Goal: Check status: Check status

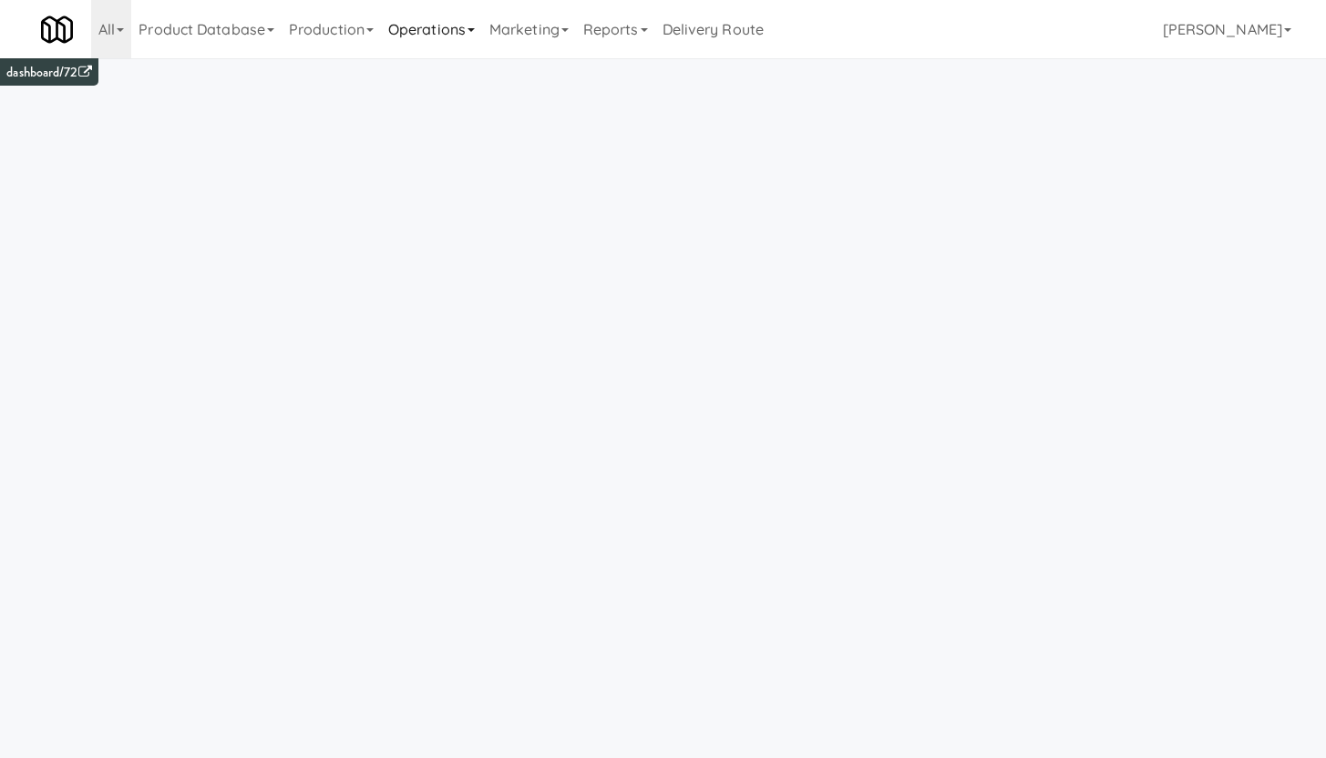
click at [440, 29] on link "Operations" at bounding box center [431, 29] width 101 height 58
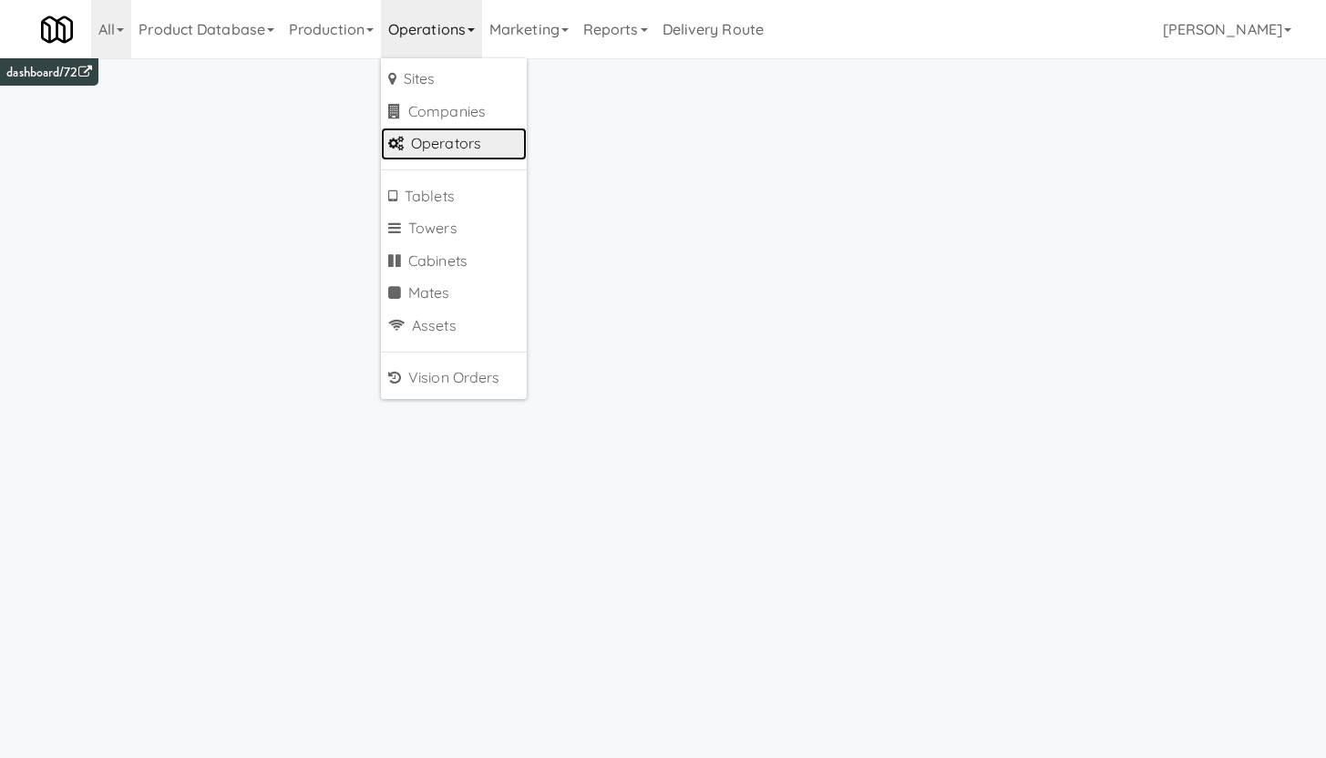
click at [460, 146] on link "Operators" at bounding box center [454, 144] width 146 height 33
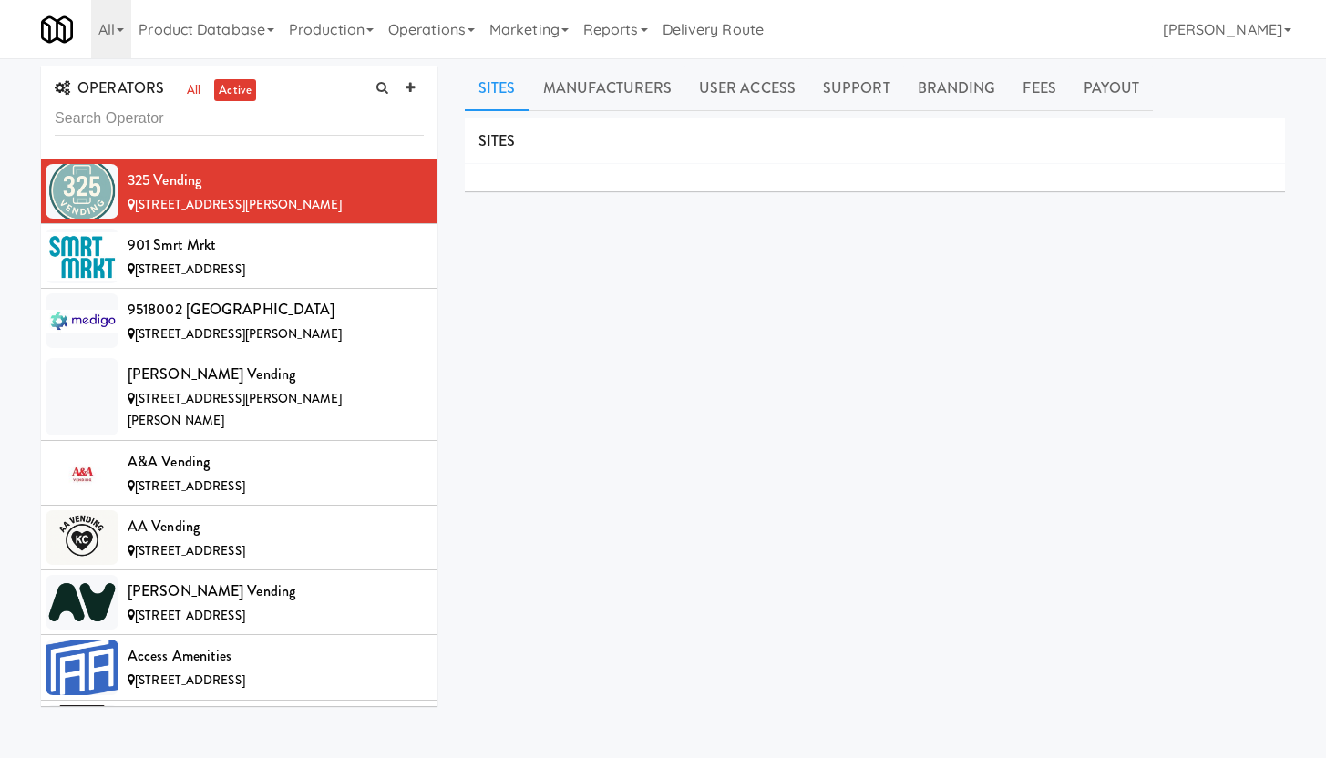
click at [120, 115] on input "text" at bounding box center [239, 119] width 369 height 34
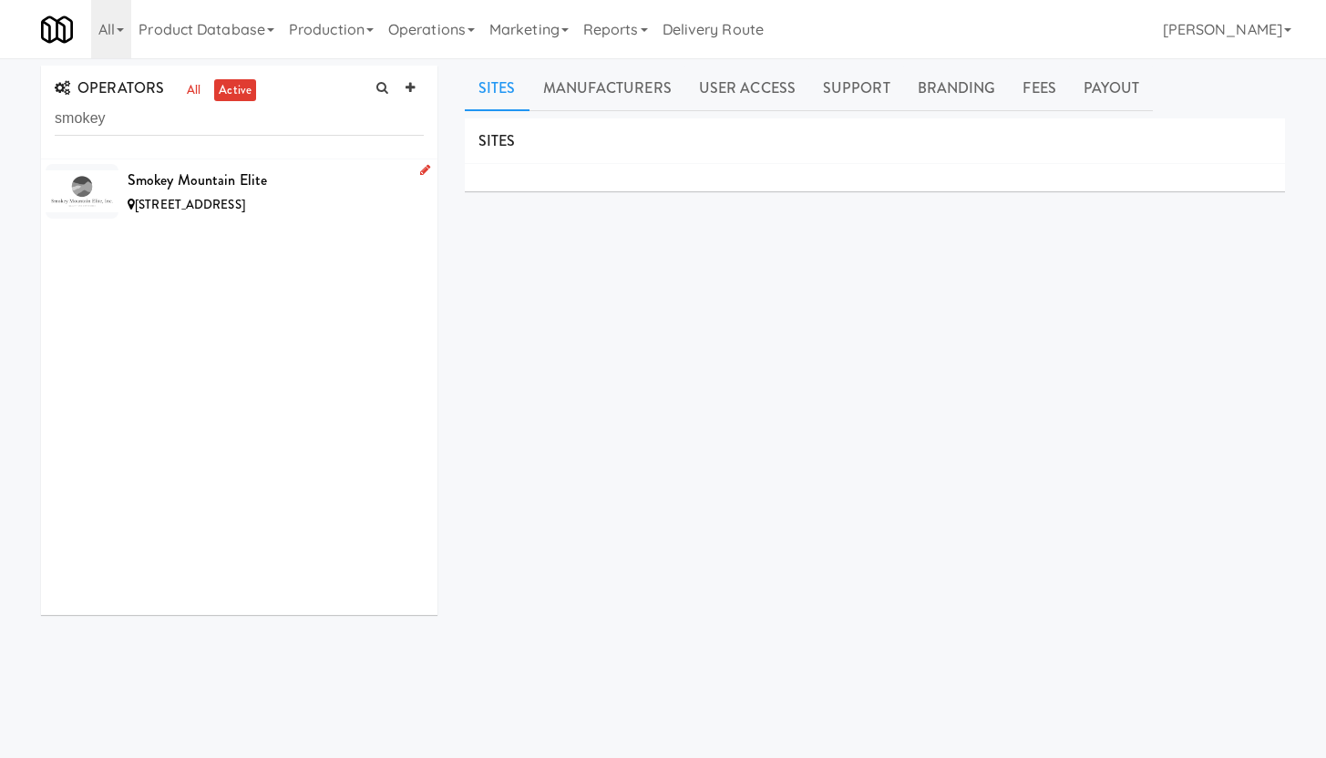
click at [206, 198] on span "3048 Sycamore Crk Ln, Knoxville TN" at bounding box center [190, 204] width 110 height 17
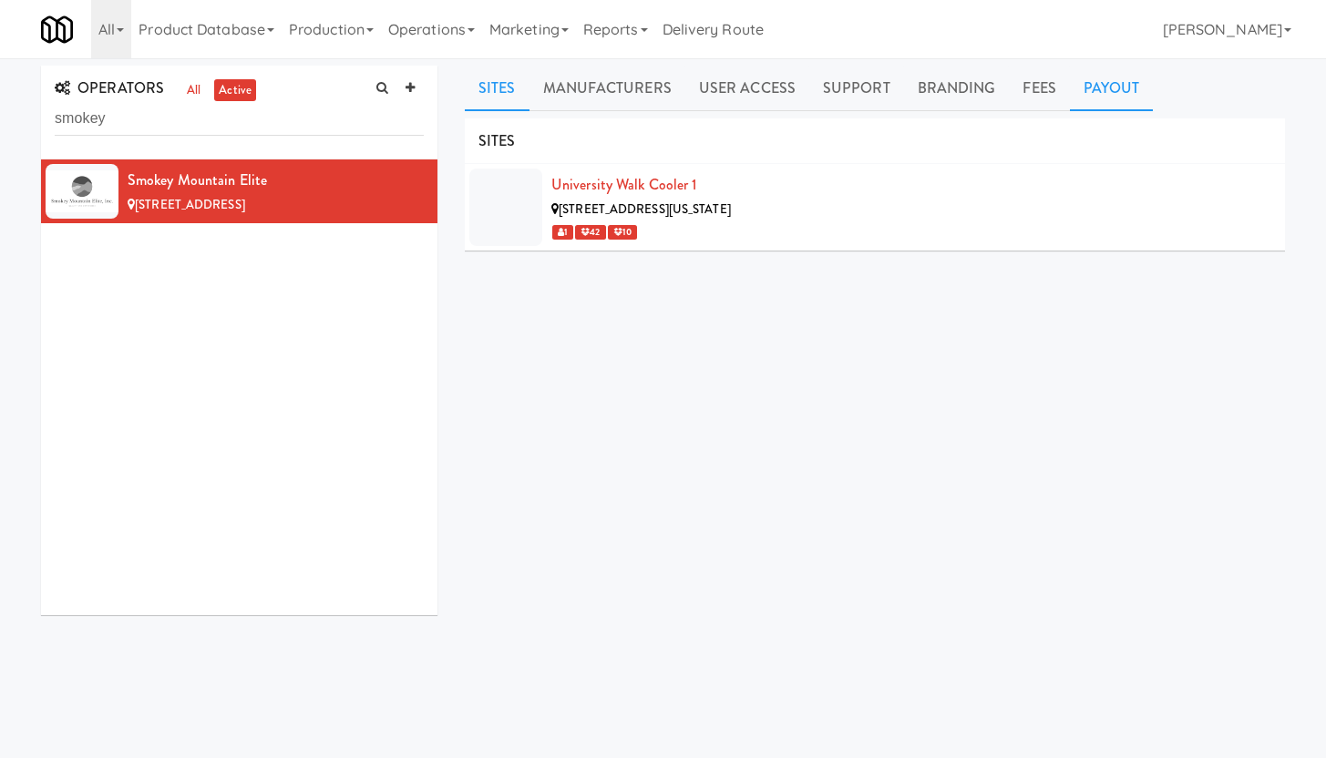
click at [1090, 92] on link "Payout" at bounding box center [1112, 89] width 84 height 46
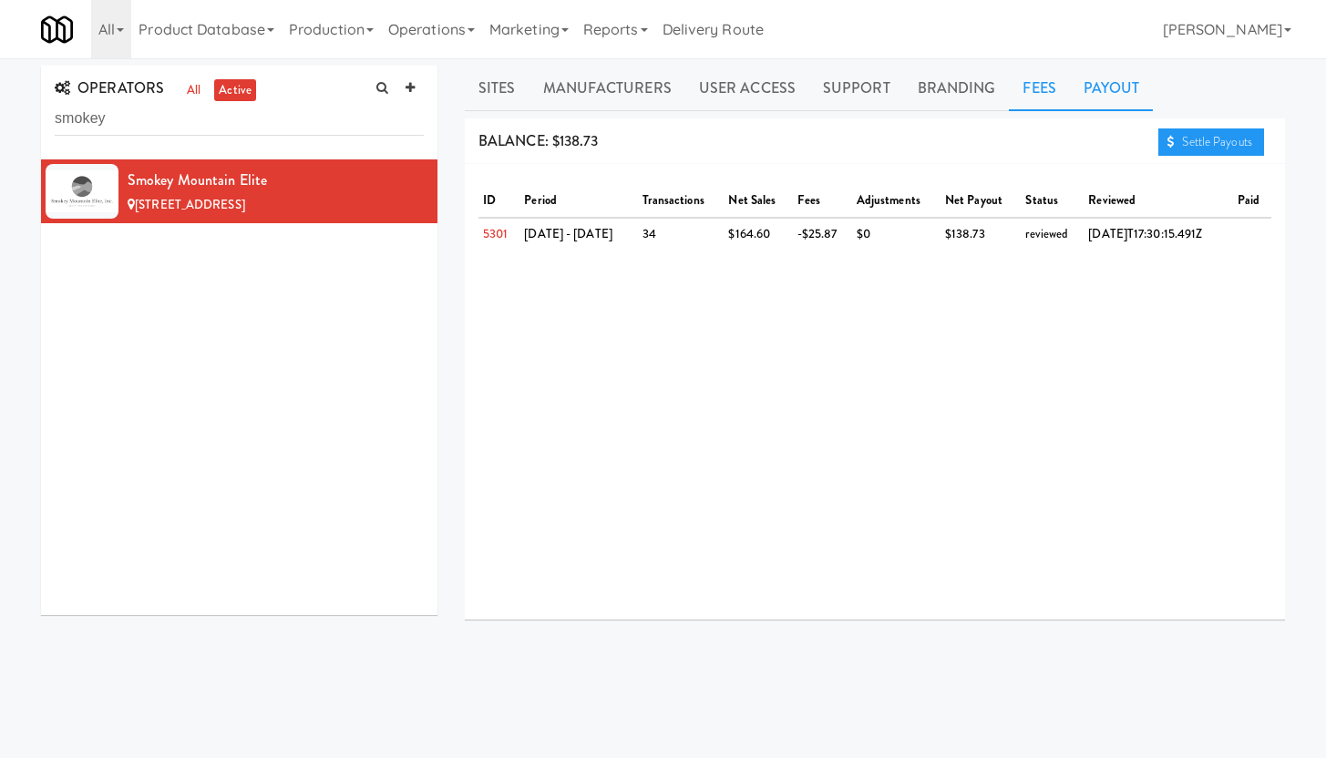
click at [1029, 95] on link "Fees" at bounding box center [1039, 89] width 60 height 46
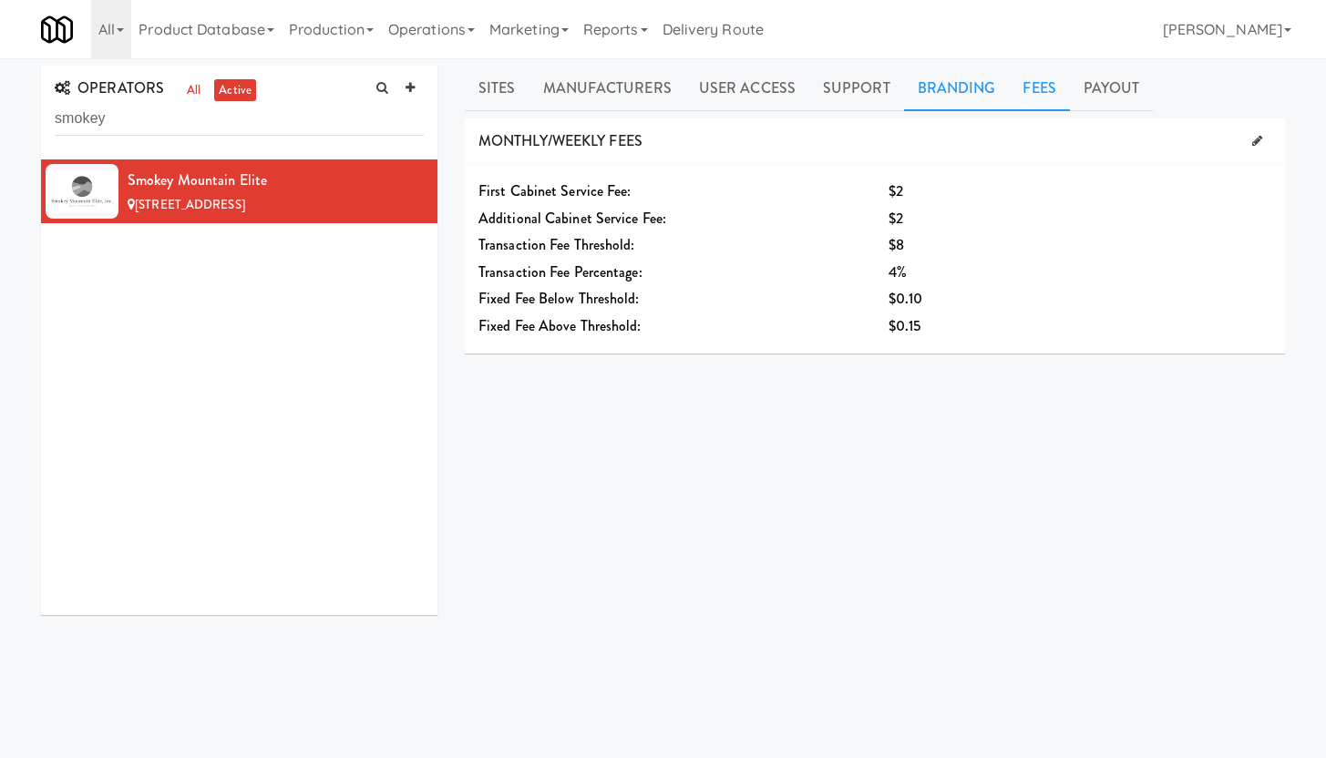
click at [930, 98] on link "Branding" at bounding box center [957, 89] width 106 height 46
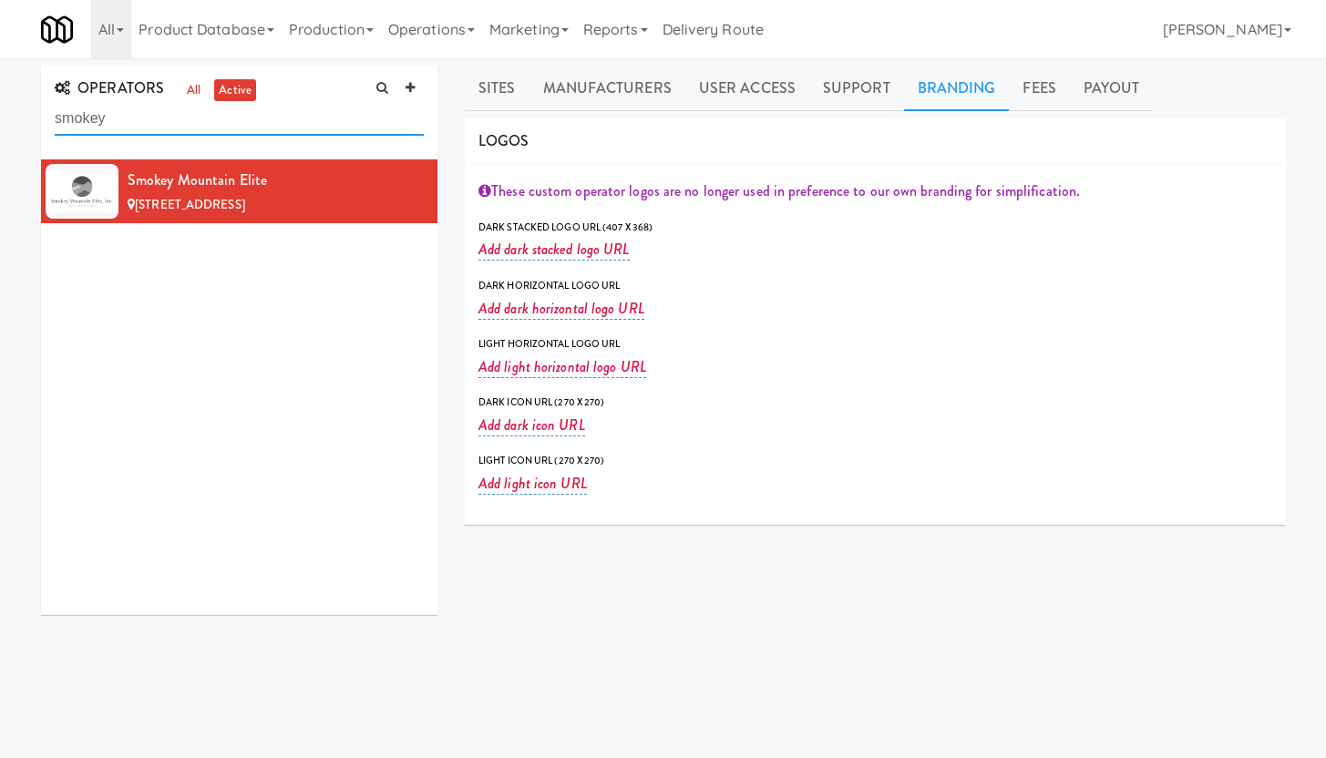
click at [159, 124] on input "smokey" at bounding box center [239, 119] width 369 height 34
click at [1028, 92] on link "Fees" at bounding box center [1039, 89] width 60 height 46
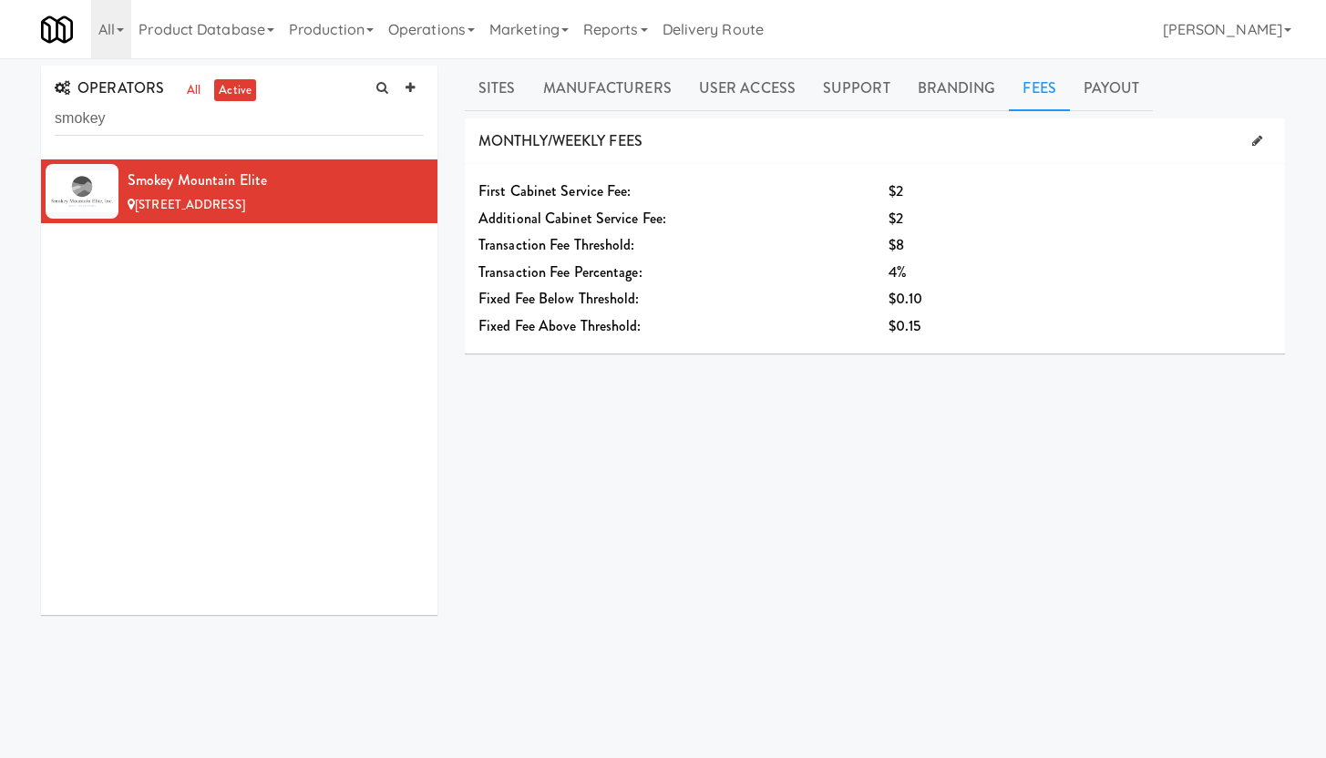
click at [478, 187] on span "First Cabinet Service Fee:" at bounding box center [554, 190] width 153 height 21
drag, startPoint x: 890, startPoint y: 192, endPoint x: 917, endPoint y: 190, distance: 26.6
click at [917, 190] on div "$2" at bounding box center [1045, 191] width 314 height 27
click at [893, 192] on span "$2" at bounding box center [895, 190] width 15 height 21
drag, startPoint x: 887, startPoint y: 190, endPoint x: 908, endPoint y: 187, distance: 21.1
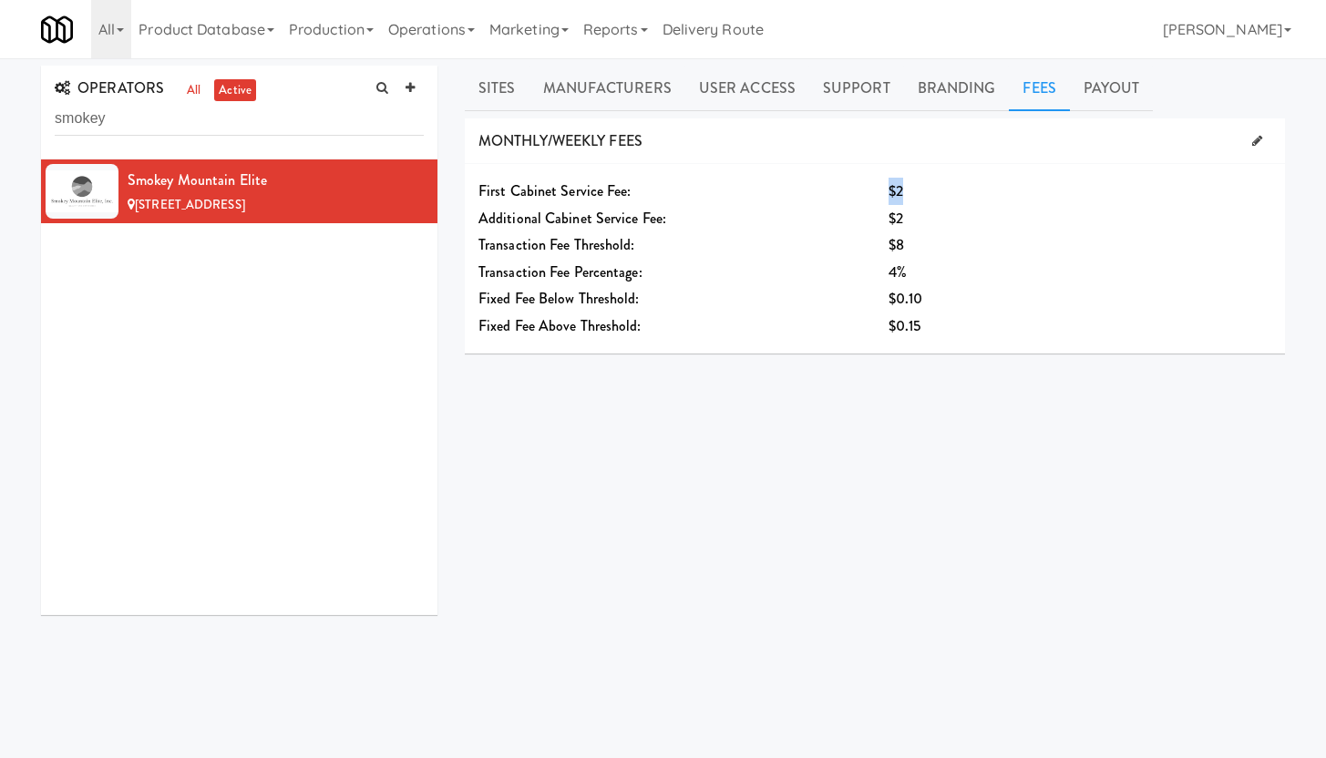
click at [908, 187] on div "$2" at bounding box center [1045, 191] width 314 height 27
drag, startPoint x: 887, startPoint y: 221, endPoint x: 957, endPoint y: 211, distance: 70.0
click at [957, 211] on div "$2" at bounding box center [1045, 218] width 314 height 27
click at [1028, 210] on div "$2" at bounding box center [1045, 218] width 314 height 27
click at [494, 93] on link "Sites" at bounding box center [497, 89] width 65 height 46
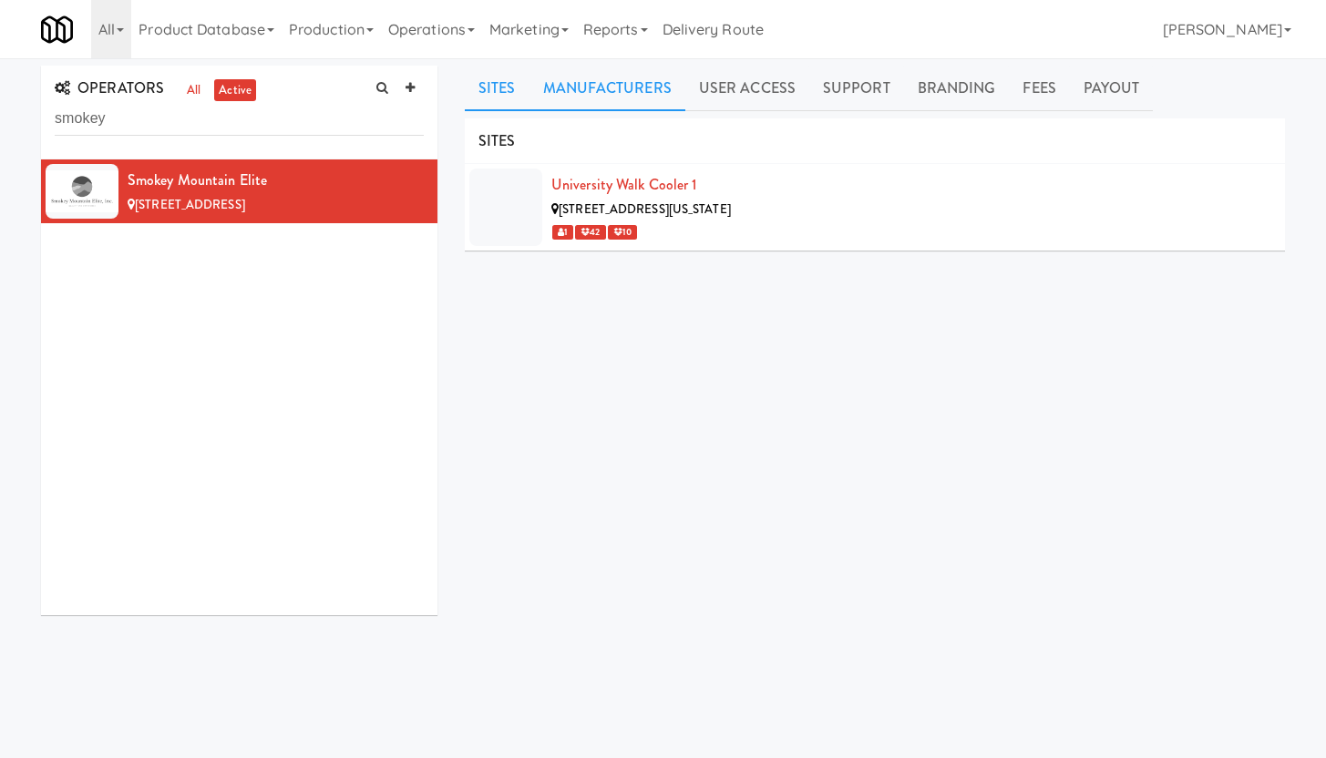
click at [625, 89] on link "Manufacturers" at bounding box center [607, 89] width 156 height 46
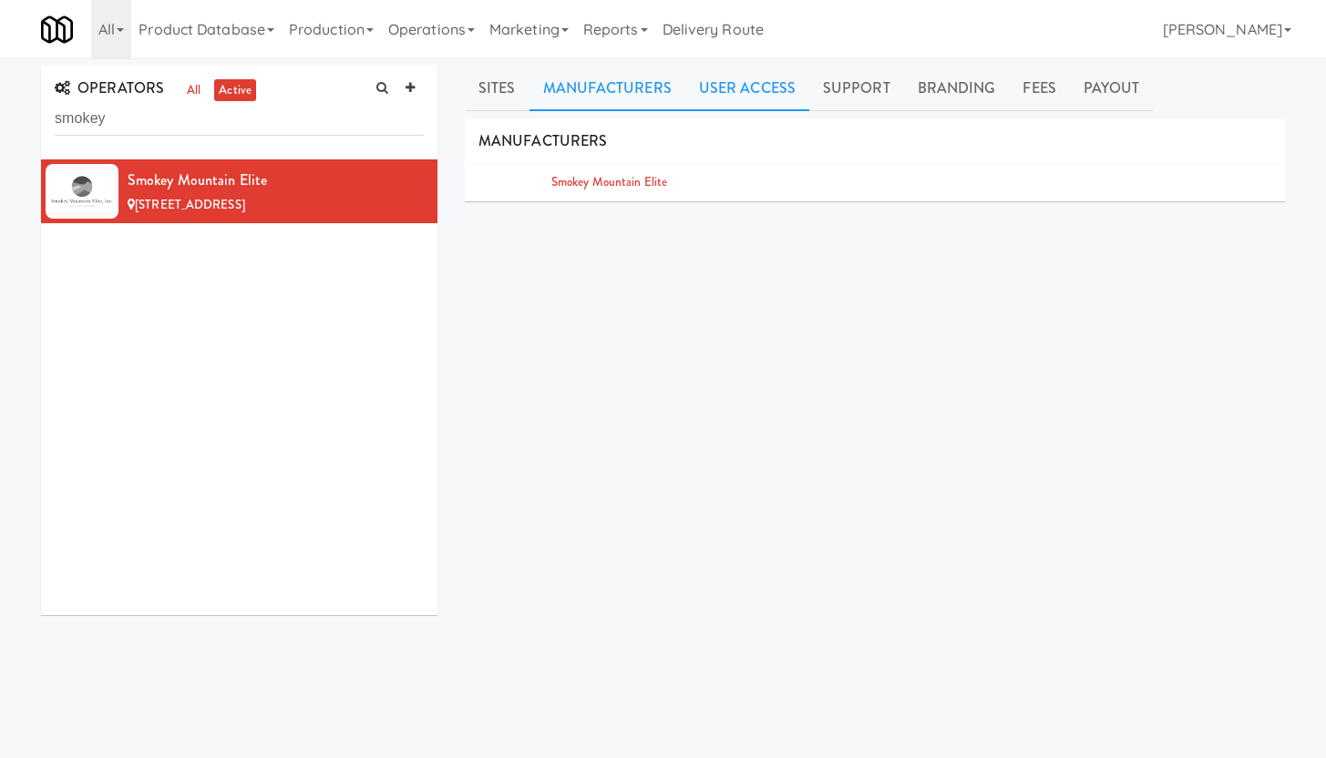
drag, startPoint x: 774, startPoint y: 91, endPoint x: 791, endPoint y: 90, distance: 17.3
click at [774, 92] on link "User Access" at bounding box center [747, 89] width 124 height 46
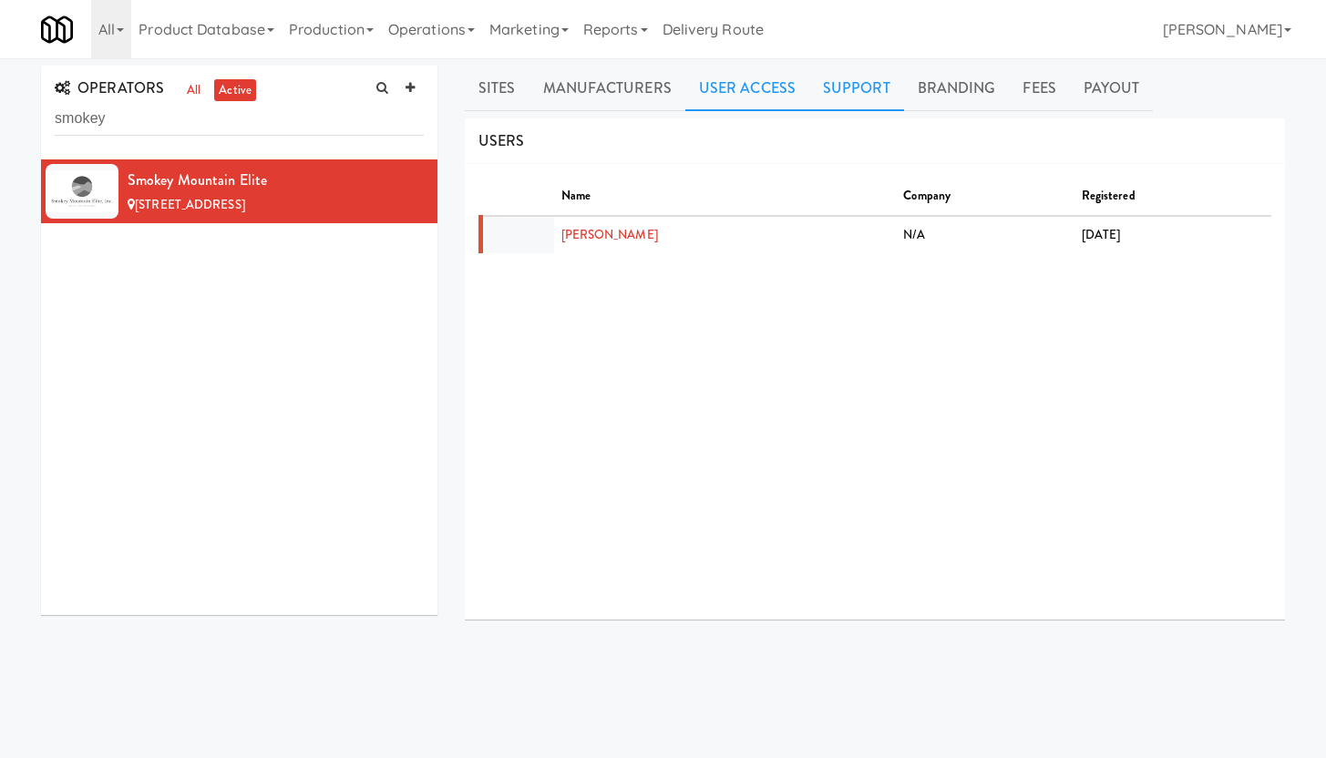
click at [856, 95] on link "Support" at bounding box center [856, 89] width 95 height 46
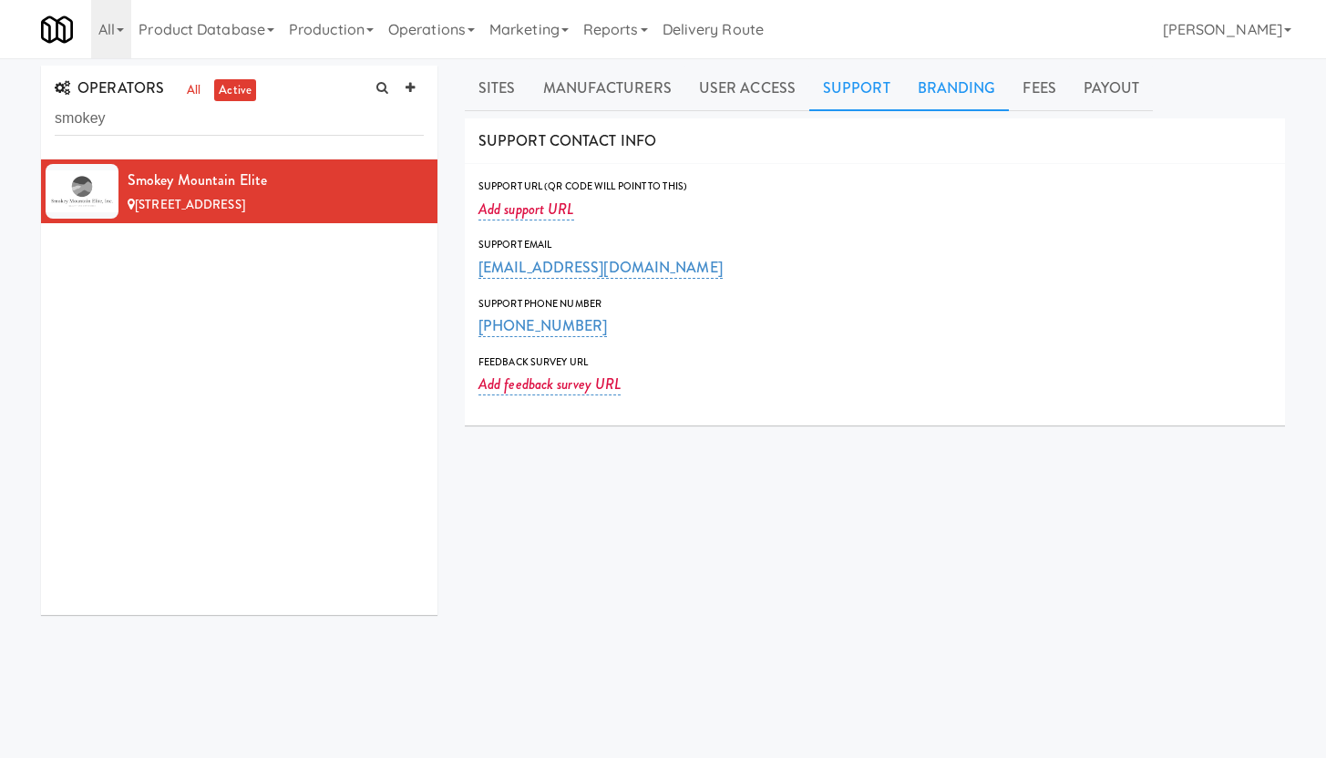
click at [935, 88] on link "Branding" at bounding box center [957, 89] width 106 height 46
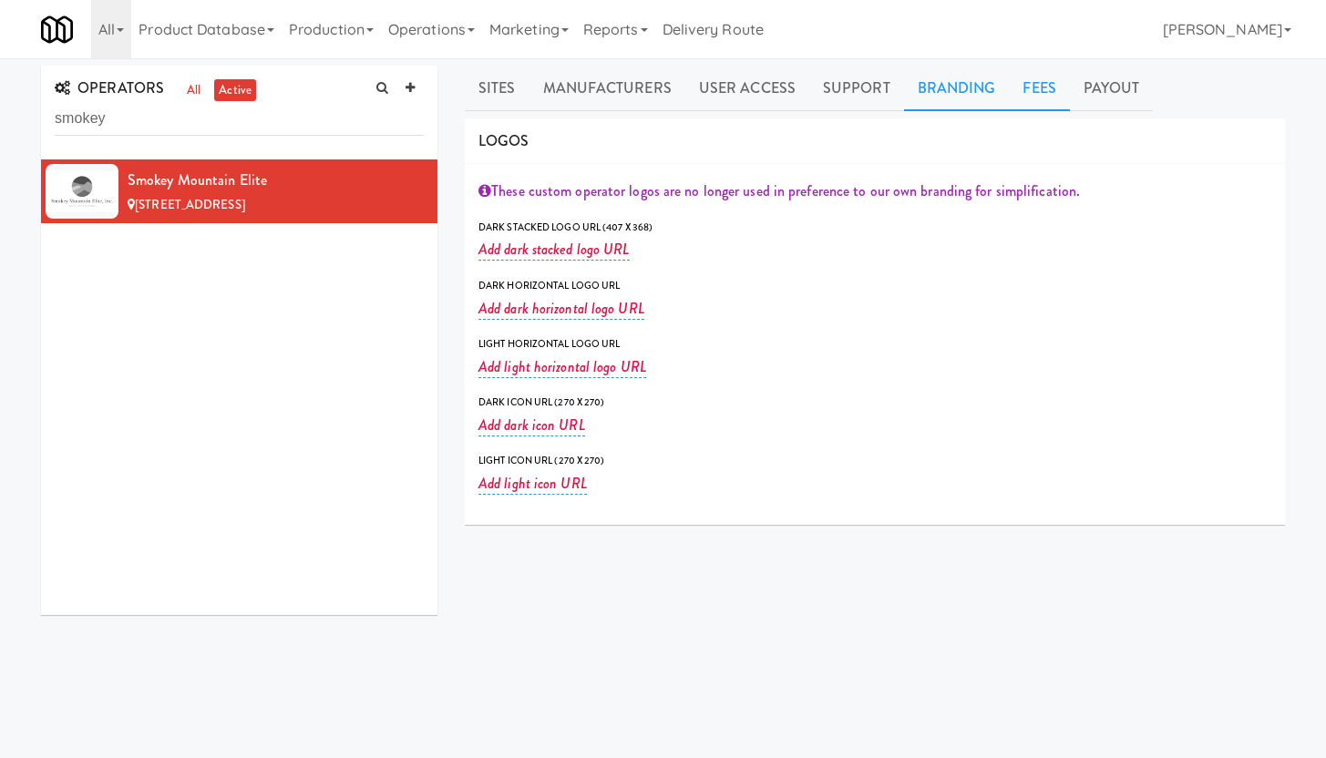
click at [1024, 92] on link "Fees" at bounding box center [1039, 89] width 60 height 46
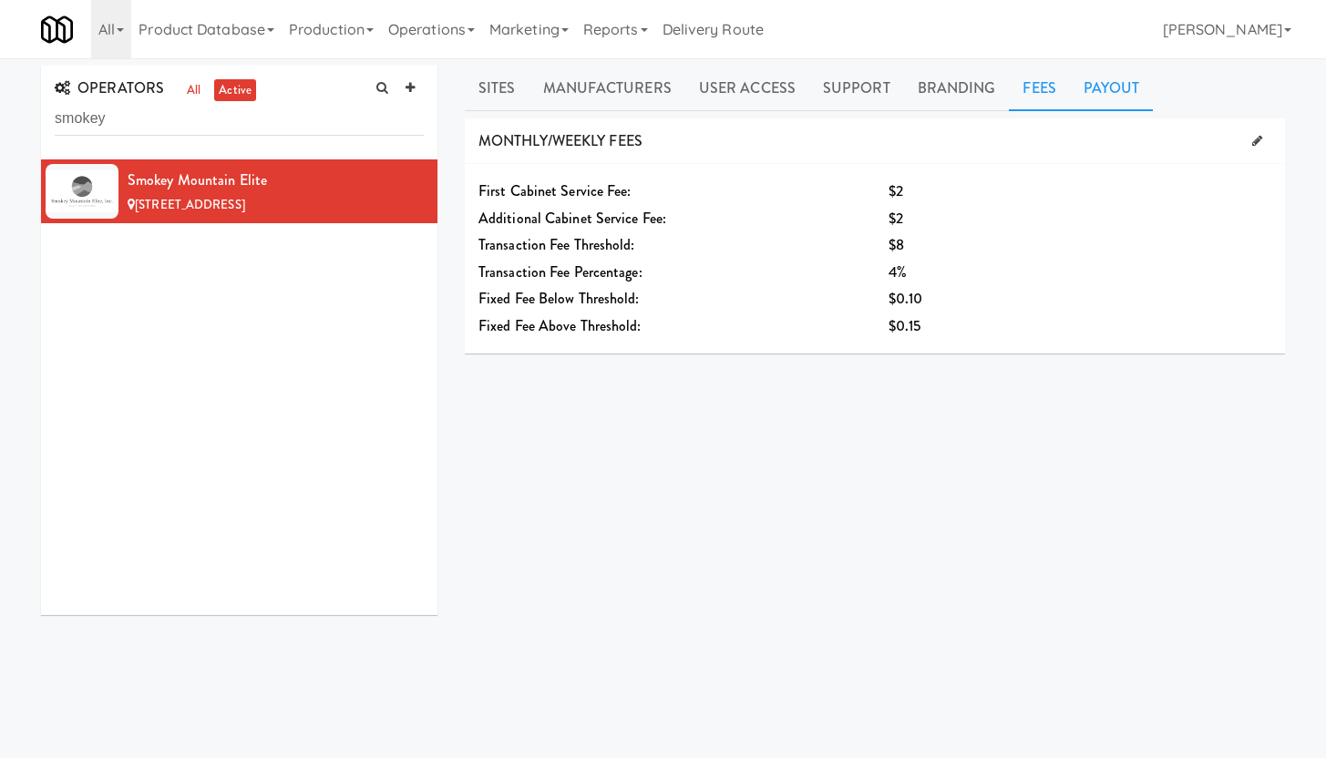
click at [1112, 97] on link "Payout" at bounding box center [1112, 89] width 84 height 46
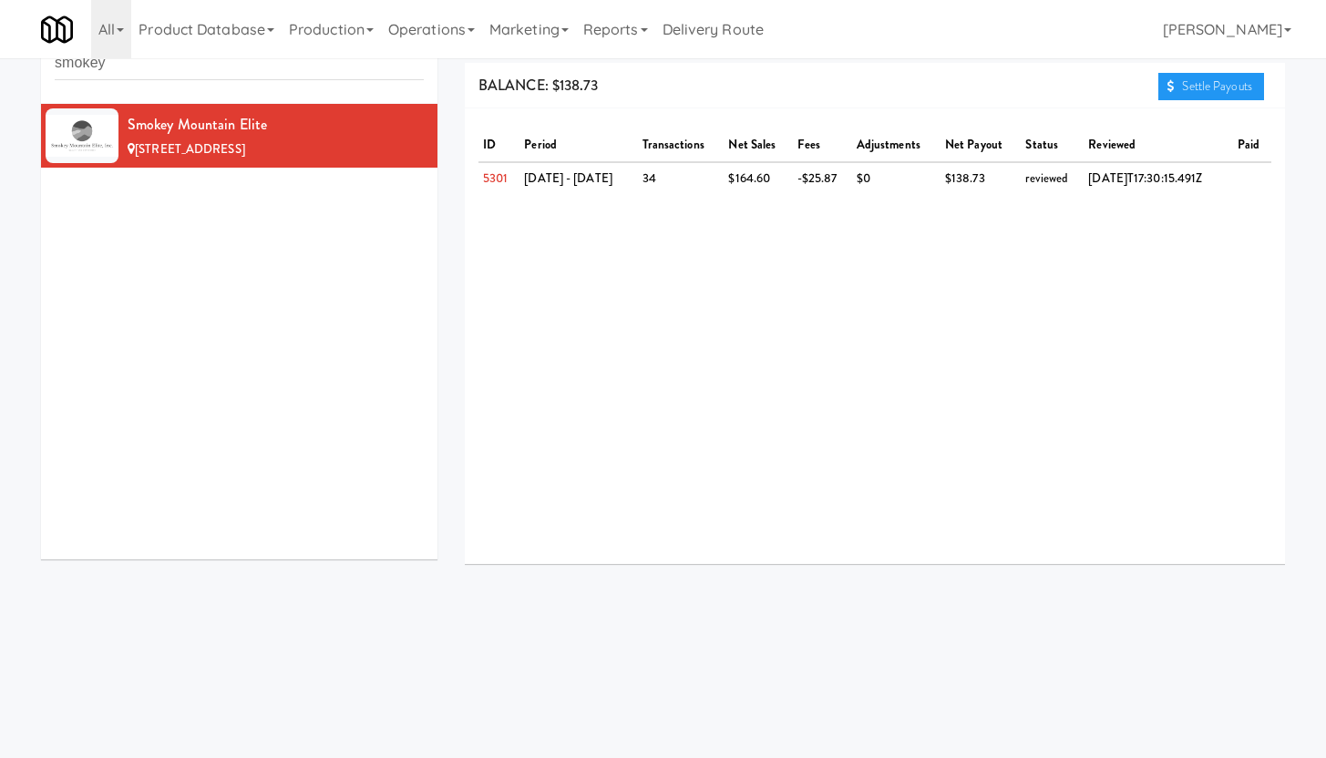
scroll to position [58, 0]
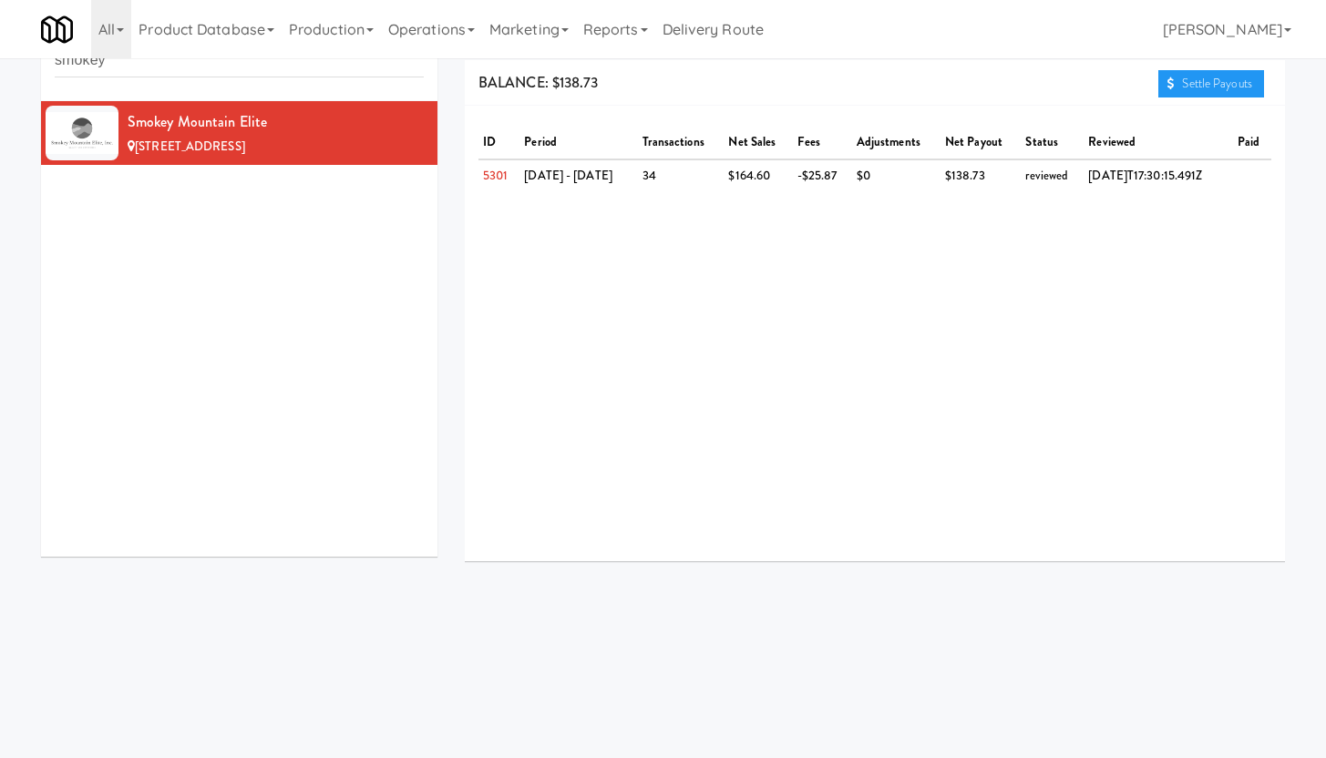
click at [1132, 307] on div "ID period transactions net sales fees adjustments net payout status reviewed pa…" at bounding box center [875, 334] width 820 height 456
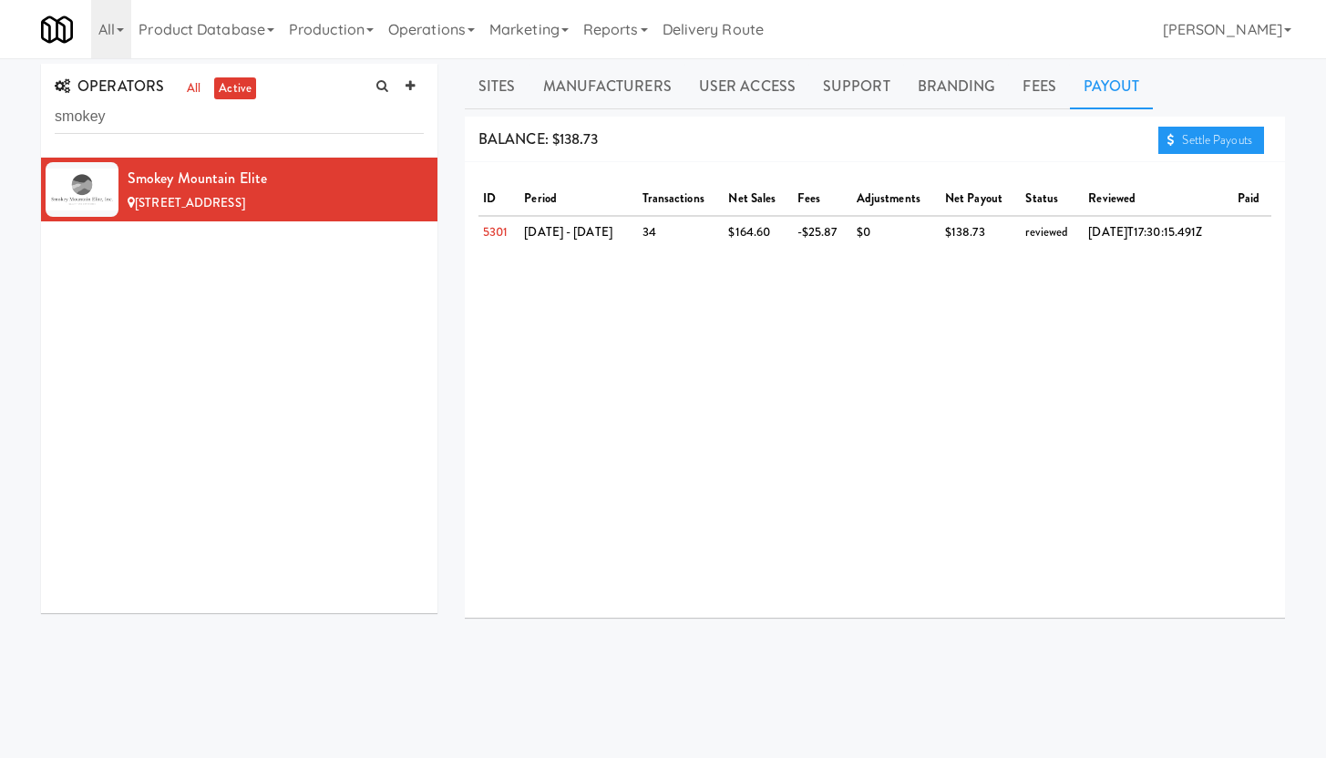
scroll to position [0, 0]
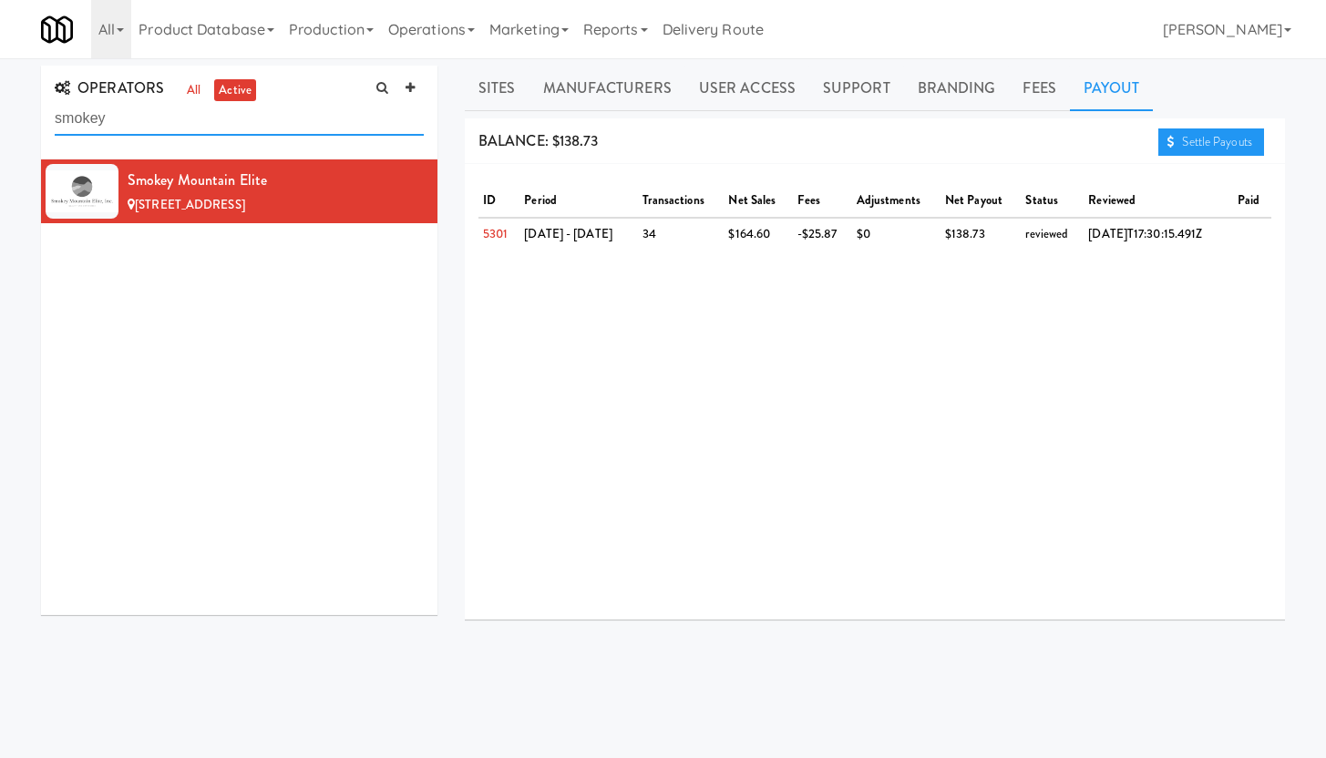
drag, startPoint x: 123, startPoint y: 121, endPoint x: 20, endPoint y: 111, distance: 103.4
click at [20, 111] on div "OPERATORS all active smokey Smokey Mountain Elite 3048 Sycamore Crk Ln, Knoxvil…" at bounding box center [663, 434] width 1326 height 736
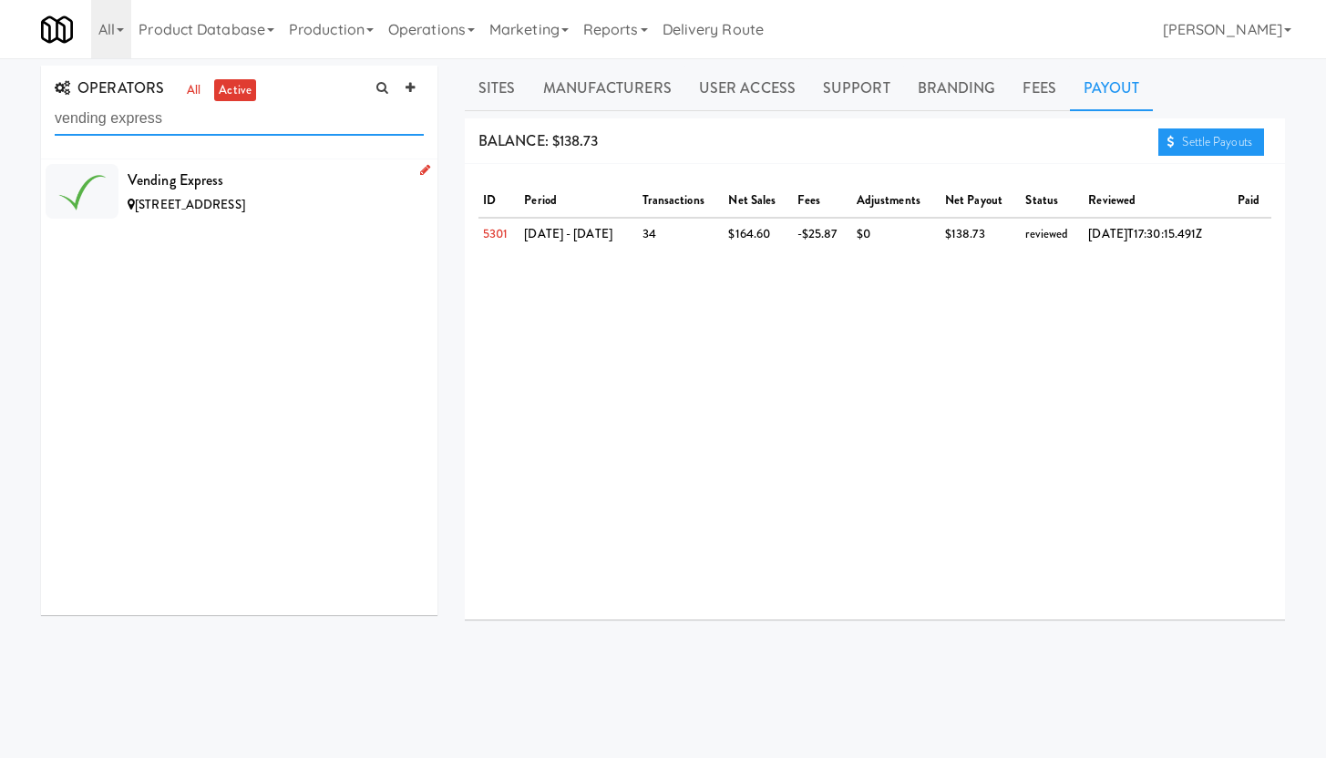
type input "vending express"
click at [295, 184] on div "Vending Express" at bounding box center [276, 180] width 296 height 27
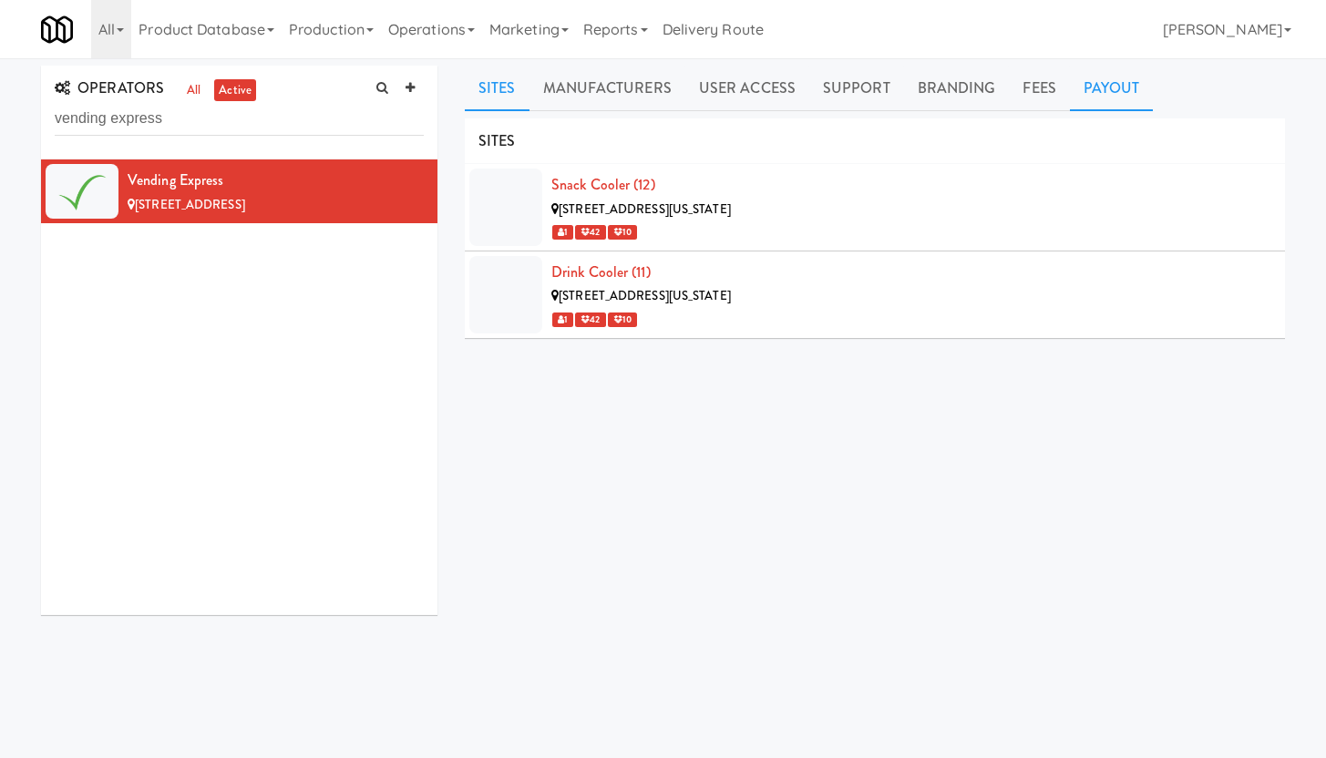
click at [1109, 98] on link "Payout" at bounding box center [1112, 89] width 84 height 46
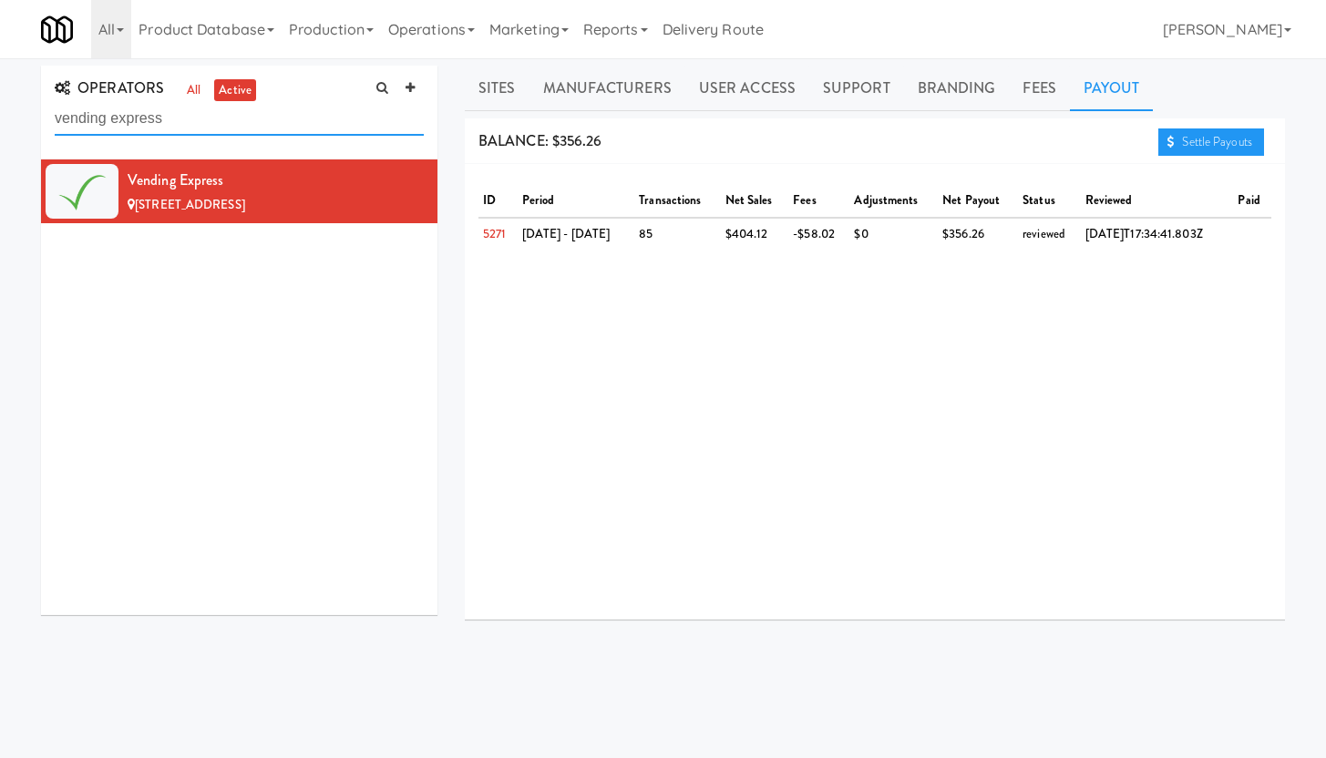
drag, startPoint x: 15, startPoint y: 125, endPoint x: 0, endPoint y: 125, distance: 14.6
click at [0, 125] on div "OPERATORS all active vending express Vending Express 1254 Wincrest Ct NW, Kenne…" at bounding box center [663, 434] width 1326 height 736
click at [512, 279] on div "ID period transactions net sales fees adjustments net payout status reviewed pa…" at bounding box center [875, 392] width 820 height 456
click at [1111, 360] on div "ID period transactions net sales fees adjustments net payout status reviewed pa…" at bounding box center [875, 392] width 820 height 456
click at [180, 122] on input "vending express" at bounding box center [239, 119] width 369 height 34
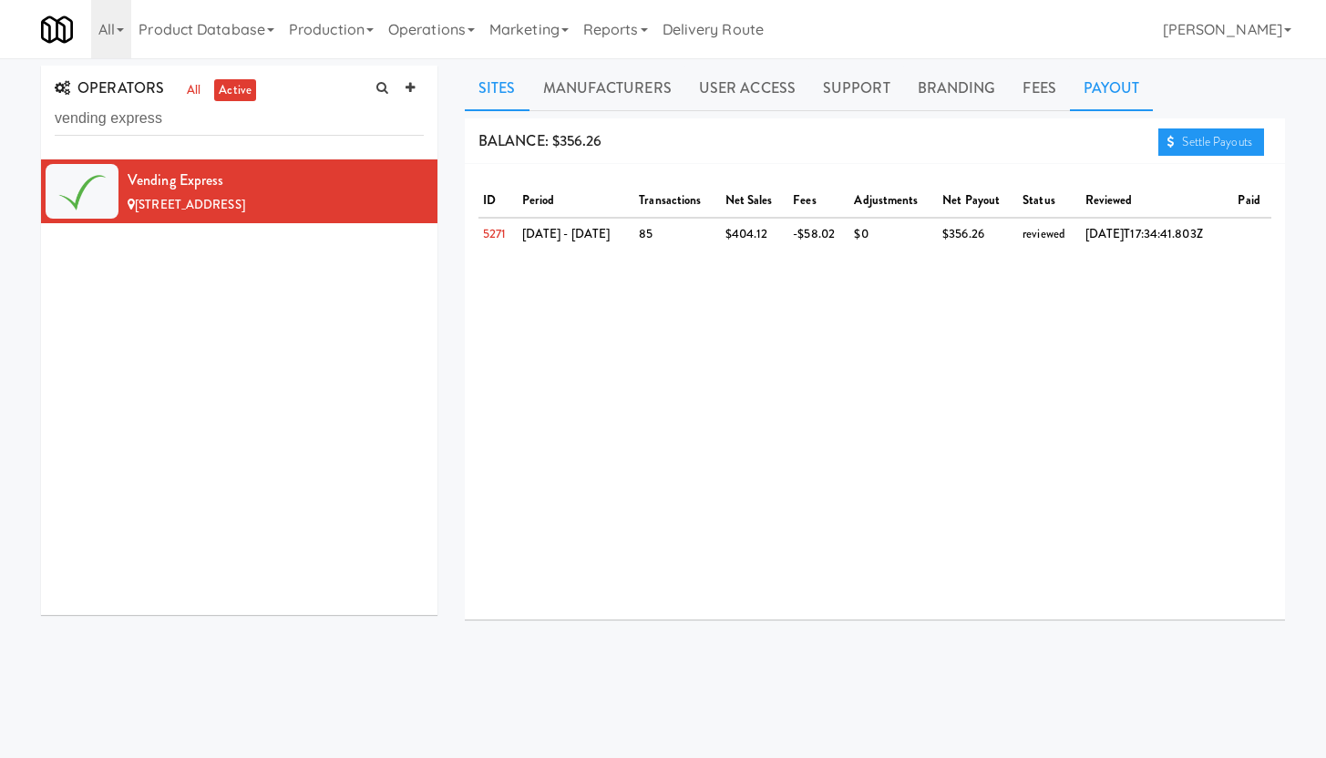
click at [501, 89] on link "Sites" at bounding box center [497, 89] width 65 height 46
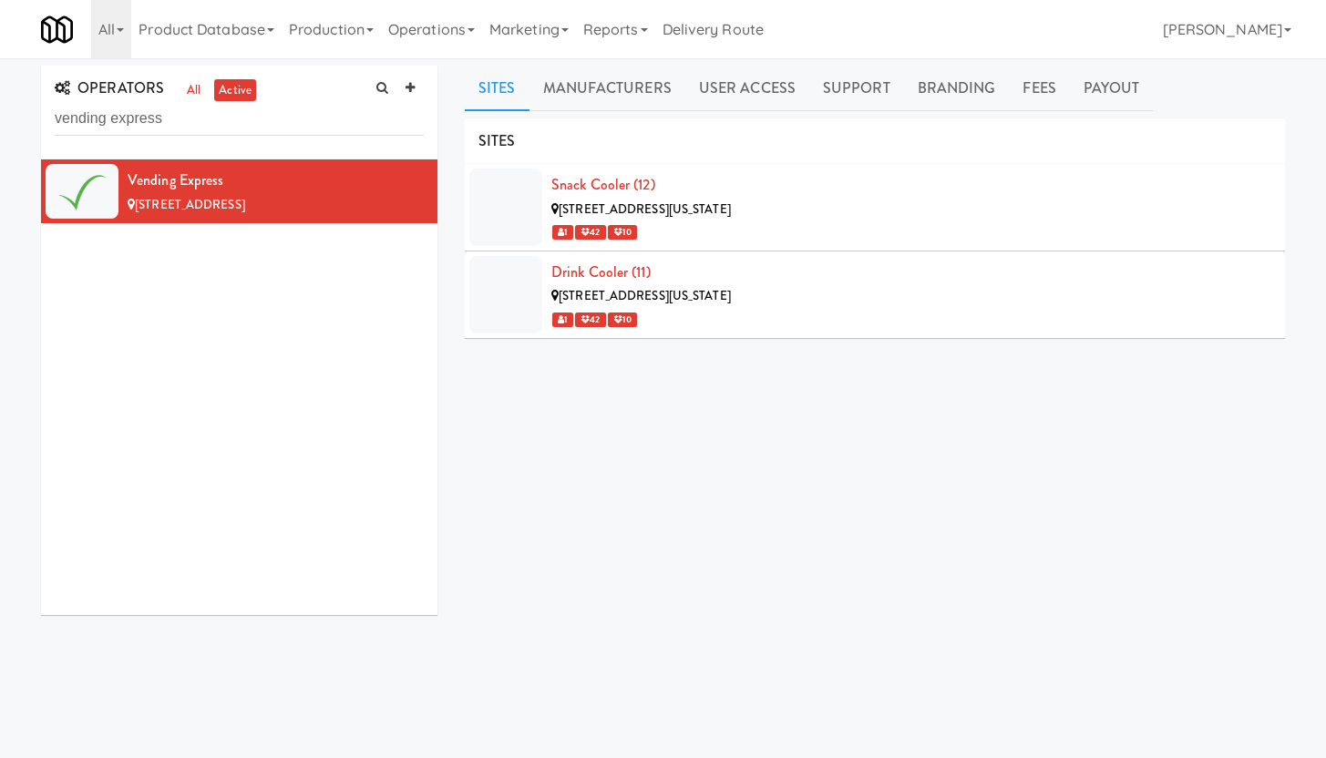
click at [709, 179] on div "Snack Cooler (12) 3044 Hidden Forest Court, Marietta Georgia 1 42 10" at bounding box center [911, 207] width 720 height 72
click at [722, 280] on div "Drink Cooler (11) 3044 Hidden Forest Court, Marietta Georgia 1 42 10" at bounding box center [911, 295] width 720 height 72
click at [1028, 89] on link "Fees" at bounding box center [1039, 89] width 60 height 46
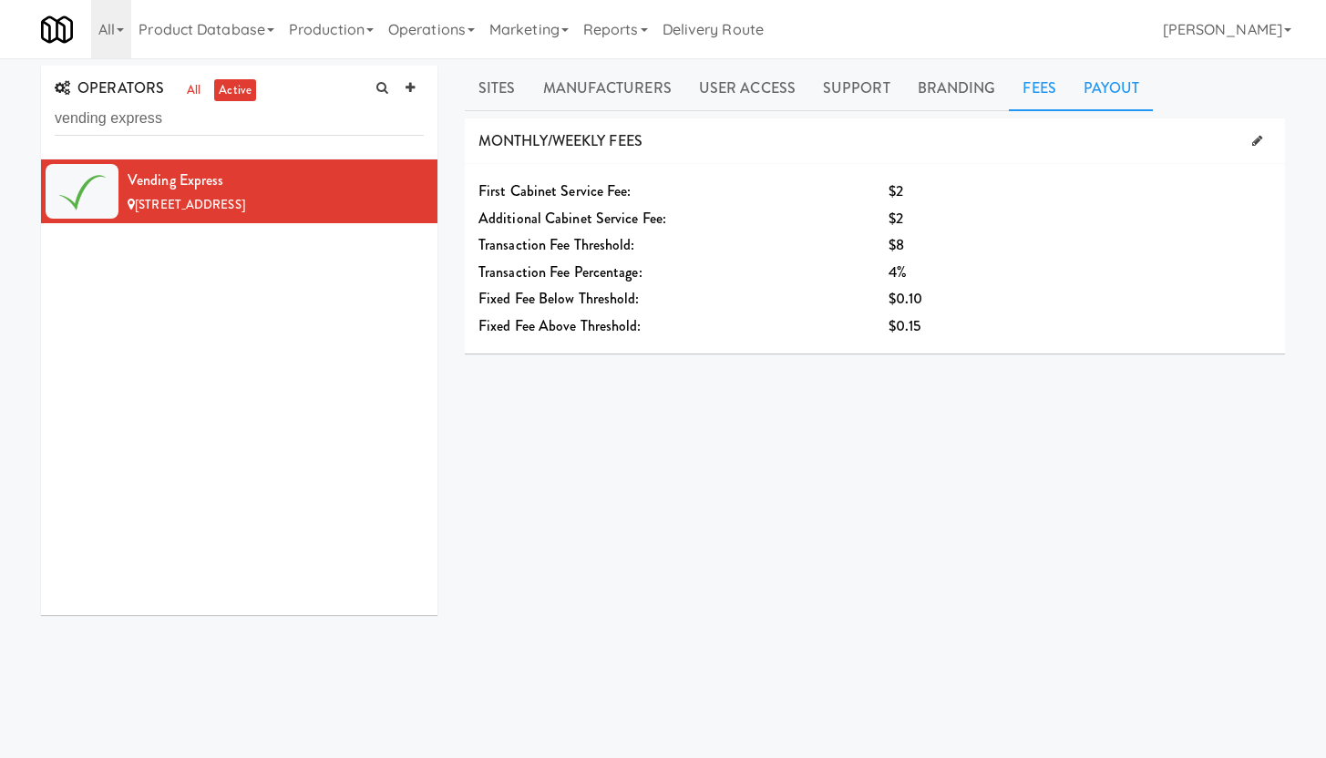
click at [1111, 95] on link "Payout" at bounding box center [1112, 89] width 84 height 46
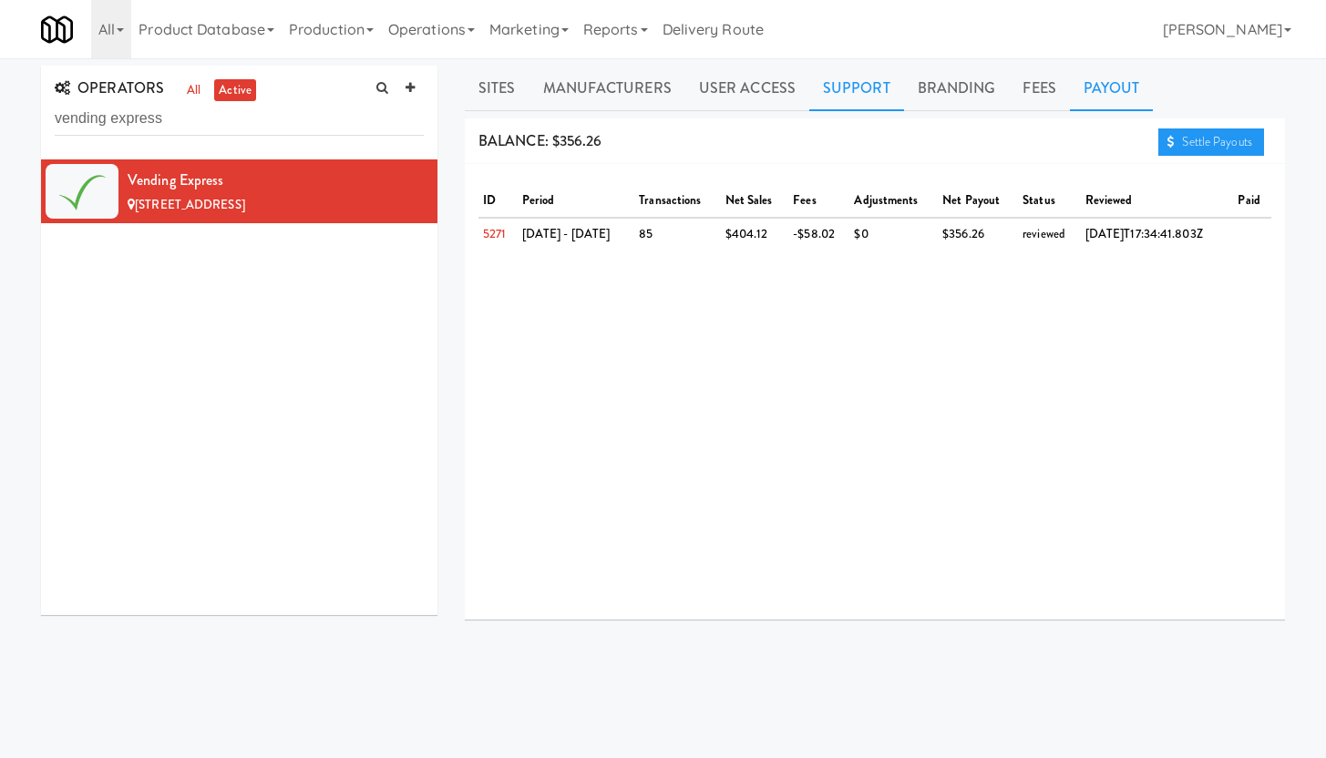
click at [862, 89] on link "Support" at bounding box center [856, 89] width 95 height 46
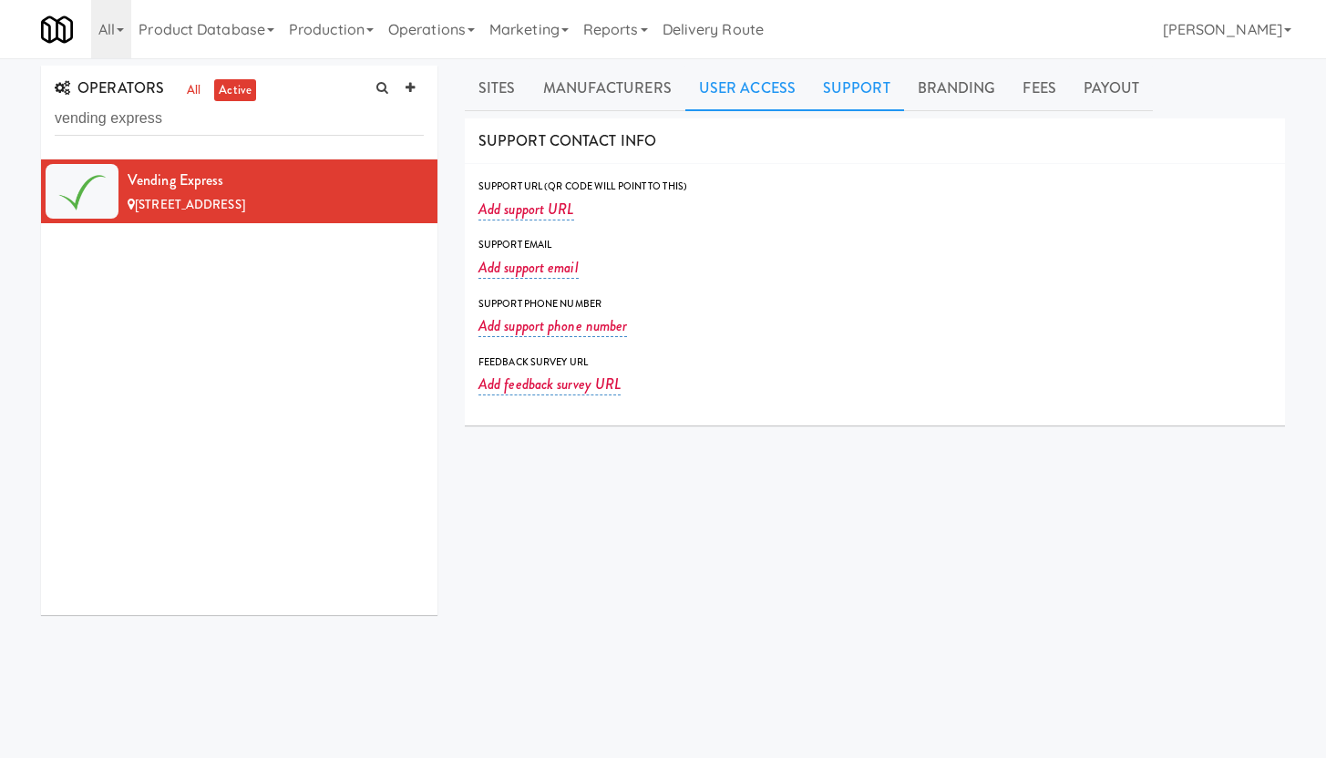
click at [744, 94] on link "User Access" at bounding box center [747, 89] width 124 height 46
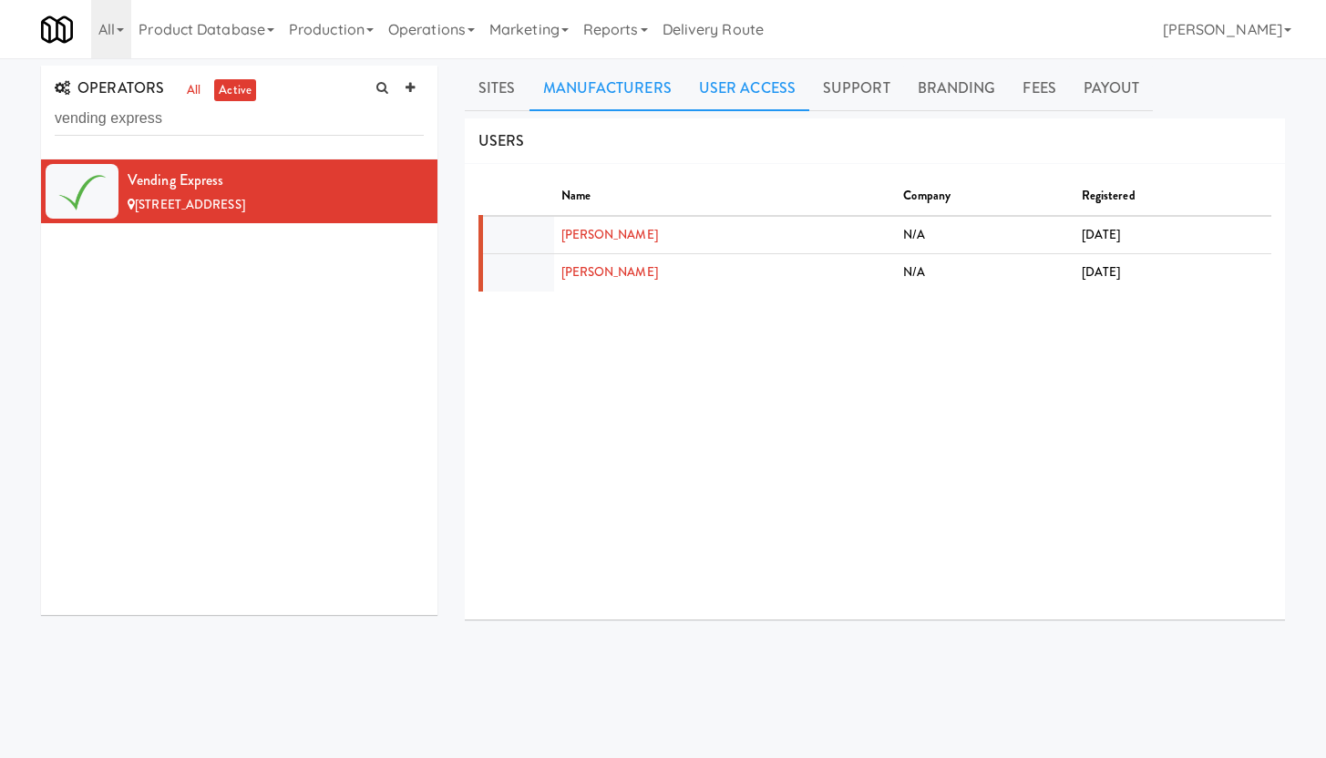
click at [566, 87] on link "Manufacturers" at bounding box center [607, 89] width 156 height 46
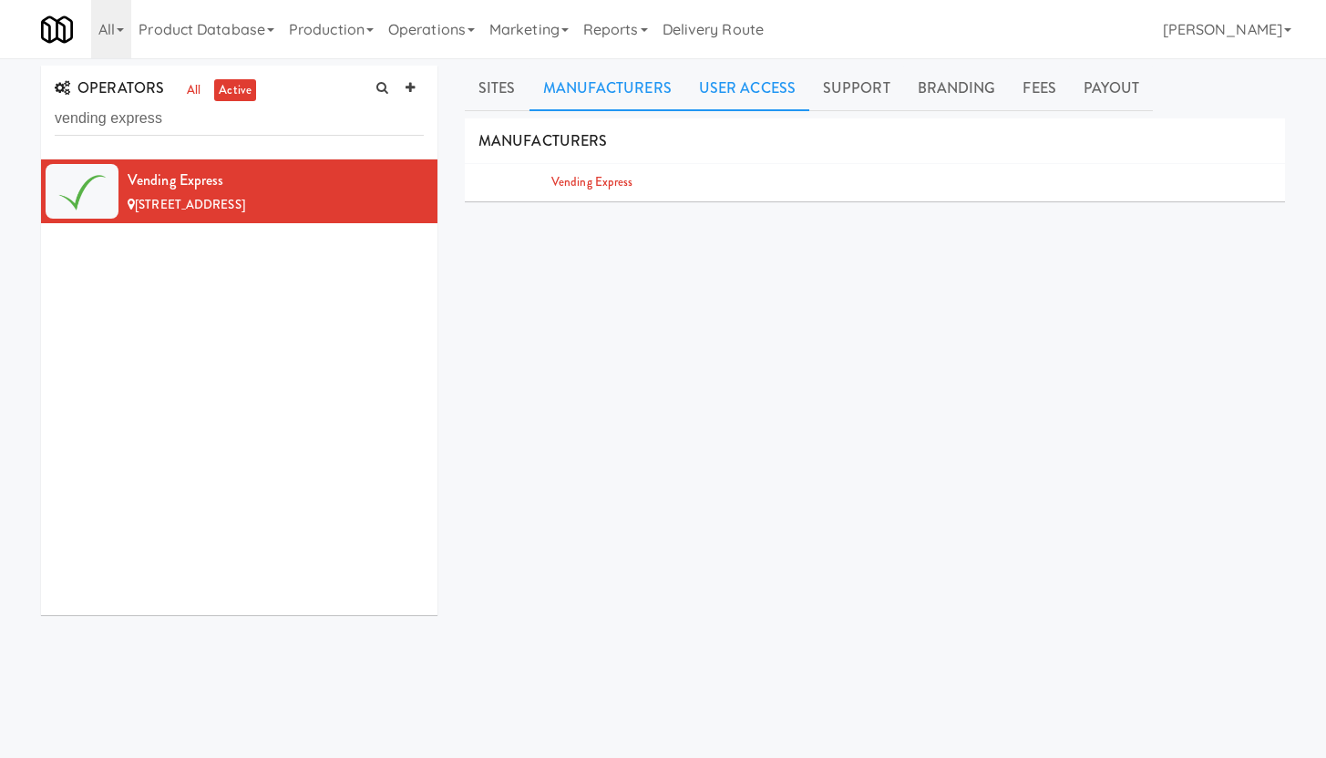
click at [753, 99] on link "User Access" at bounding box center [747, 89] width 124 height 46
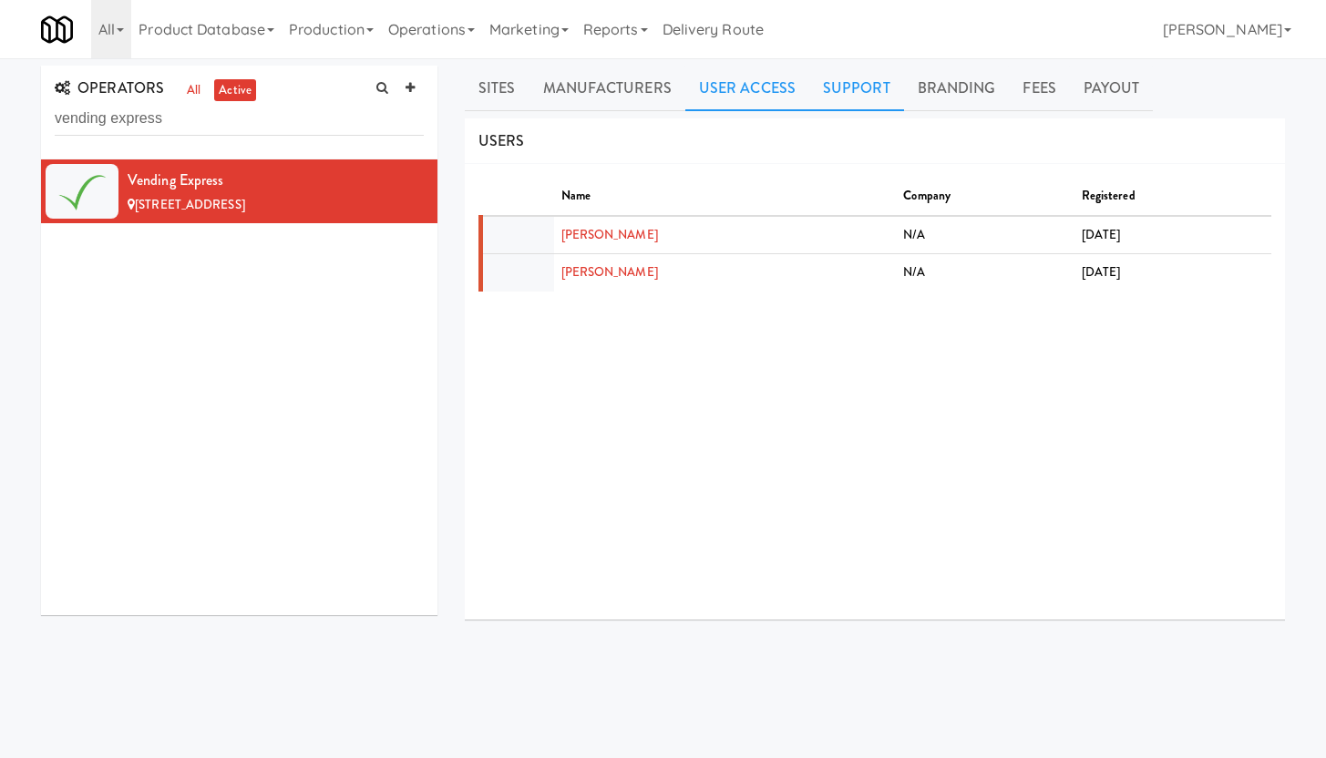
click at [858, 88] on link "Support" at bounding box center [856, 89] width 95 height 46
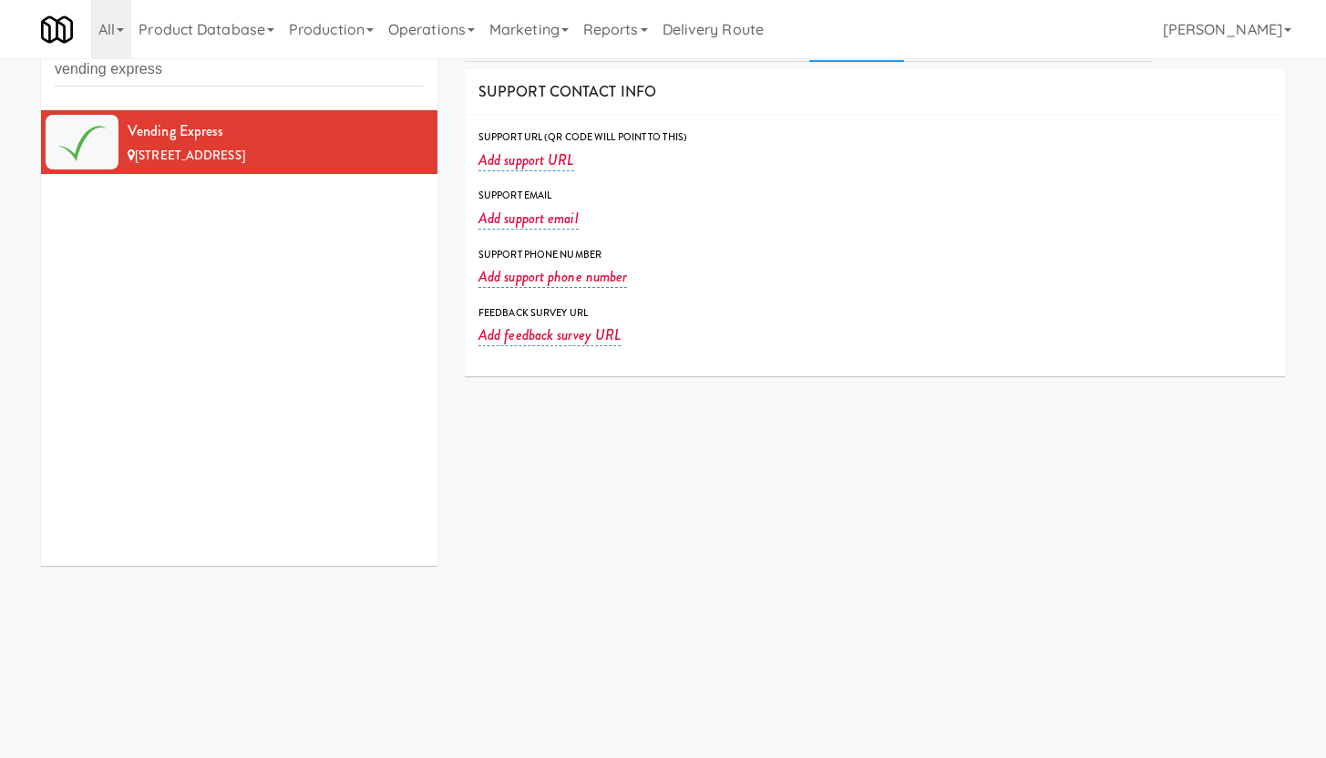
scroll to position [58, 0]
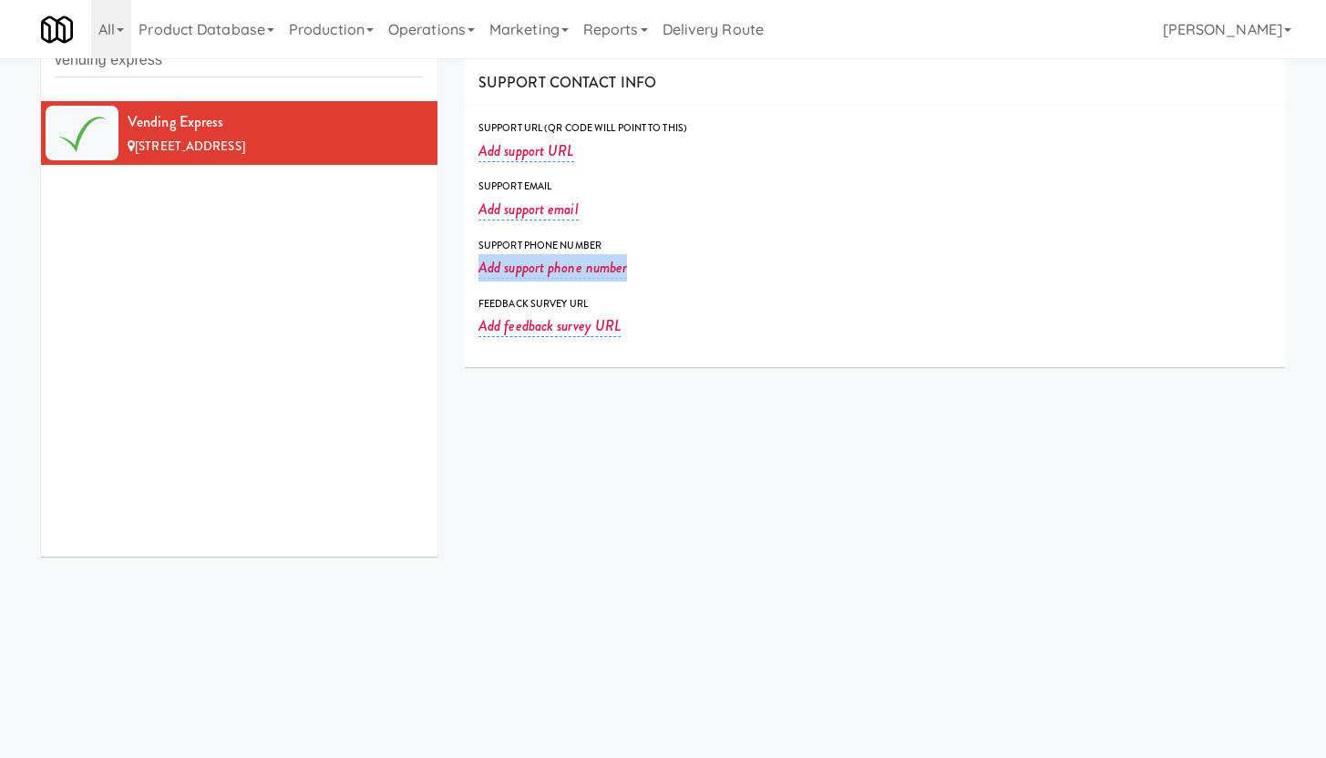
drag, startPoint x: 671, startPoint y: 266, endPoint x: 461, endPoint y: 277, distance: 209.8
click at [461, 277] on div "Sites Manufacturers User Access Support Branding Fees Payout SITES Snack Cooler…" at bounding box center [874, 375] width 847 height 736
click at [722, 230] on div "Support Email Add support email" at bounding box center [875, 207] width 820 height 58
drag, startPoint x: 664, startPoint y: 262, endPoint x: 460, endPoint y: 244, distance: 204.9
click at [460, 244] on div "Sites Manufacturers User Access Support Branding Fees Payout SITES Snack Cooler…" at bounding box center [874, 375] width 847 height 736
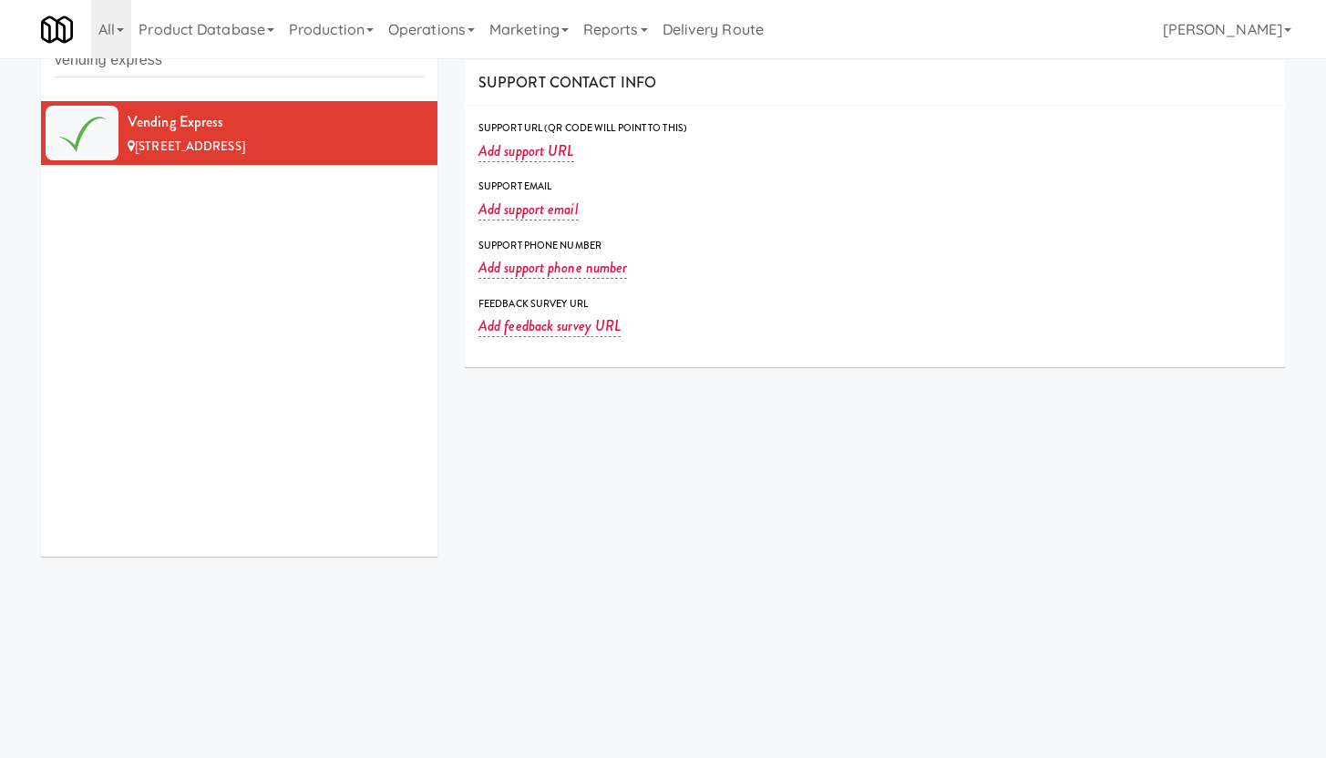
click at [792, 228] on div "Support Email Add support email" at bounding box center [875, 207] width 820 height 58
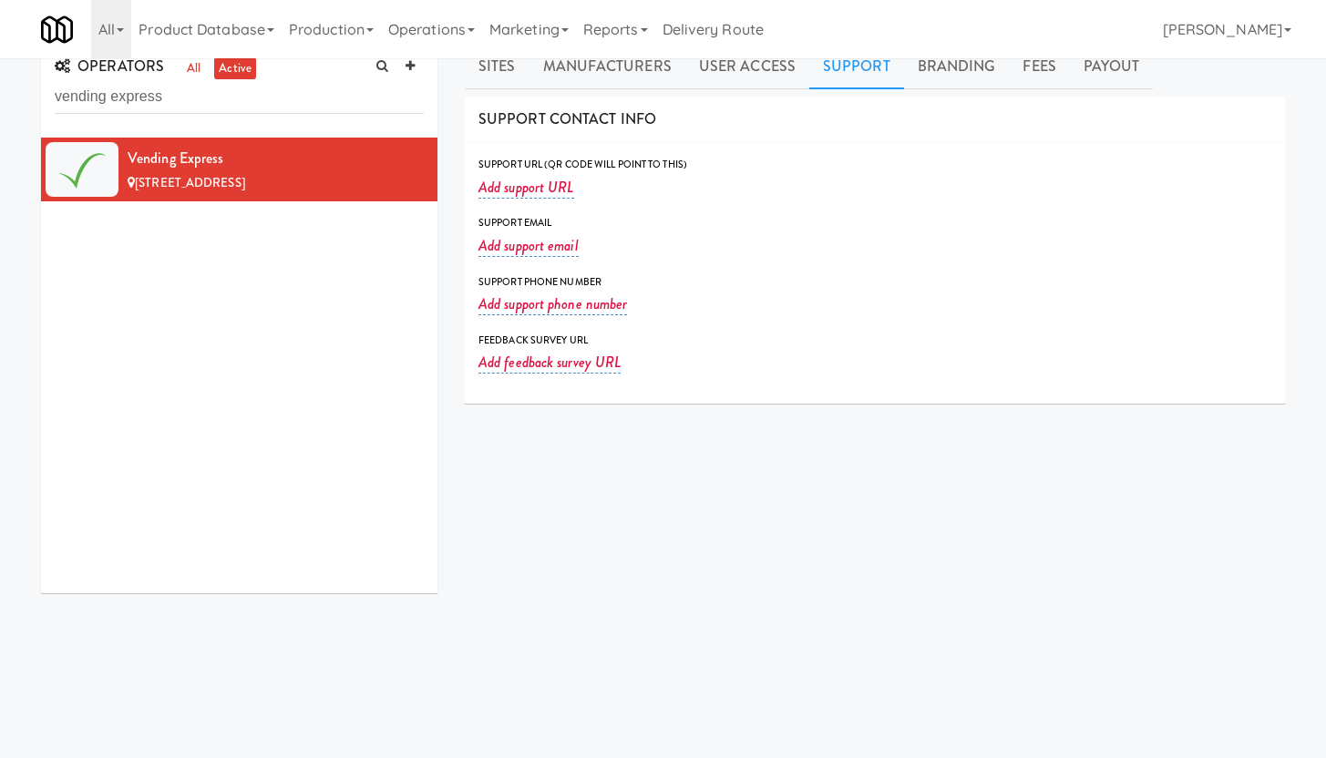
scroll to position [0, 0]
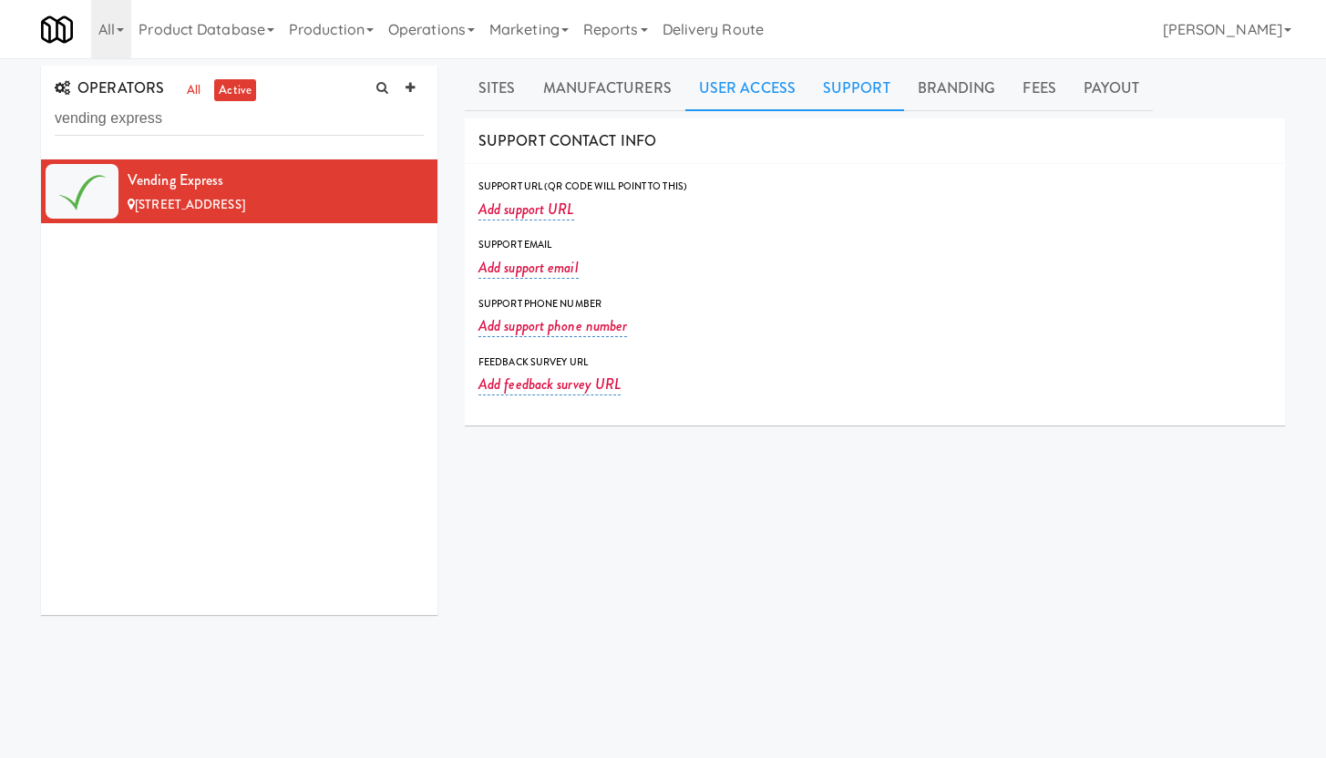
click at [756, 87] on link "User Access" at bounding box center [747, 89] width 124 height 46
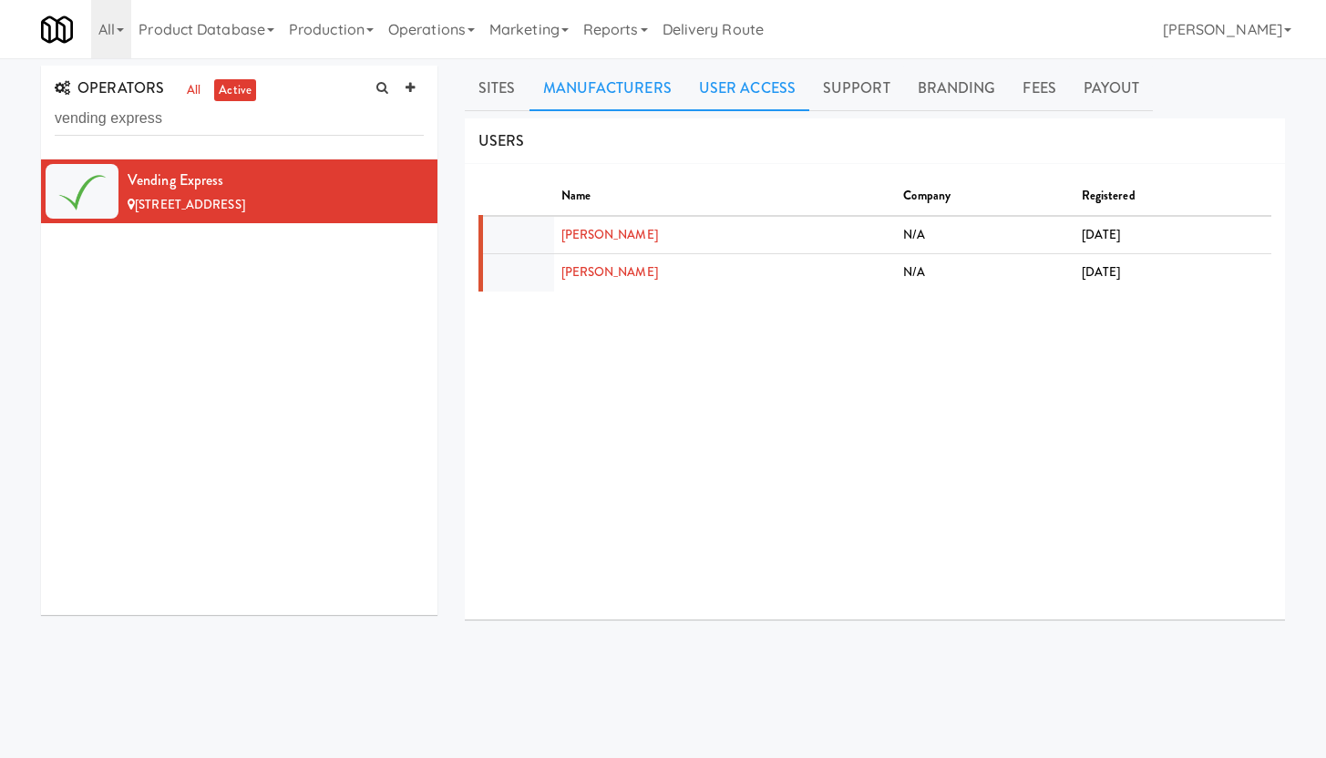
click at [584, 92] on link "Manufacturers" at bounding box center [607, 89] width 156 height 46
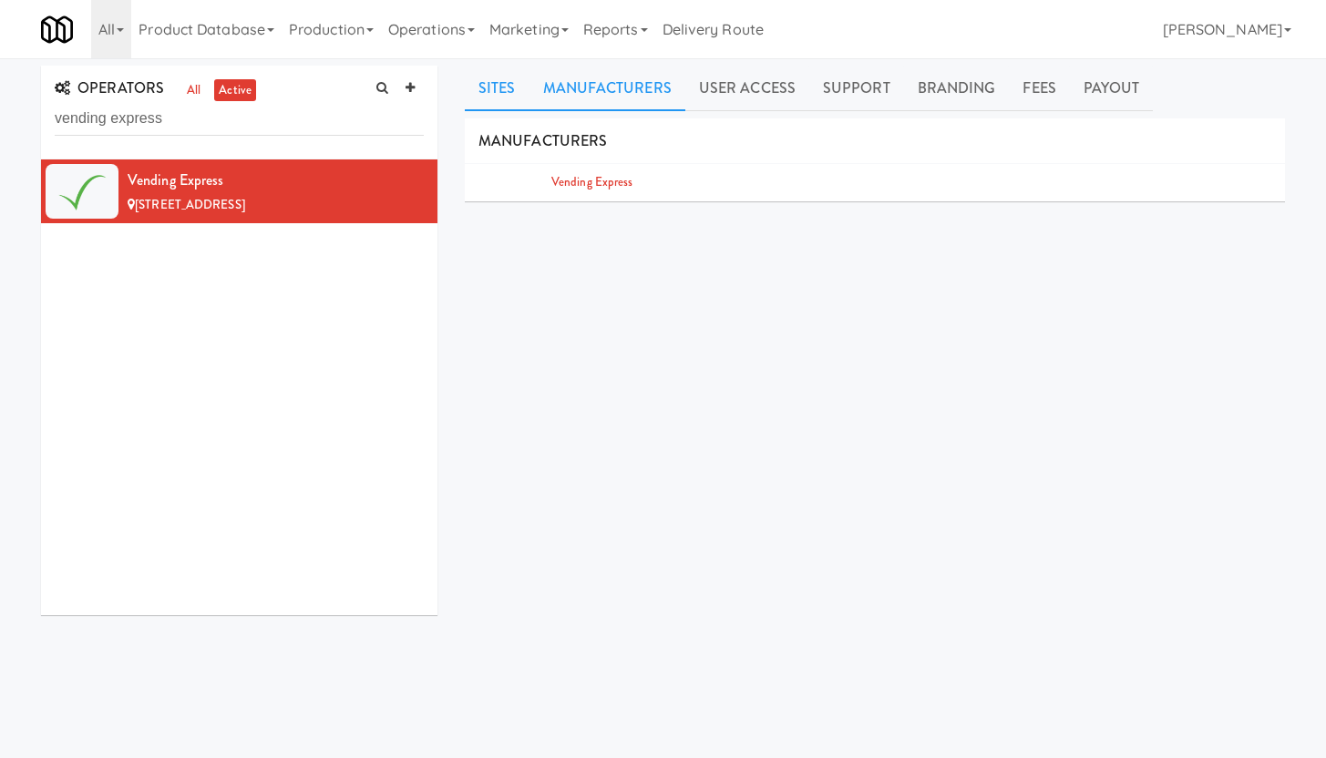
click at [521, 95] on link "Sites" at bounding box center [497, 89] width 65 height 46
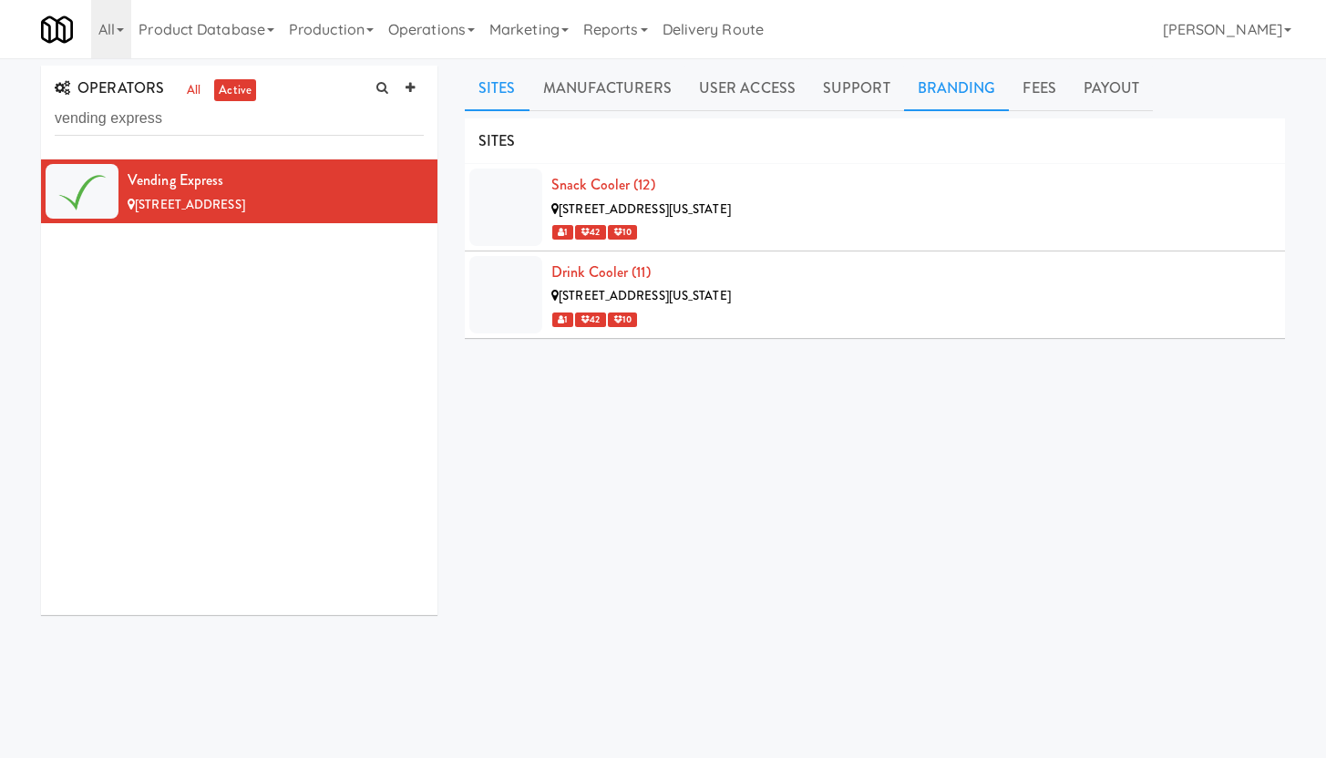
click at [958, 95] on link "Branding" at bounding box center [957, 89] width 106 height 46
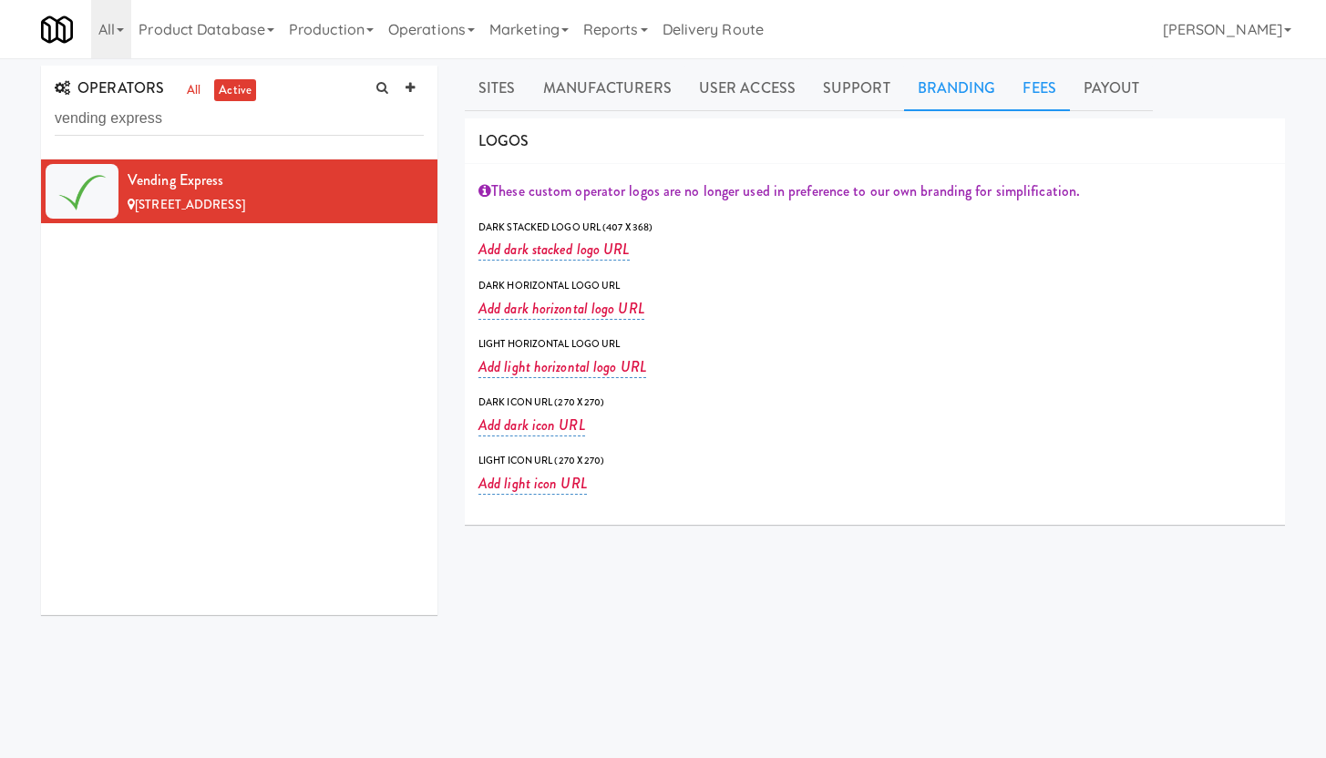
click at [1043, 94] on link "Fees" at bounding box center [1039, 89] width 60 height 46
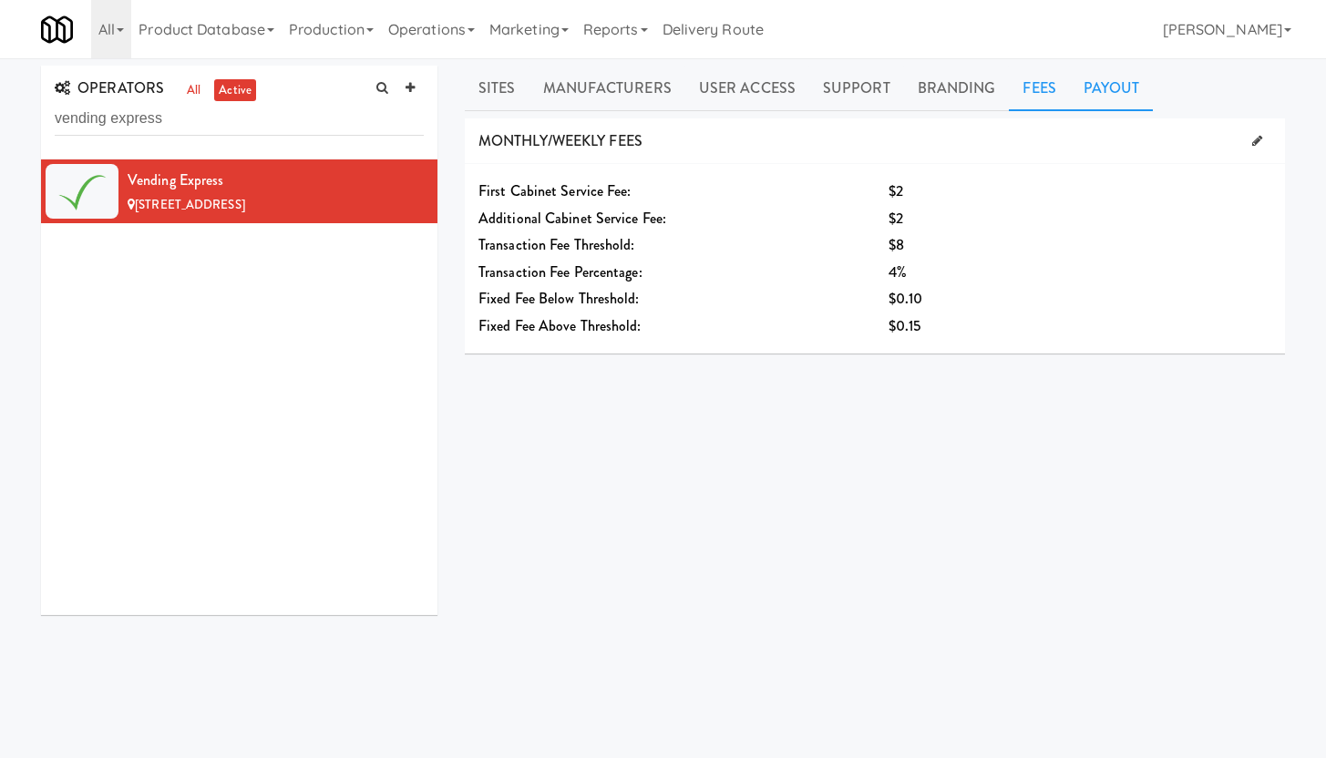
click at [1101, 90] on link "Payout" at bounding box center [1112, 89] width 84 height 46
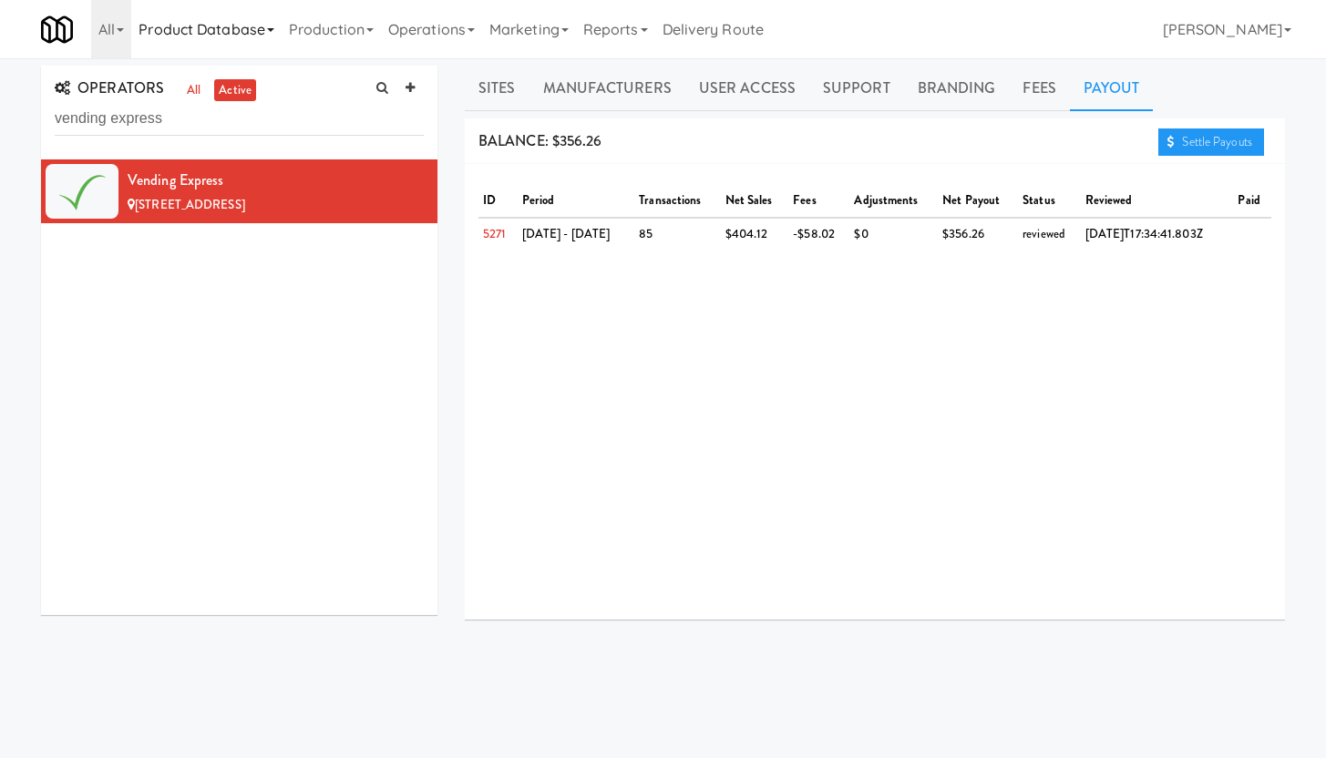
click at [242, 42] on link "Product Database" at bounding box center [206, 29] width 150 height 58
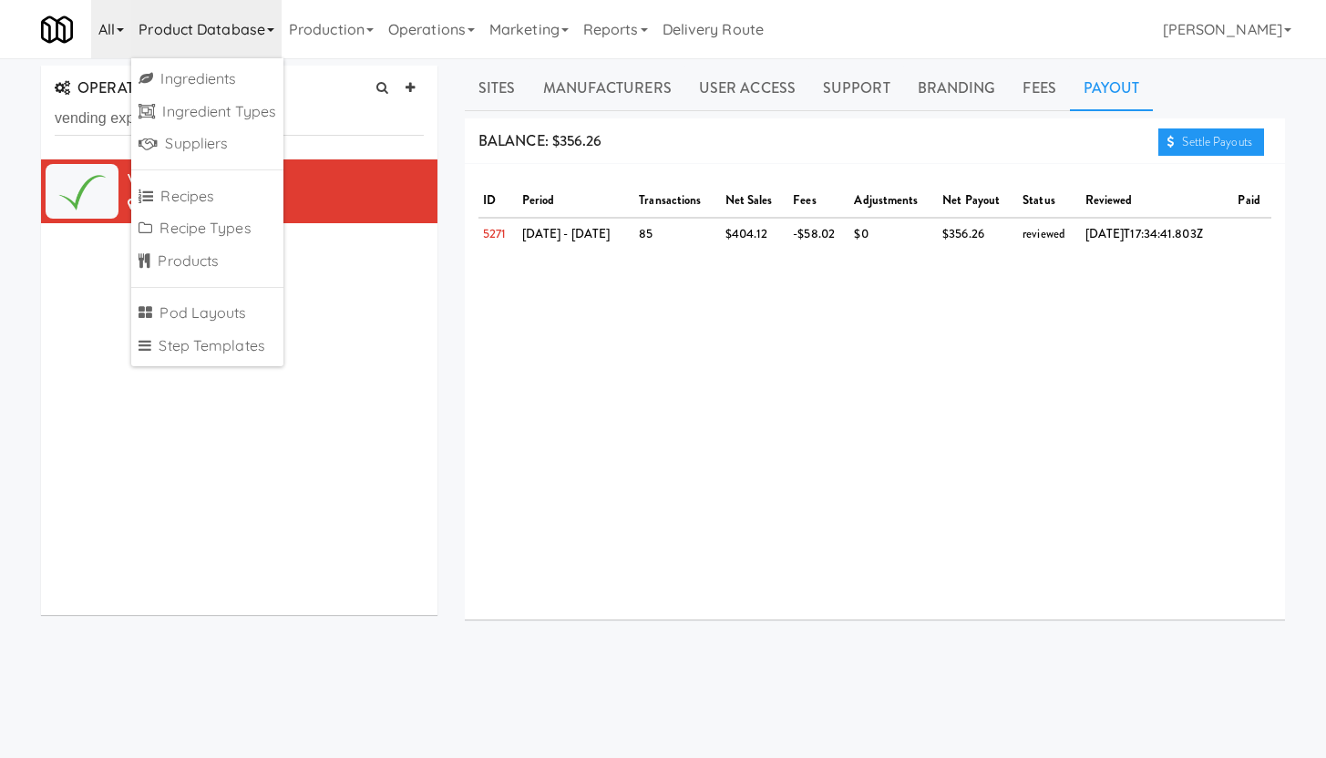
click at [118, 36] on link "All" at bounding box center [111, 29] width 40 height 58
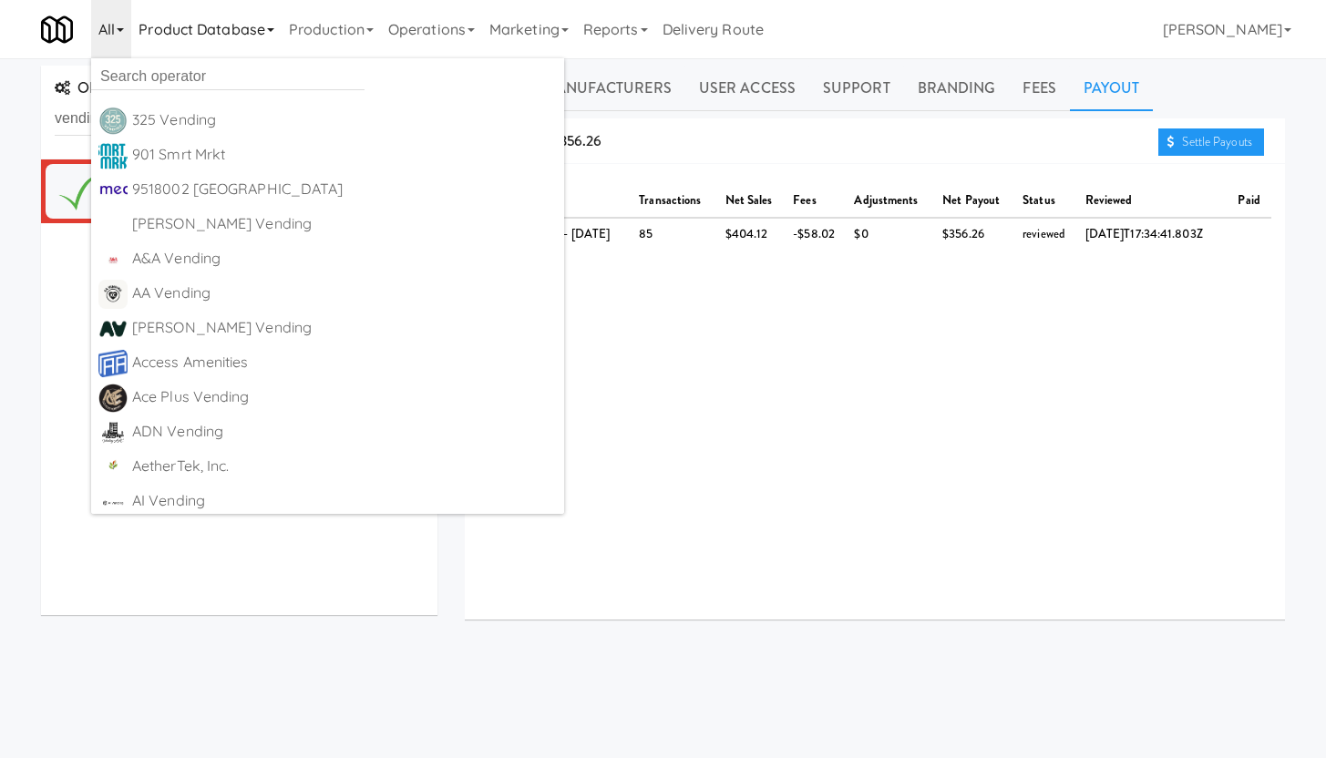
click at [192, 32] on link "Product Database" at bounding box center [206, 29] width 150 height 58
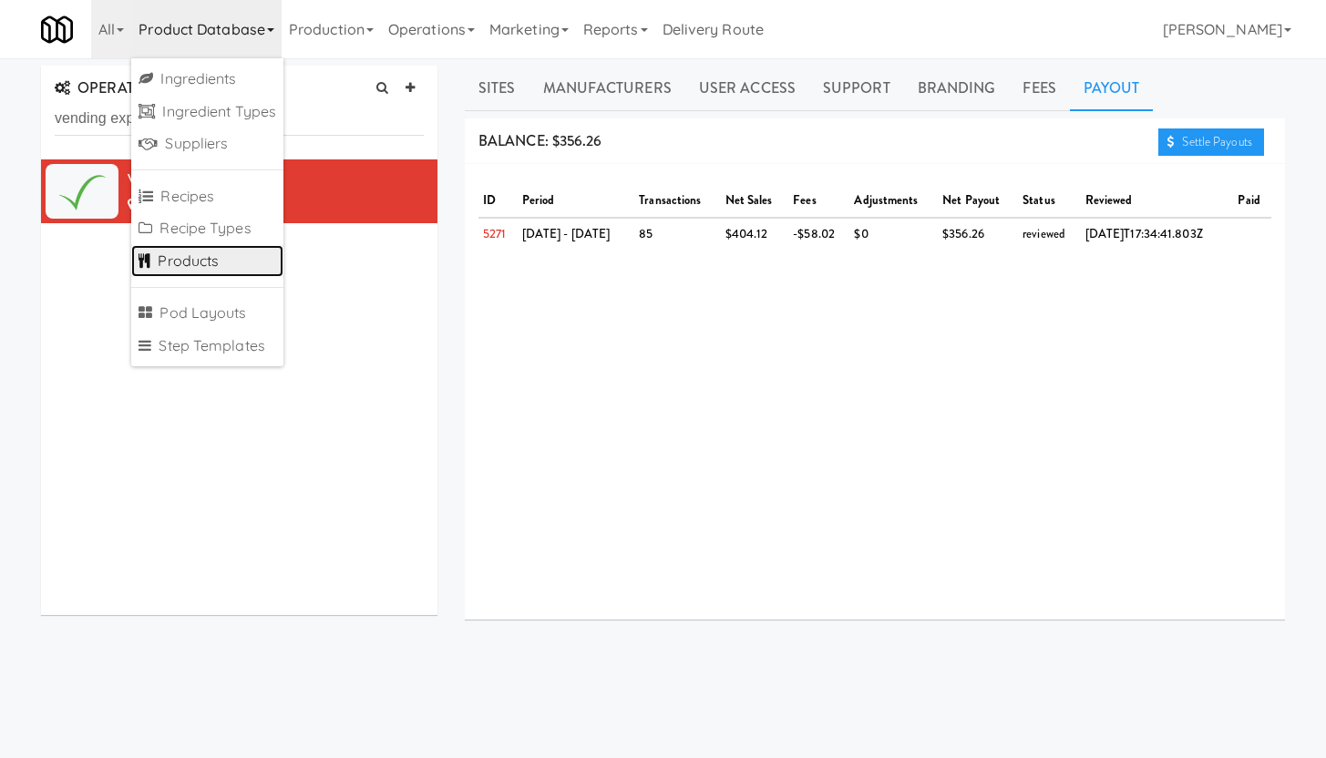
click at [181, 261] on link "Products" at bounding box center [207, 261] width 152 height 33
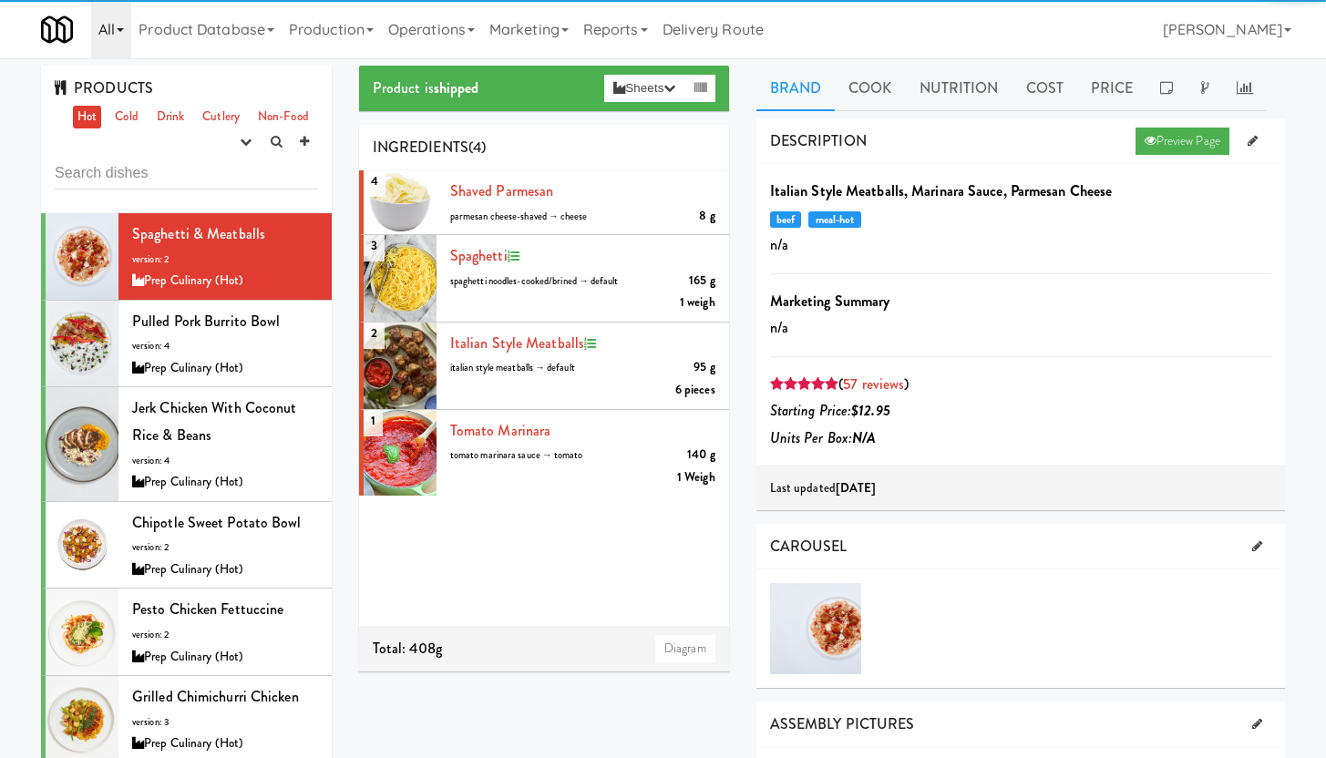
click at [123, 36] on link "All" at bounding box center [111, 29] width 40 height 58
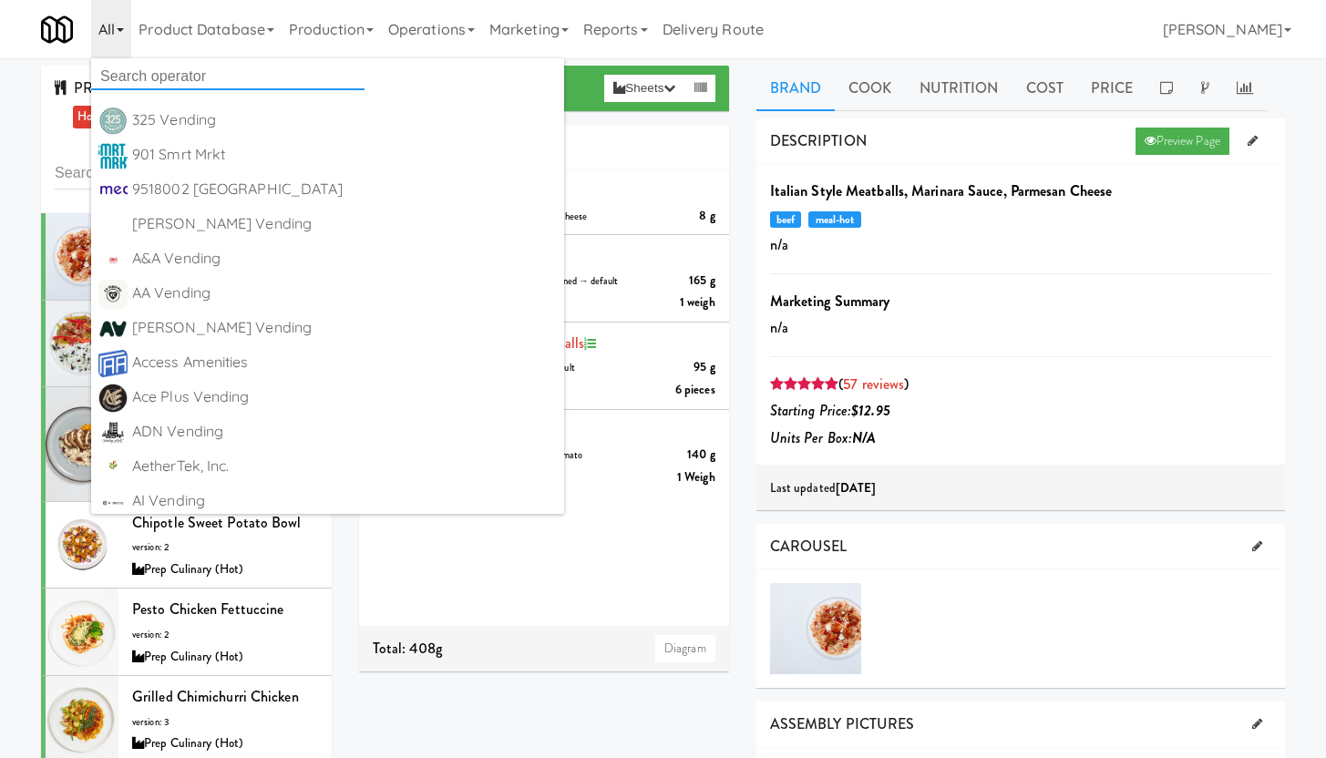
click at [135, 84] on input "text" at bounding box center [227, 76] width 273 height 27
click at [135, 67] on input "text" at bounding box center [227, 76] width 273 height 27
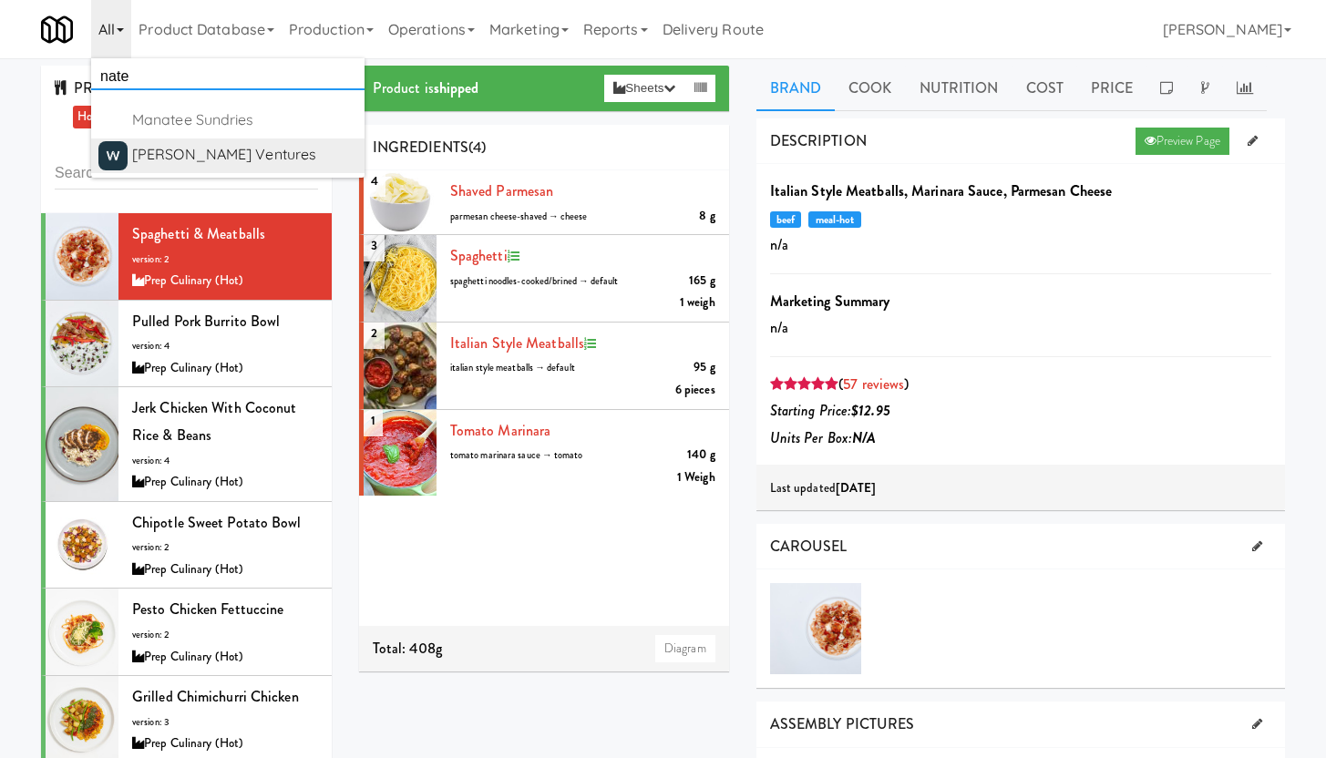
type input "nate"
click at [218, 158] on div "[PERSON_NAME] Ventures" at bounding box center [244, 154] width 225 height 27
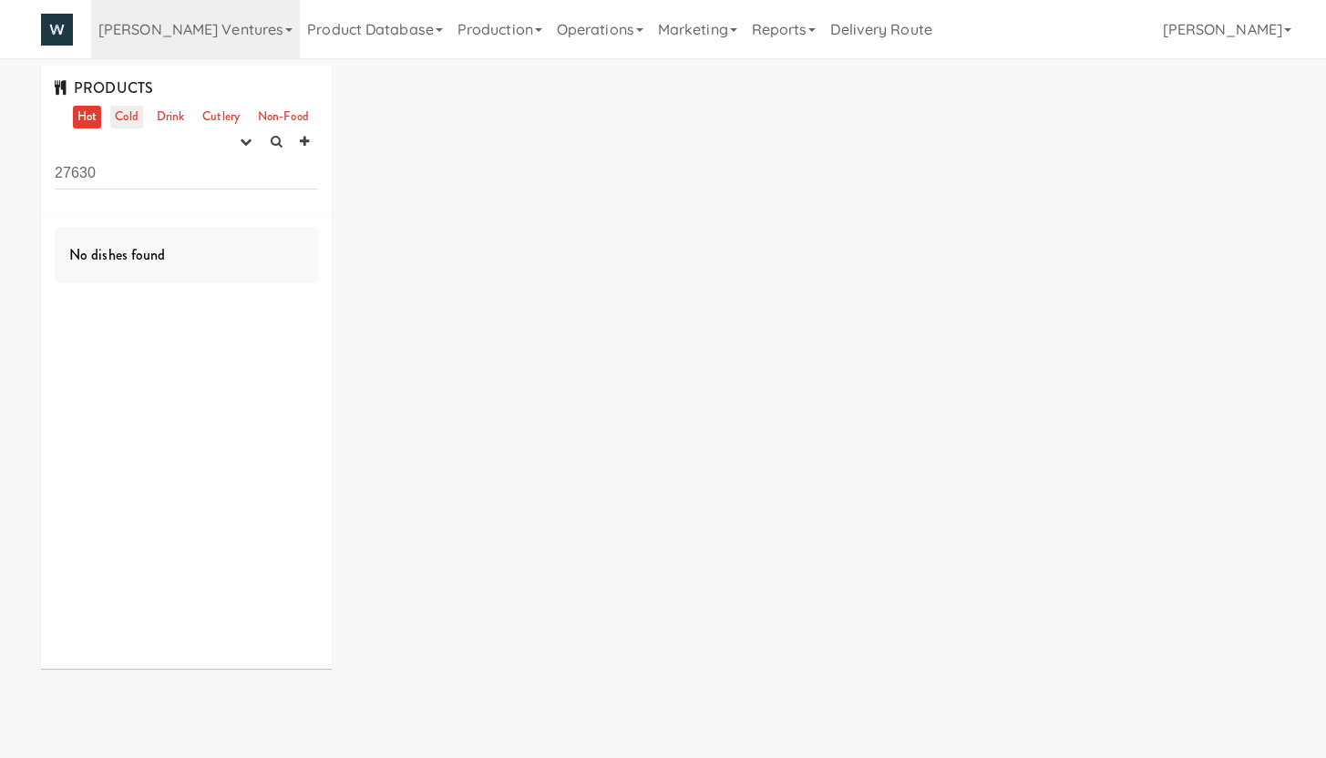
click at [122, 110] on link "Cold" at bounding box center [126, 117] width 32 height 23
click at [246, 141] on icon "button" at bounding box center [246, 142] width 12 height 12
click at [195, 176] on link "experimenting" at bounding box center [189, 176] width 146 height 33
click at [250, 145] on icon "button" at bounding box center [246, 142] width 12 height 12
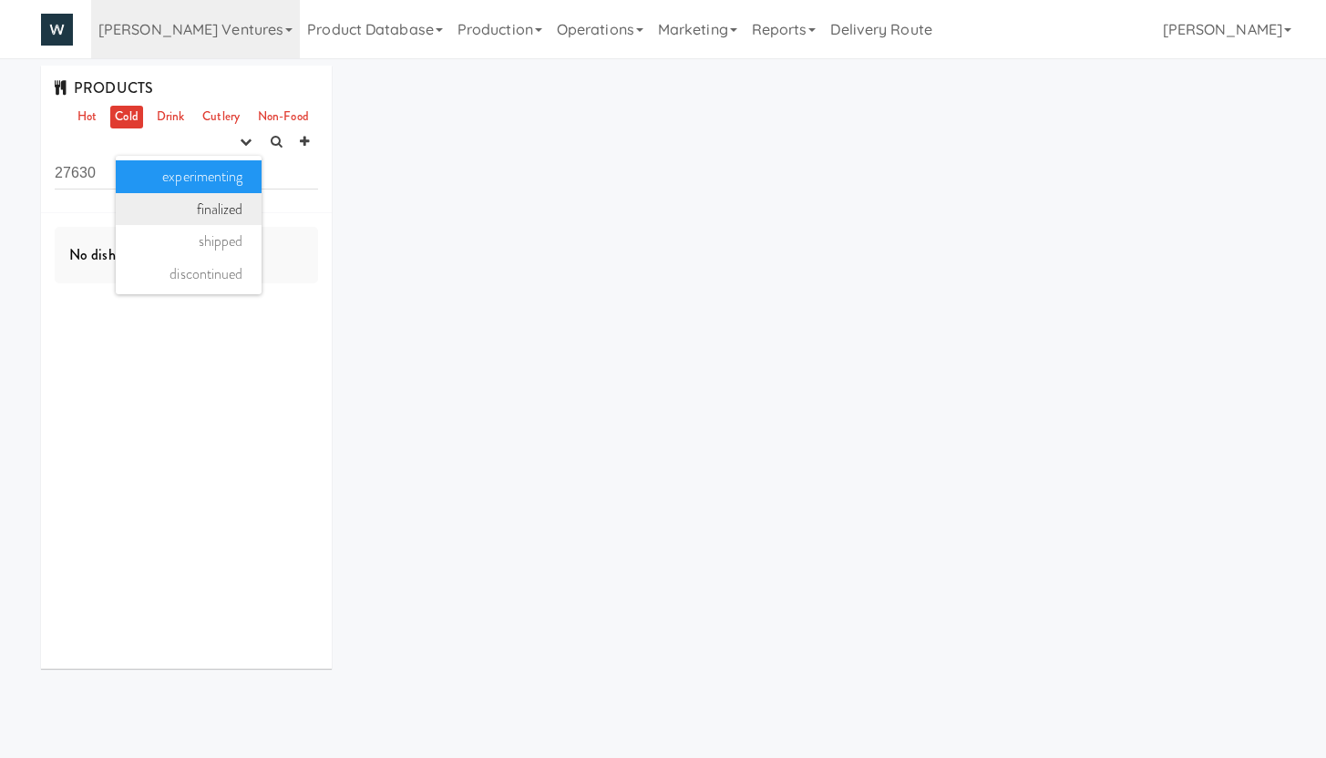
click at [211, 208] on link "finalized" at bounding box center [189, 209] width 146 height 33
click at [141, 169] on input "27630" at bounding box center [186, 173] width 263 height 34
drag, startPoint x: 245, startPoint y: 144, endPoint x: 245, endPoint y: 156, distance: 11.8
click at [245, 144] on icon "button" at bounding box center [246, 142] width 12 height 12
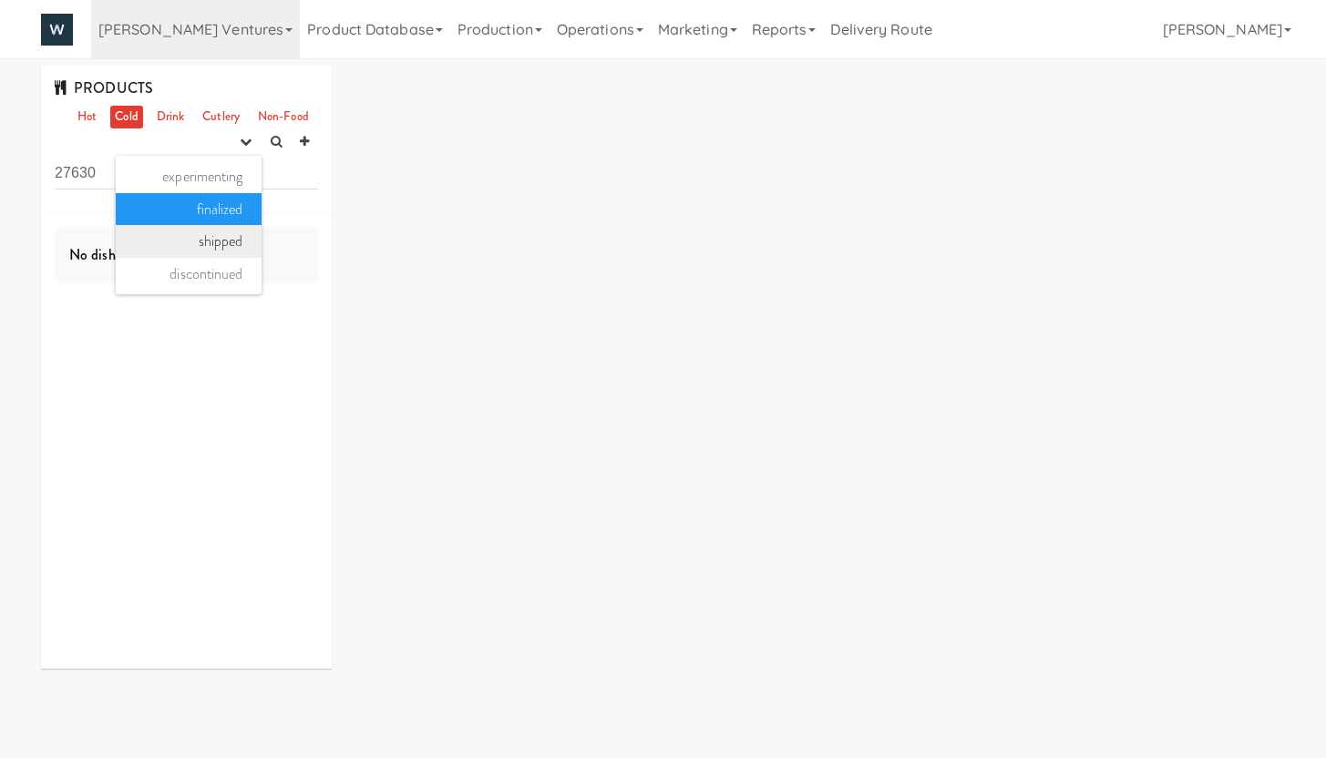
click at [210, 232] on link "shipped" at bounding box center [189, 241] width 146 height 33
click at [249, 136] on icon "button" at bounding box center [246, 142] width 12 height 12
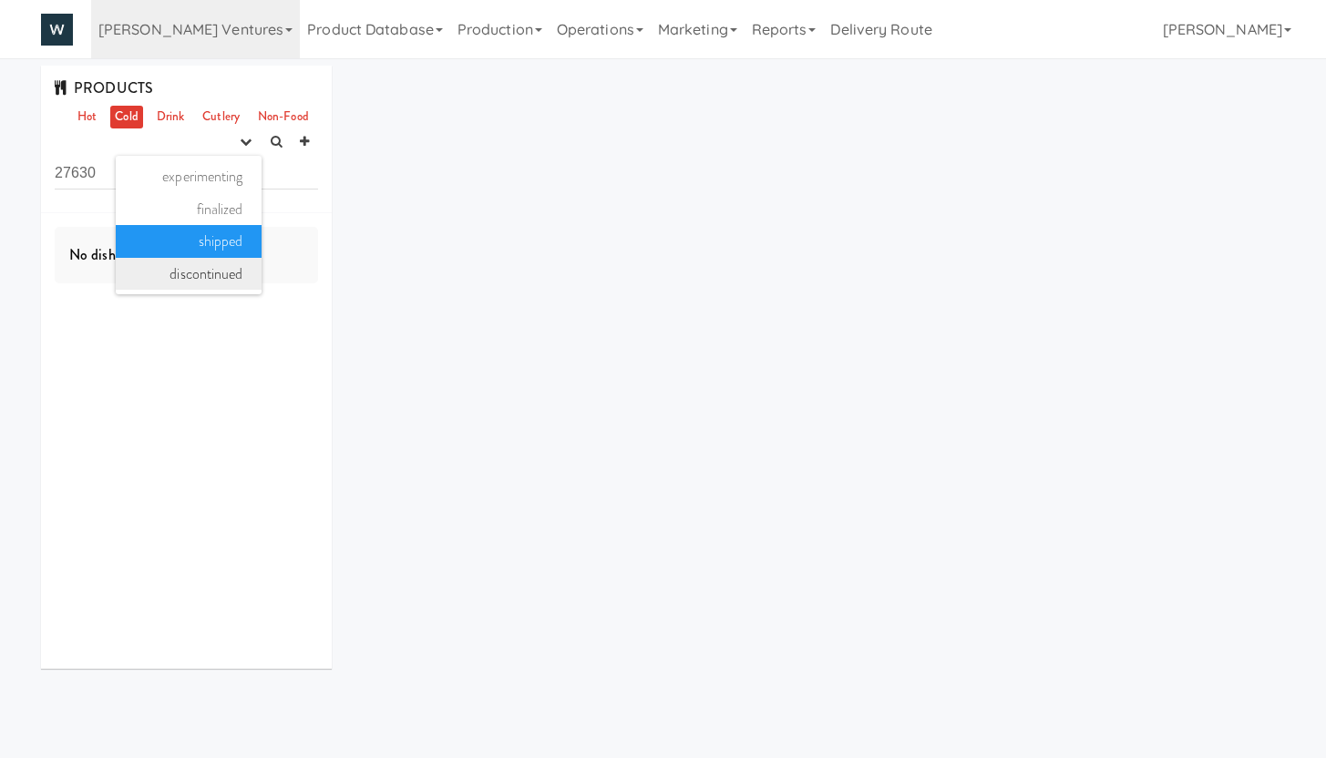
click at [210, 272] on link "discontinued" at bounding box center [189, 274] width 146 height 33
click at [160, 115] on link "Drink" at bounding box center [170, 117] width 37 height 23
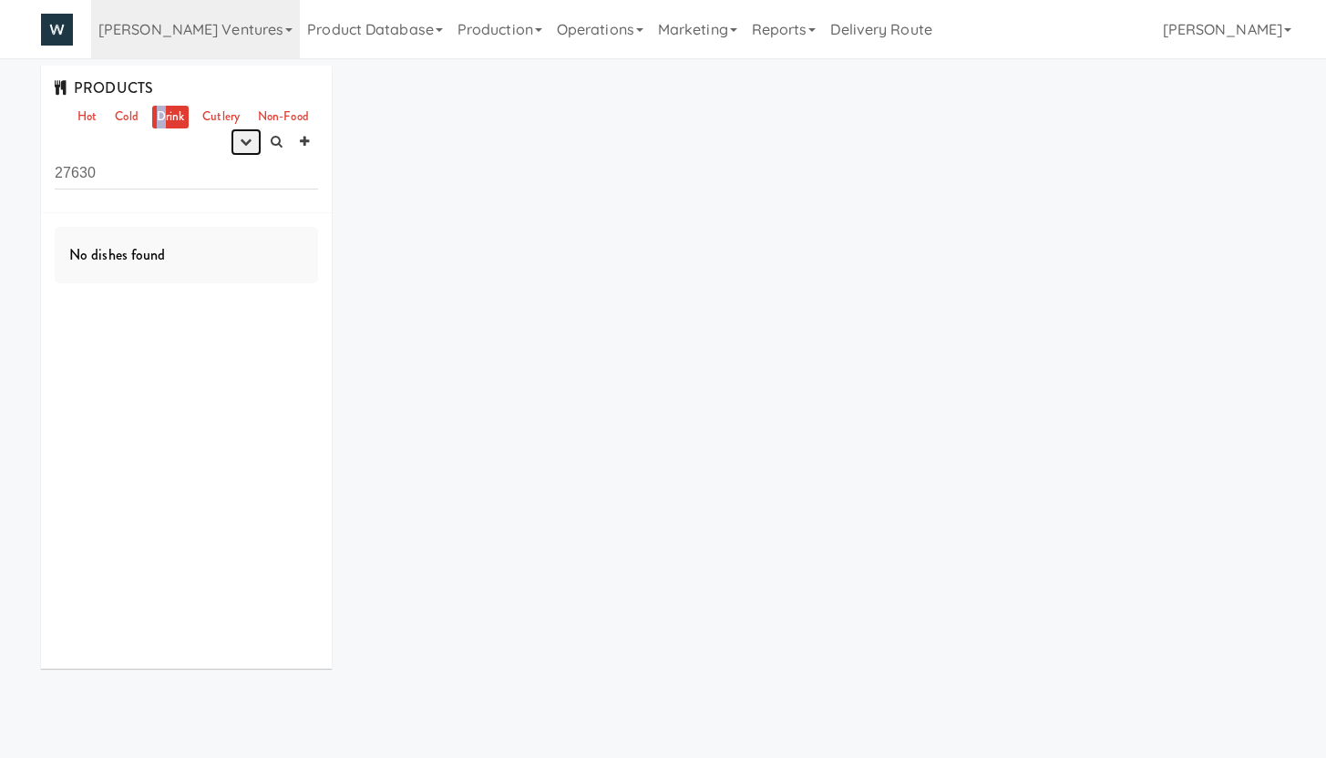
click at [240, 144] on icon "button" at bounding box center [246, 142] width 12 height 12
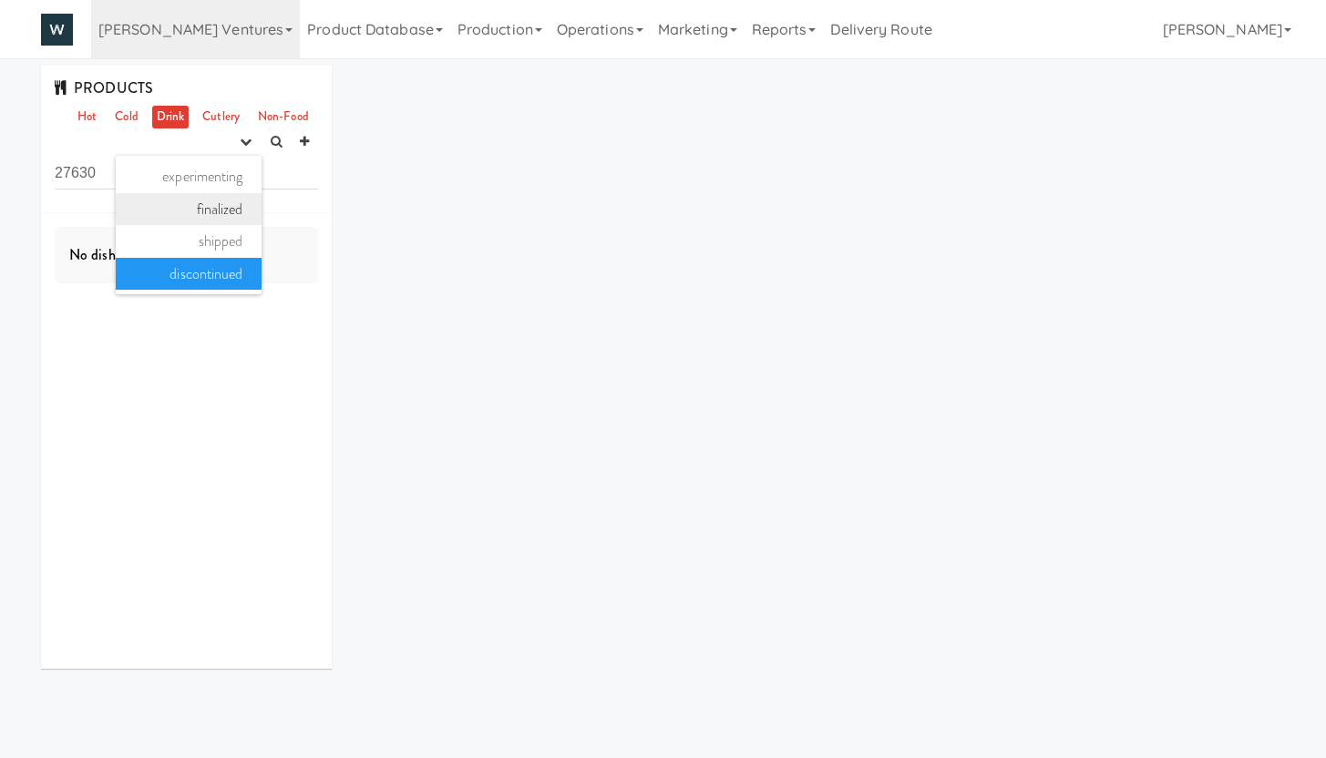
click at [211, 207] on link "finalized" at bounding box center [189, 209] width 146 height 33
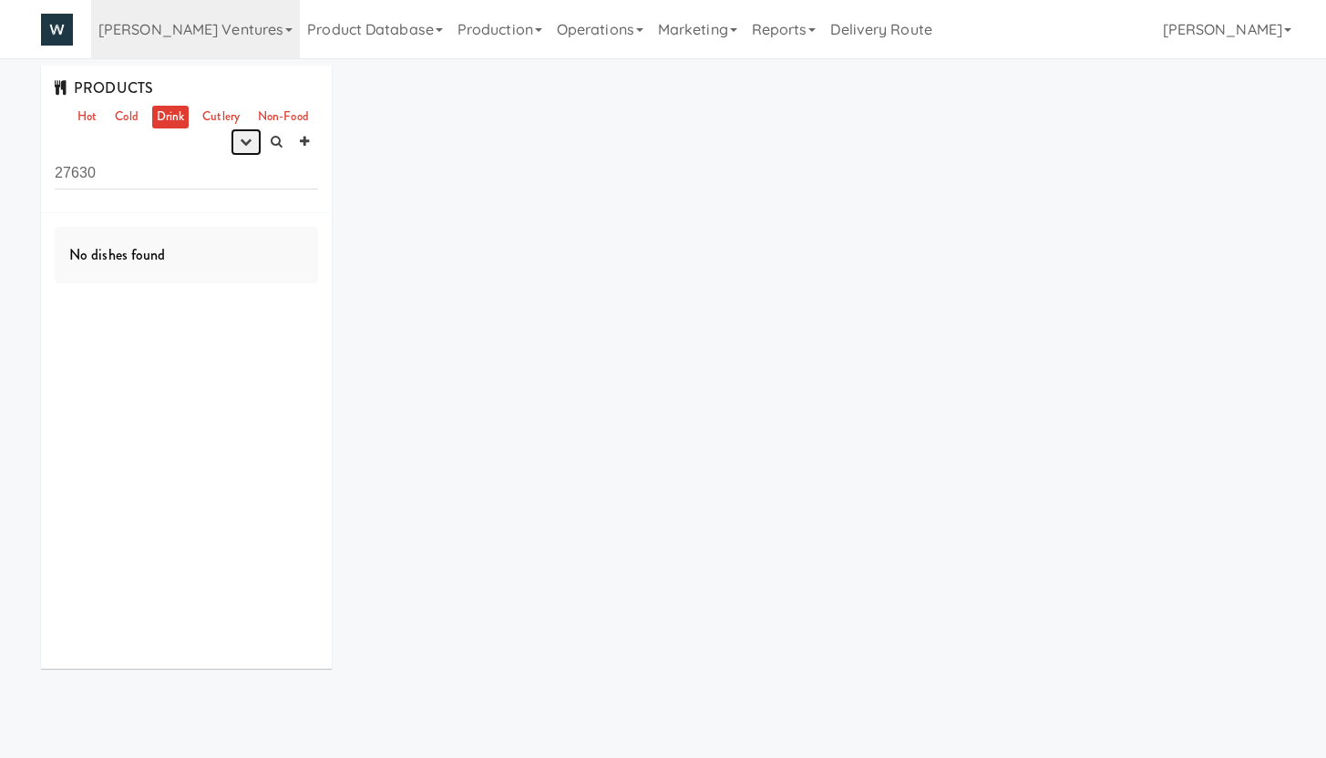
click at [238, 137] on button "button" at bounding box center [246, 141] width 30 height 27
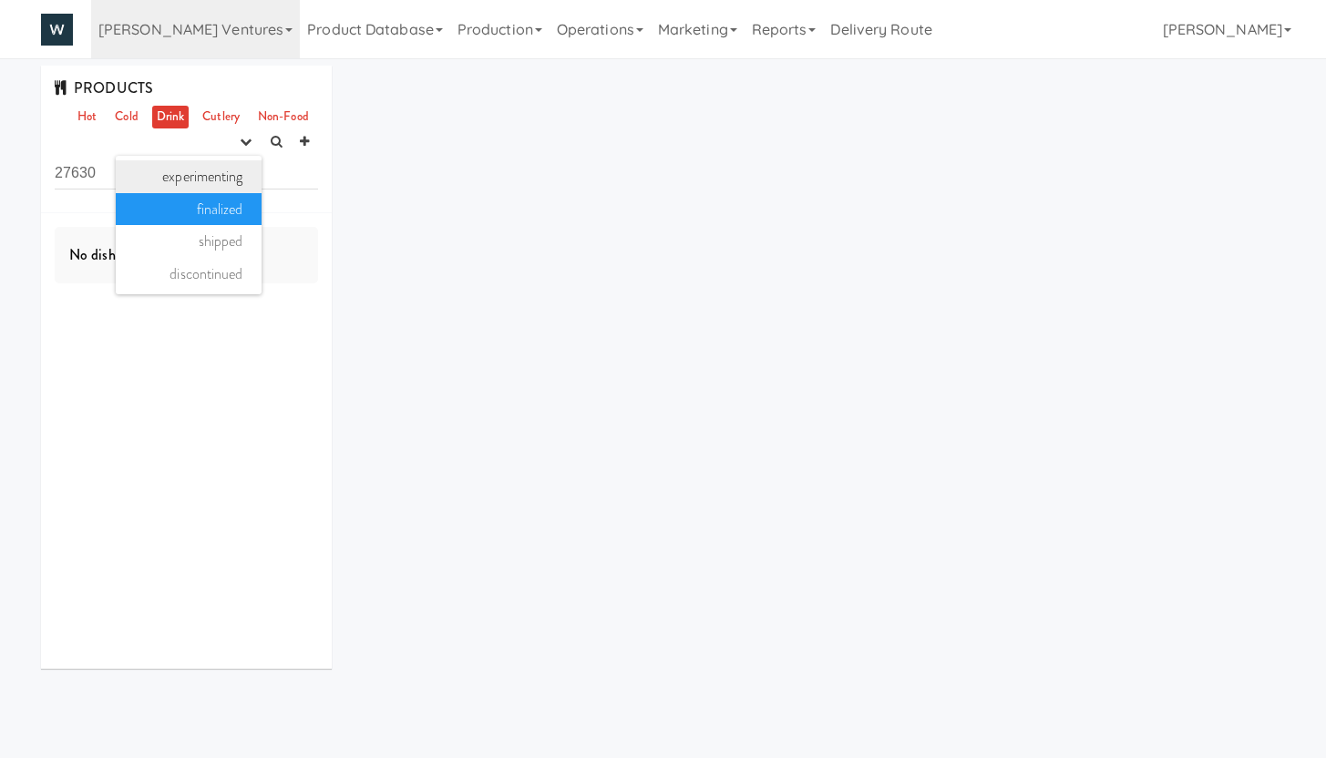
click at [234, 170] on link "experimenting" at bounding box center [189, 176] width 146 height 33
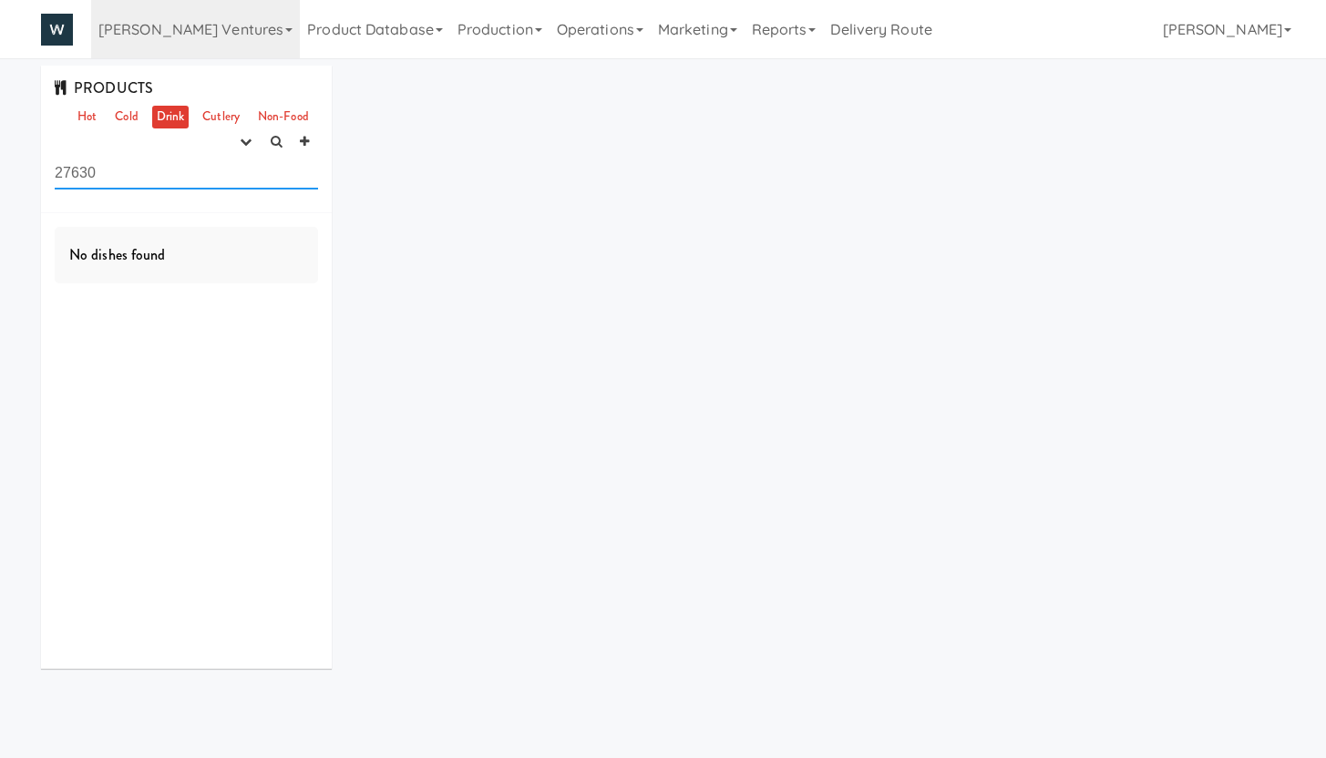
drag, startPoint x: 111, startPoint y: 173, endPoint x: 32, endPoint y: 168, distance: 79.5
click at [32, 168] on div "PRODUCTS Hot Cold Drink Cutlery Non-Food experimenting finalized shipped discon…" at bounding box center [186, 374] width 318 height 617
click at [167, 173] on input "text" at bounding box center [186, 173] width 263 height 34
click at [246, 138] on icon "button" at bounding box center [246, 142] width 12 height 12
click at [220, 203] on link "finalized" at bounding box center [189, 209] width 146 height 33
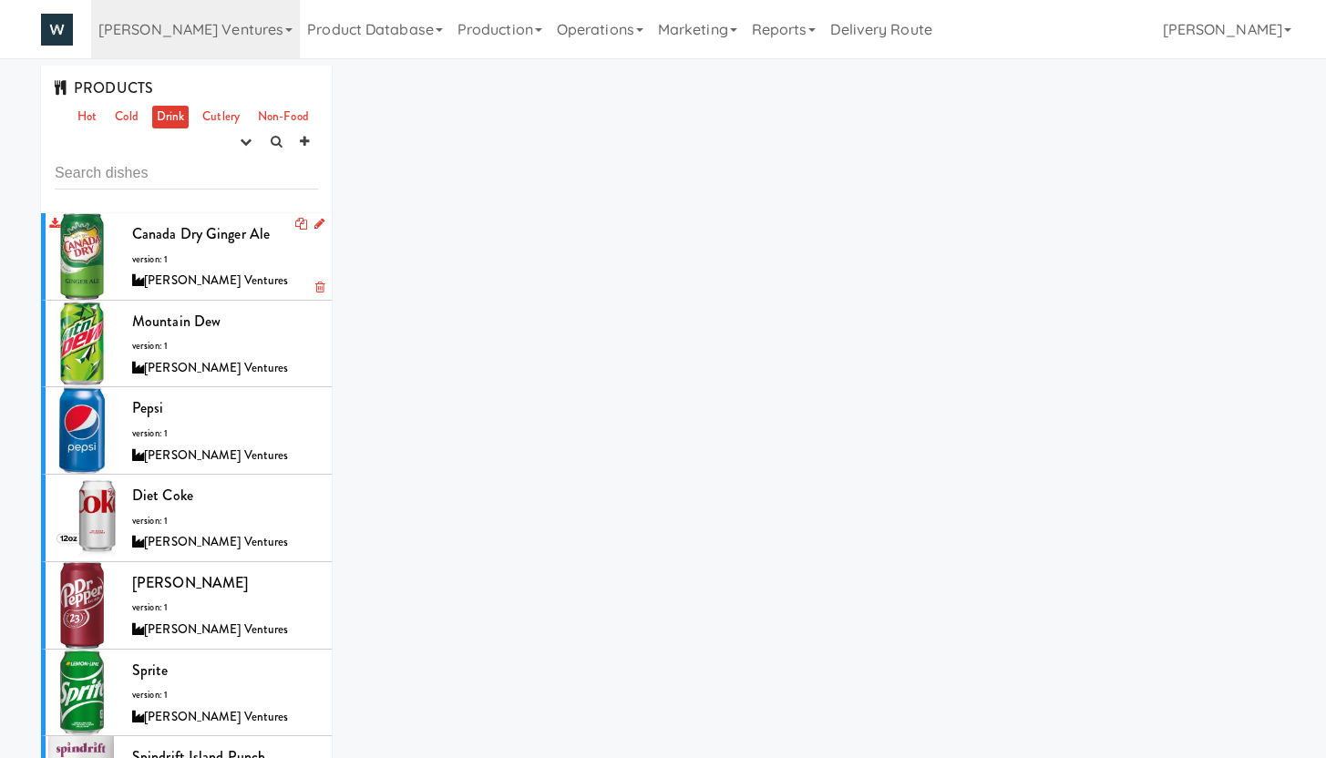
click at [200, 259] on div "Canada Dry Ginger Ale version: 1 Nate Winkler Ventures" at bounding box center [225, 256] width 186 height 72
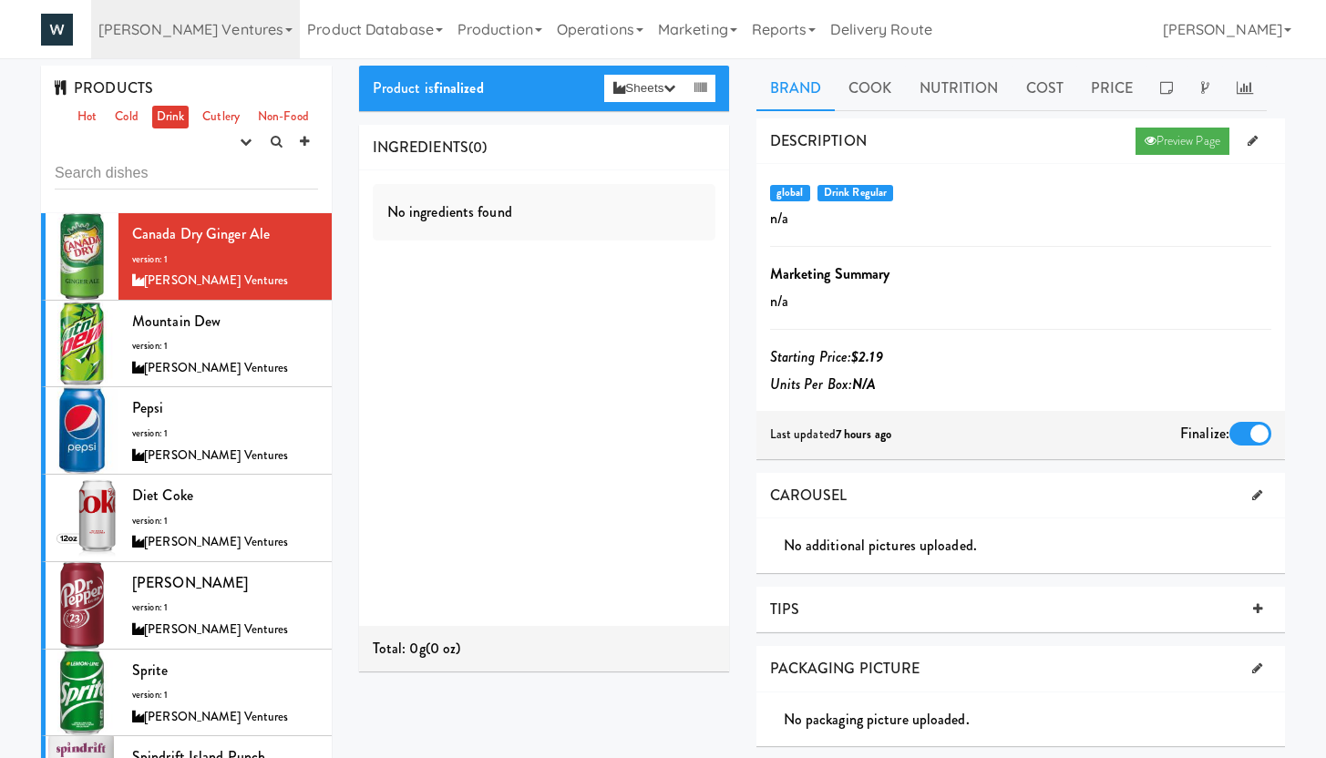
click at [1004, 128] on div "DESCRIPTION Preview Page" at bounding box center [1020, 141] width 528 height 46
click at [1033, 147] on div "DESCRIPTION Preview Page" at bounding box center [1020, 141] width 528 height 46
click at [483, 26] on link "Production" at bounding box center [499, 29] width 99 height 58
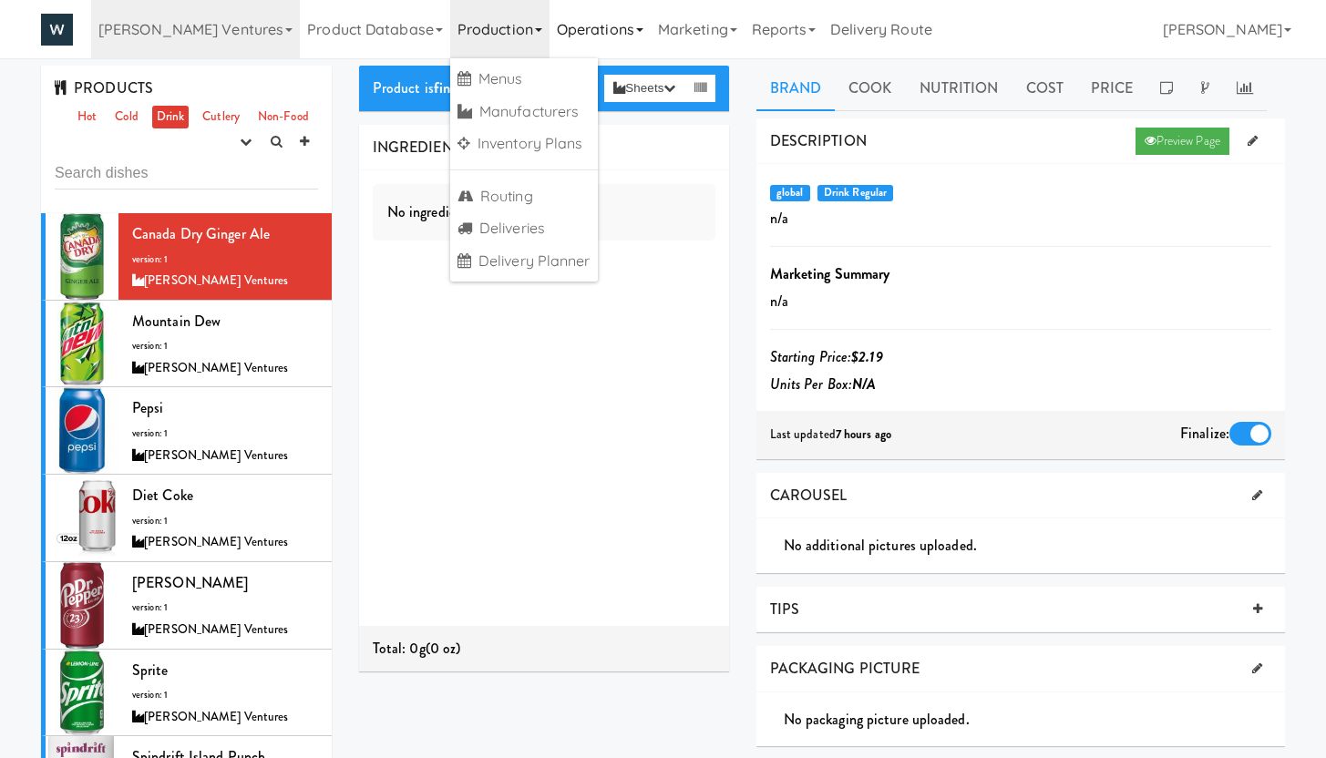
click at [563, 34] on link "Operations" at bounding box center [599, 29] width 101 height 58
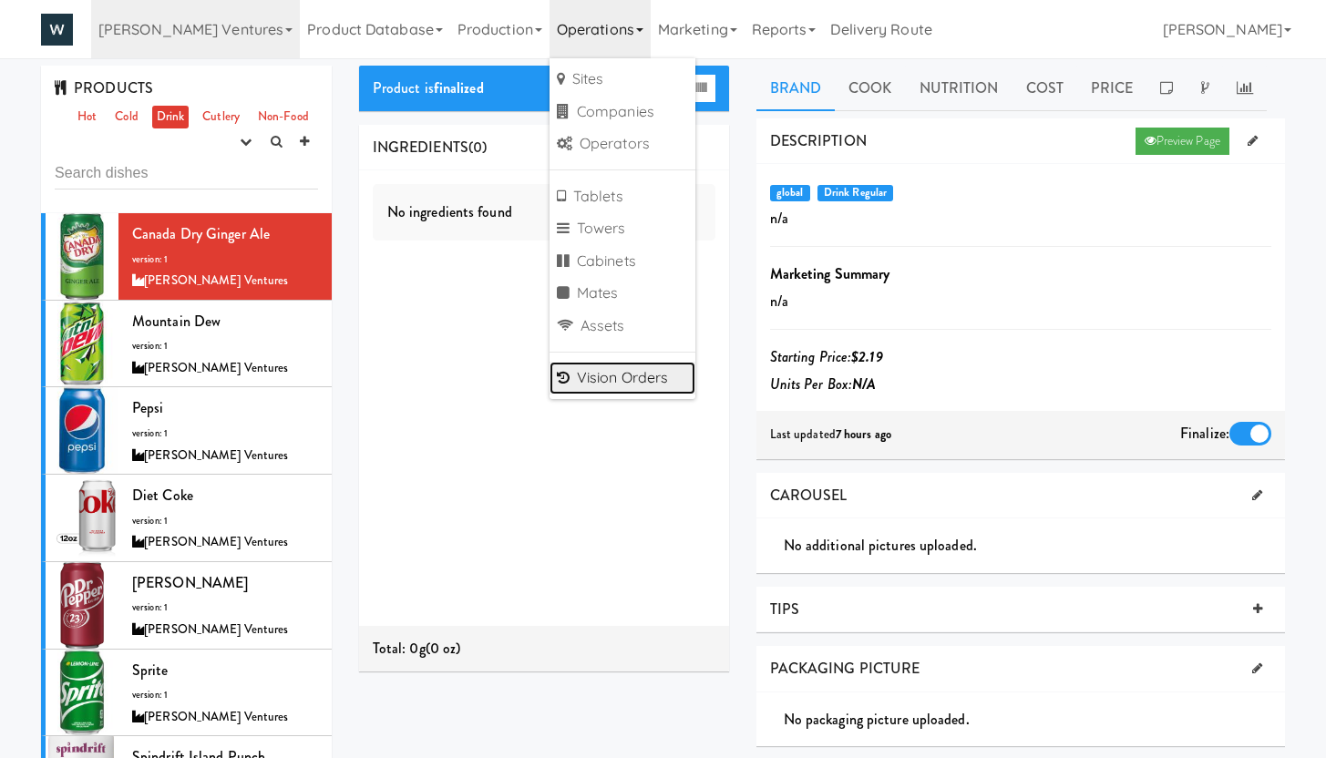
click at [581, 385] on link "Vision Orders" at bounding box center [622, 378] width 146 height 33
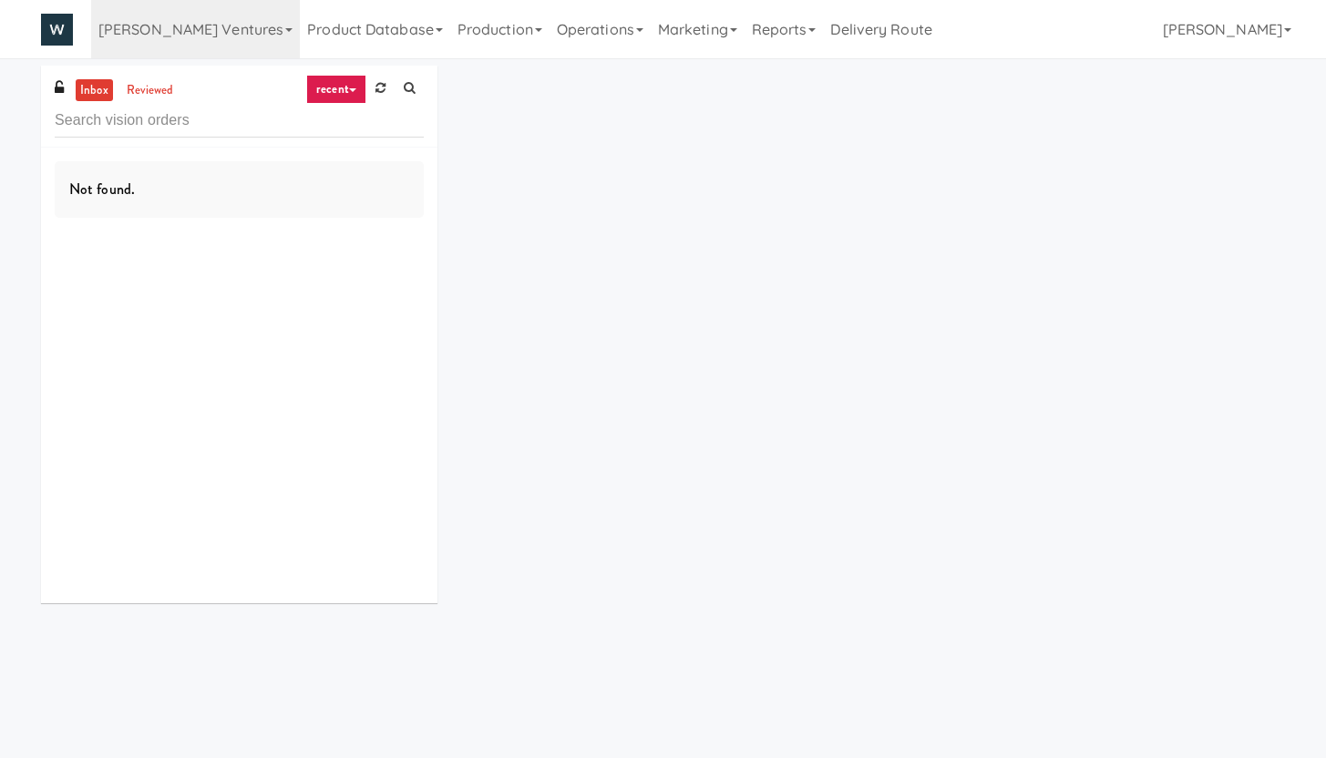
drag, startPoint x: 147, startPoint y: 26, endPoint x: 175, endPoint y: 68, distance: 50.5
click at [147, 27] on link "[PERSON_NAME] Ventures" at bounding box center [195, 29] width 209 height 58
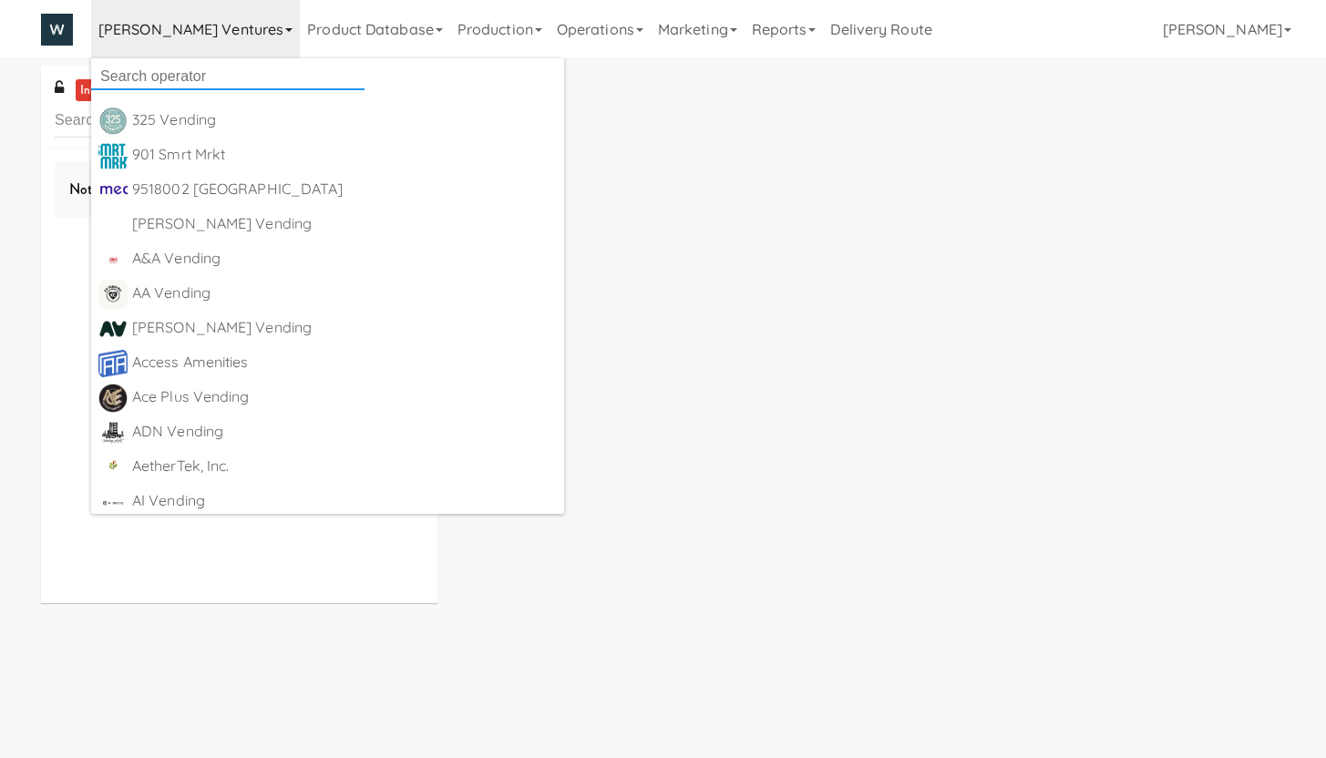
click at [139, 70] on input "text" at bounding box center [227, 76] width 273 height 27
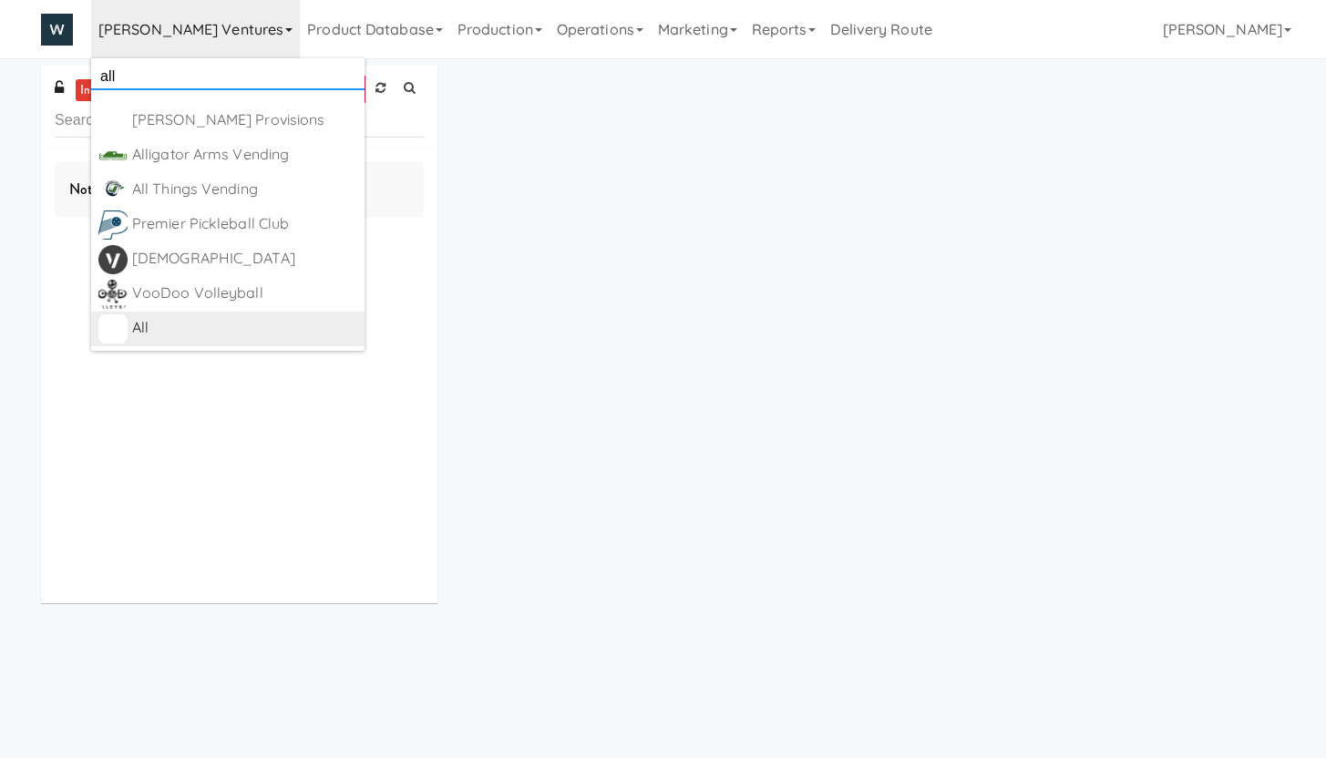
type input "all"
click at [181, 326] on div "All" at bounding box center [244, 327] width 225 height 27
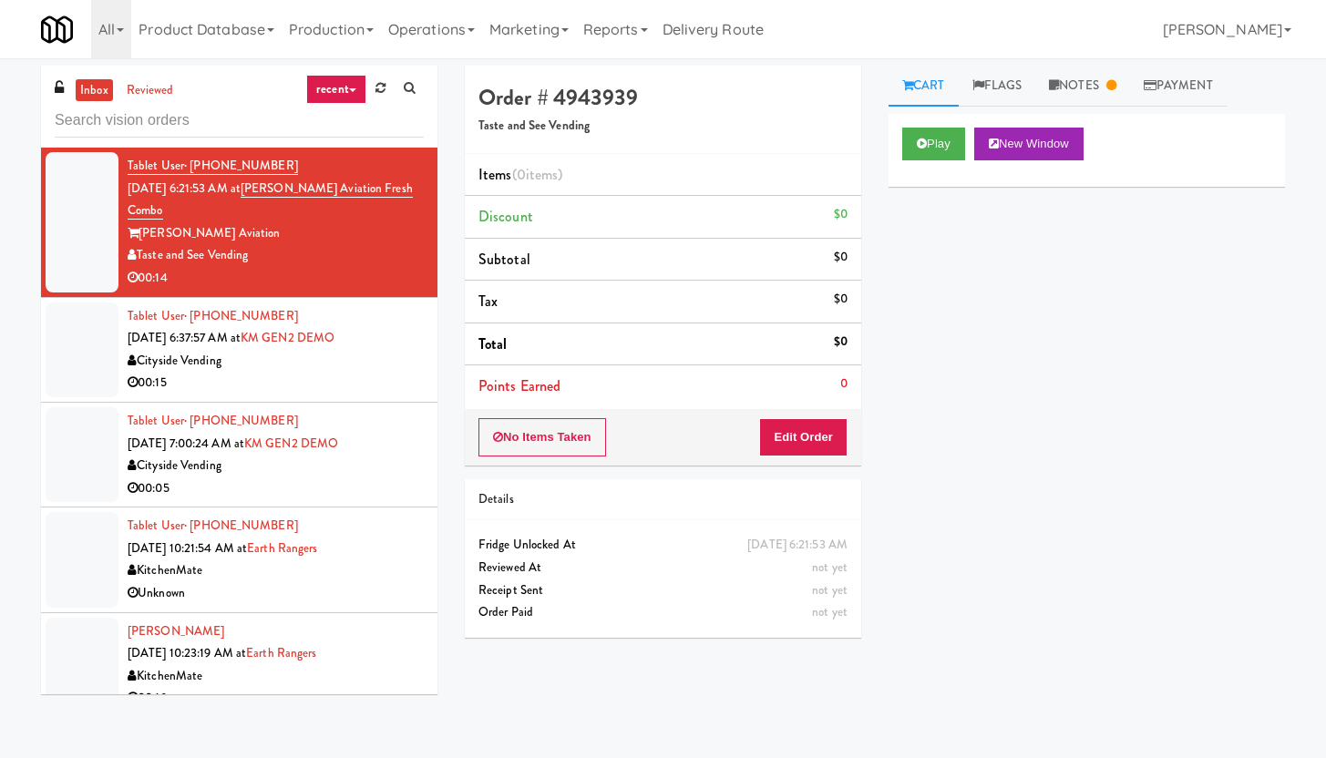
click at [751, 149] on div "Order # 4943939 Taste and See Vending" at bounding box center [663, 110] width 396 height 88
click at [318, 373] on div "00:15" at bounding box center [276, 383] width 296 height 23
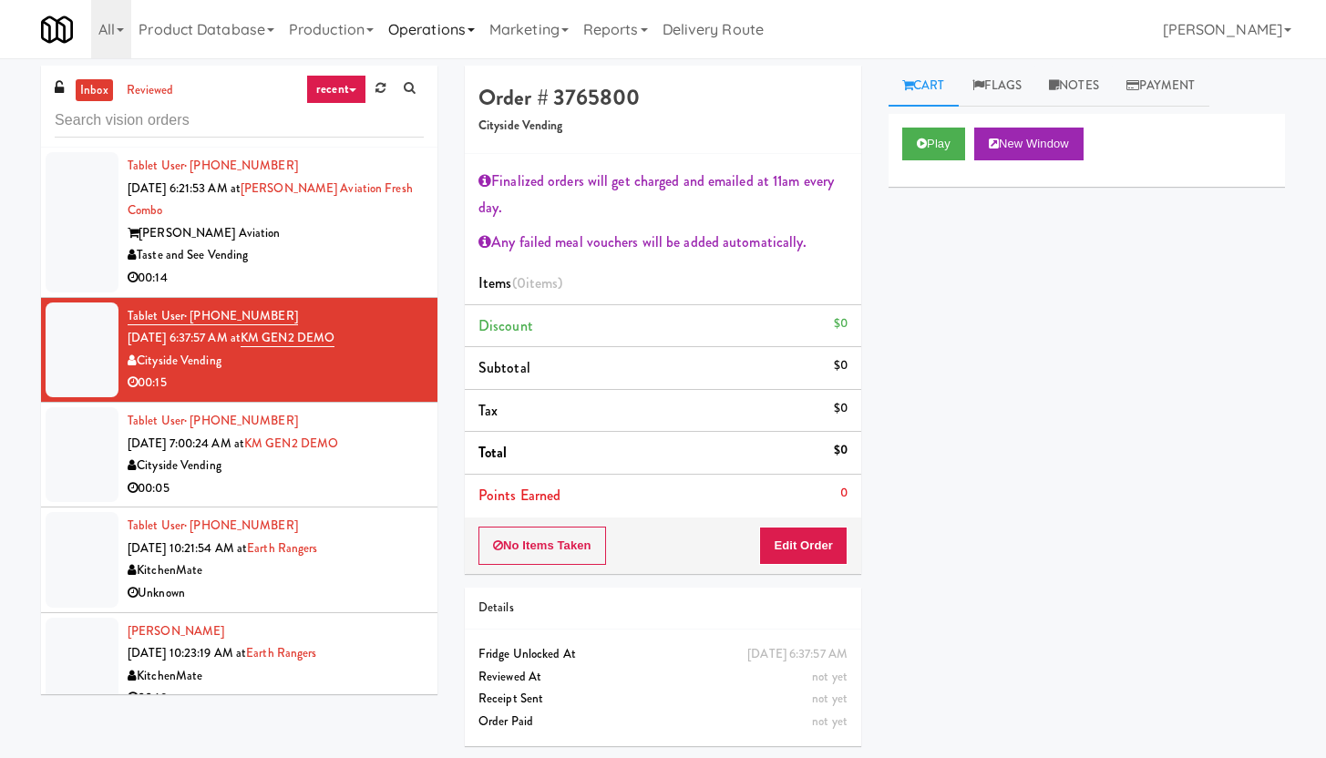
click at [445, 39] on link "Operations" at bounding box center [431, 29] width 101 height 58
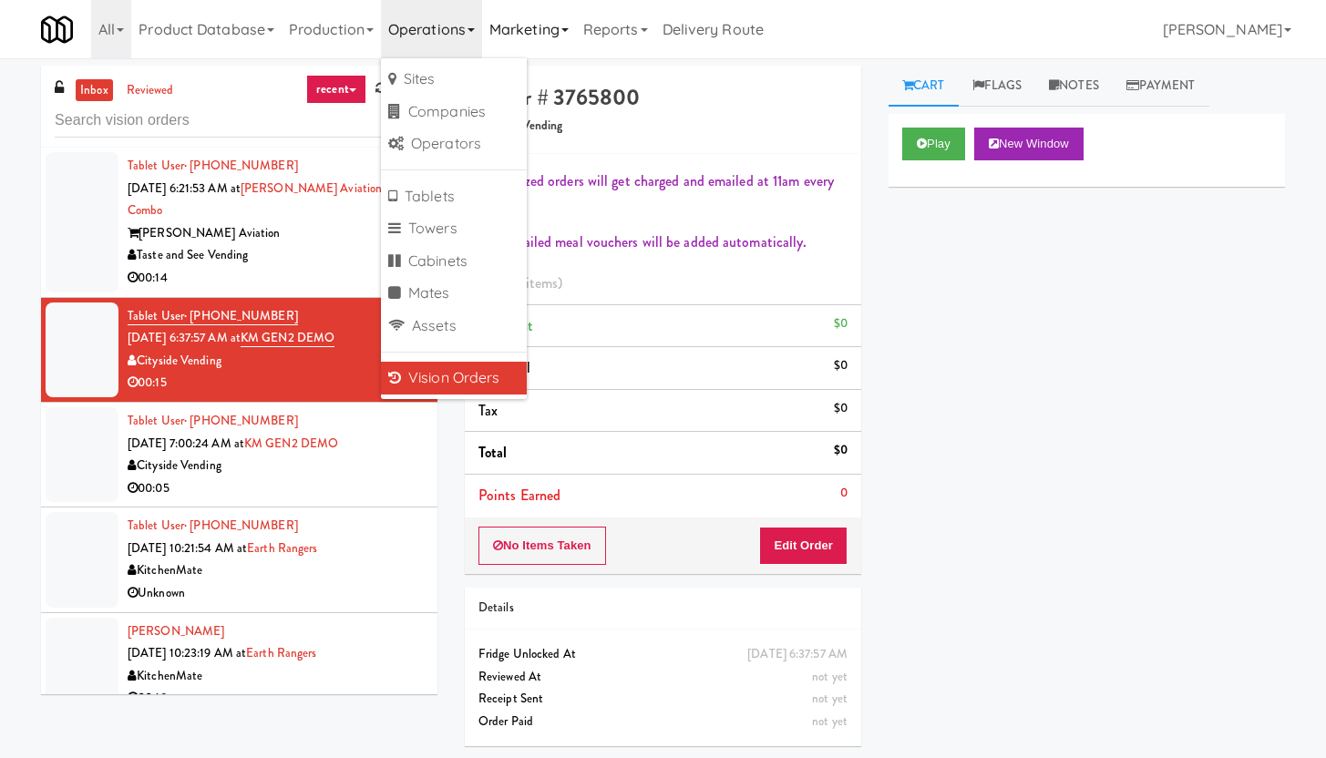
click at [527, 38] on link "Marketing" at bounding box center [529, 29] width 94 height 58
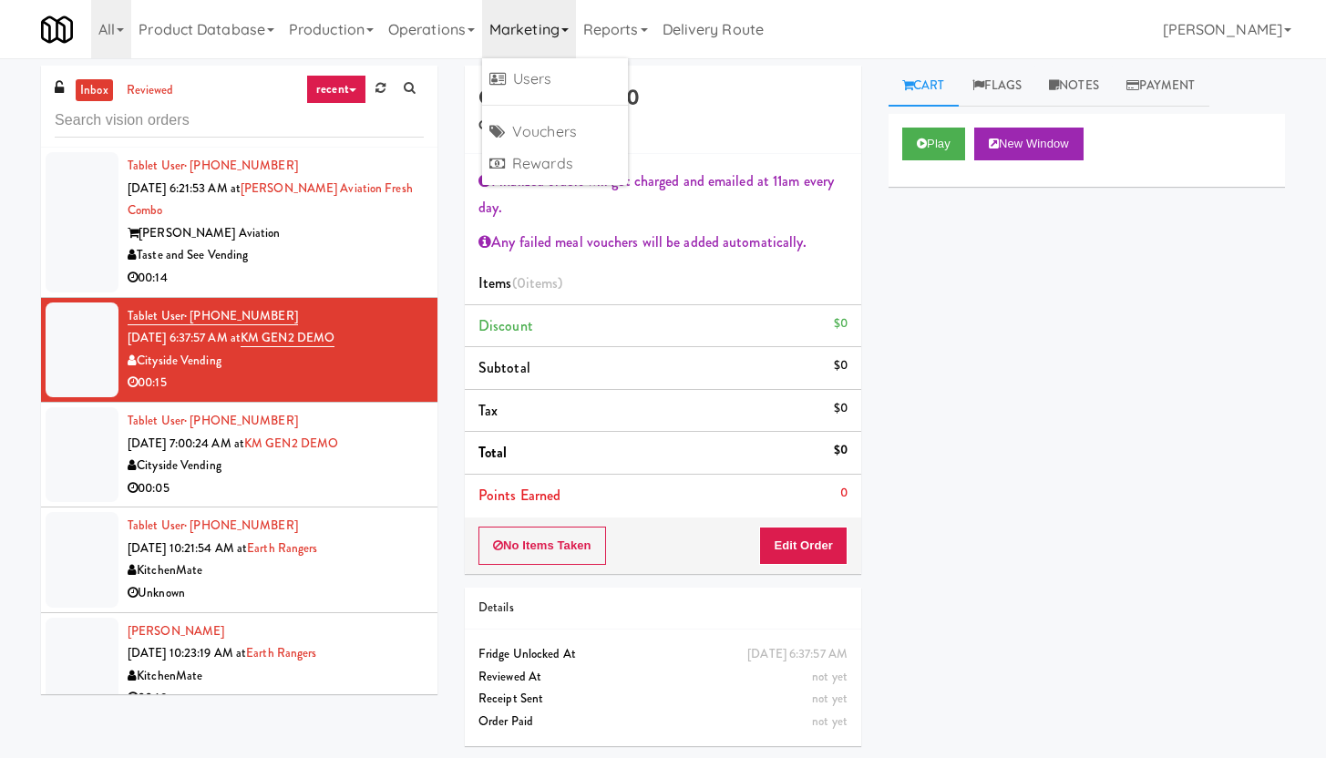
click at [1177, 291] on div "Play New Window Primary Flag Clear Flag if unable to determine what was taken o…" at bounding box center [1086, 455] width 396 height 683
